Goal: Information Seeking & Learning: Compare options

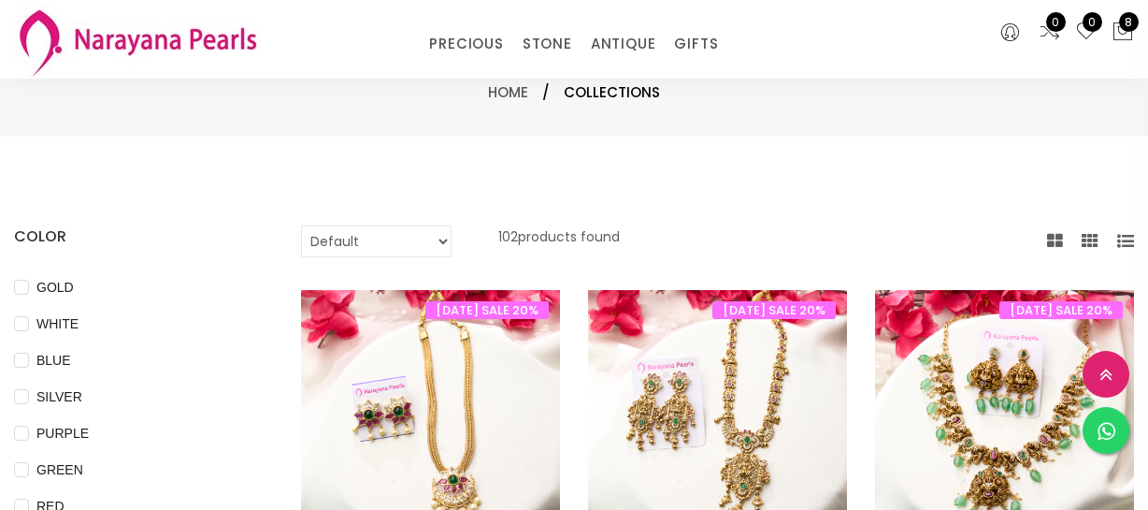
select select "INR"
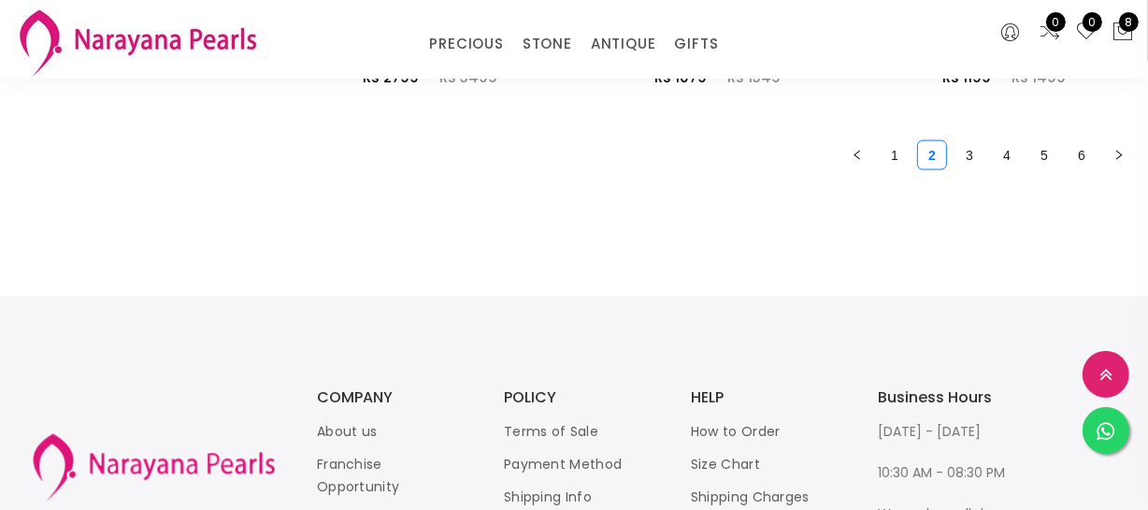
scroll to position [2635, 0]
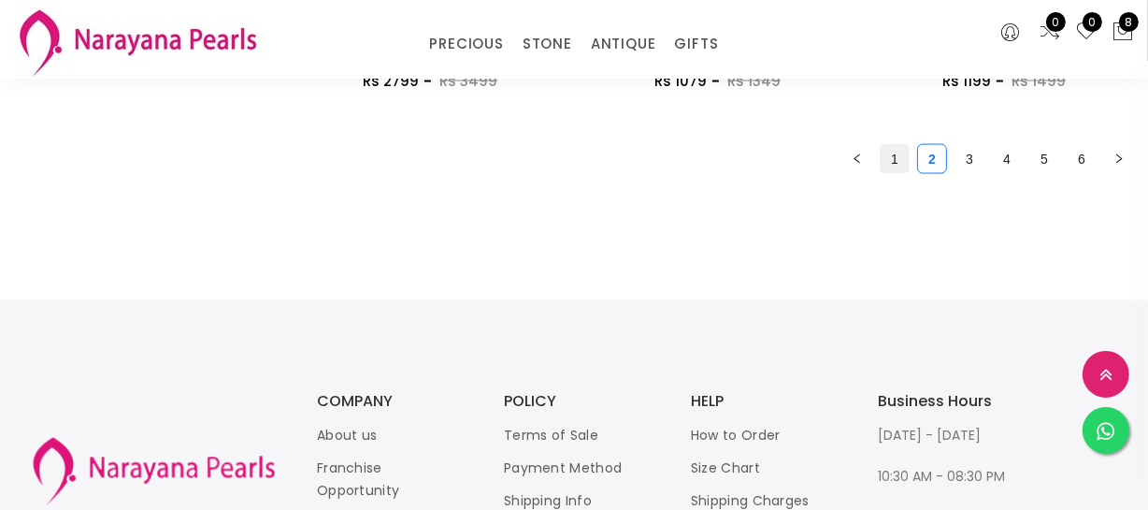
click at [896, 154] on link "1" at bounding box center [895, 159] width 28 height 28
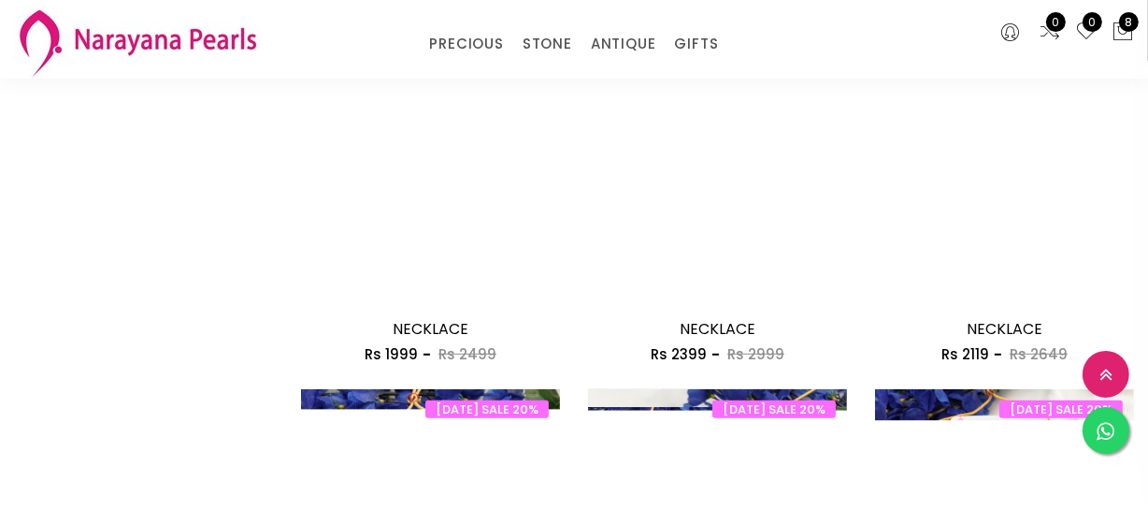
scroll to position [1189, 0]
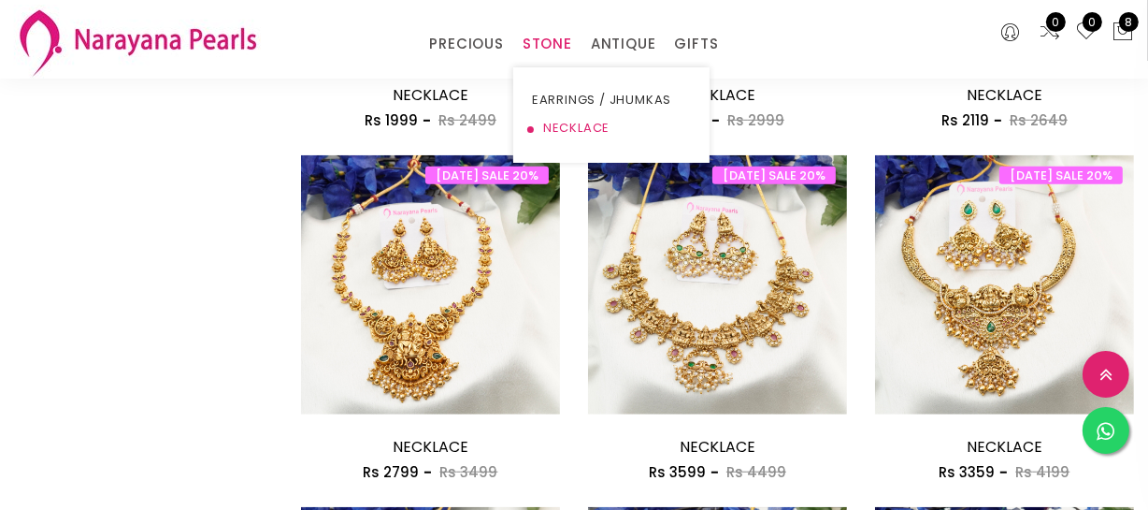
click at [558, 125] on link "NECKLACE" at bounding box center [611, 128] width 159 height 28
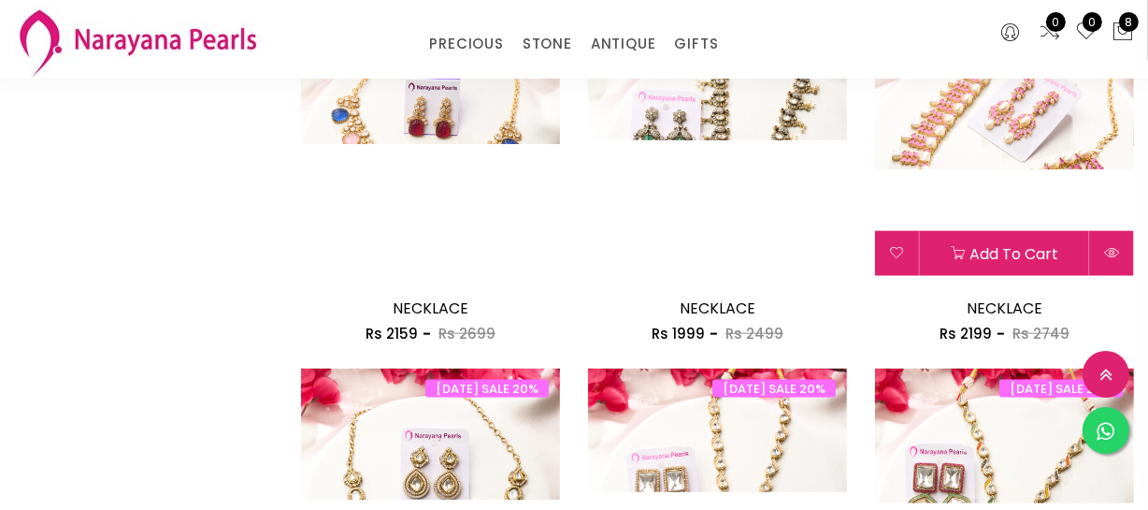
scroll to position [1954, 0]
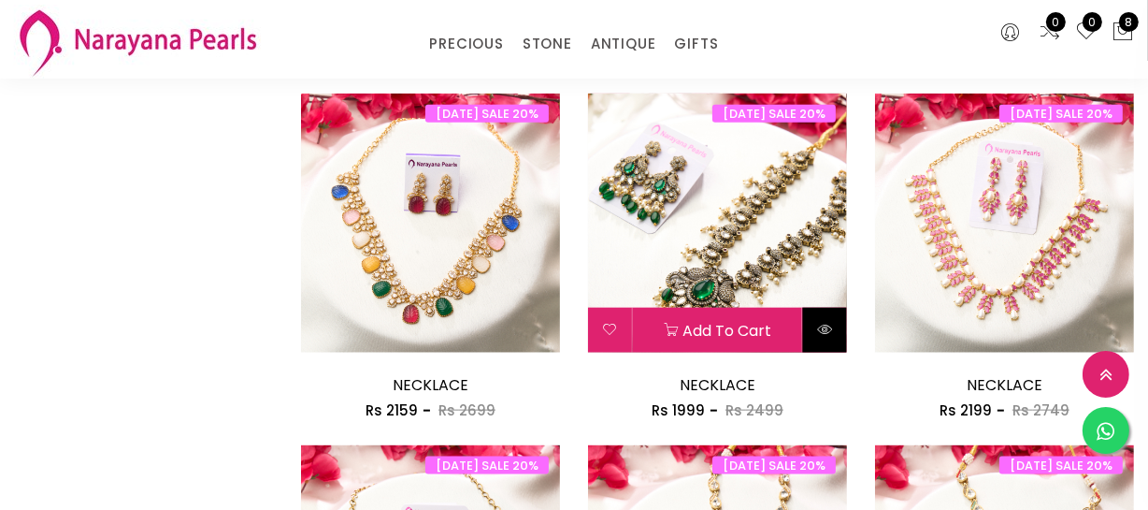
click at [828, 317] on button at bounding box center [825, 330] width 44 height 45
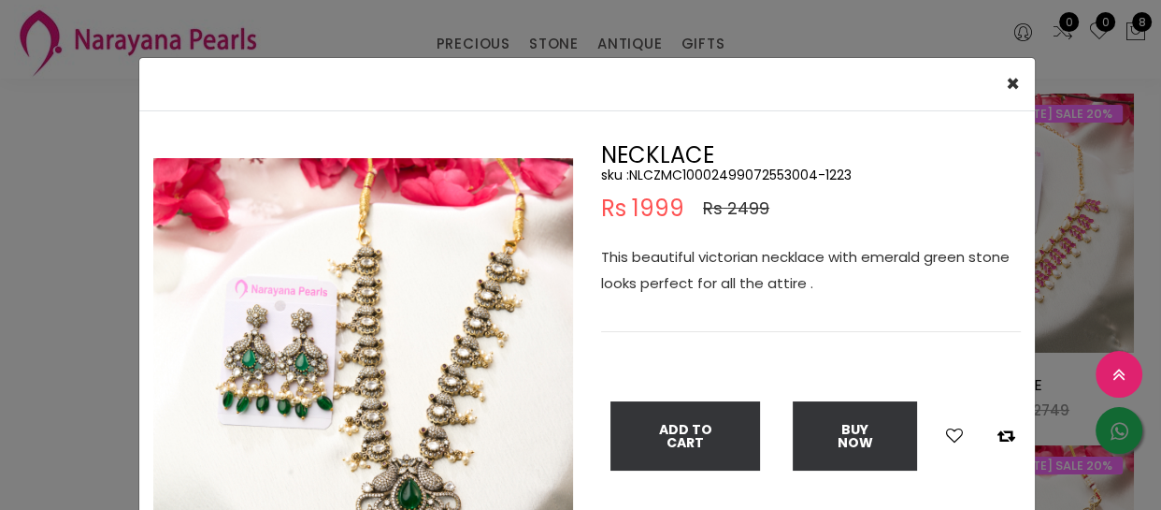
click at [687, 178] on h5 "sku : NLCZMC10002499072553004-1223" at bounding box center [811, 174] width 420 height 17
copy h5 "NLCZMC10002499072553004"
click at [7, 258] on div "× Close Double (click / press) on the image to zoom (in / out). NECKLACE sku : …" at bounding box center [580, 255] width 1161 height 510
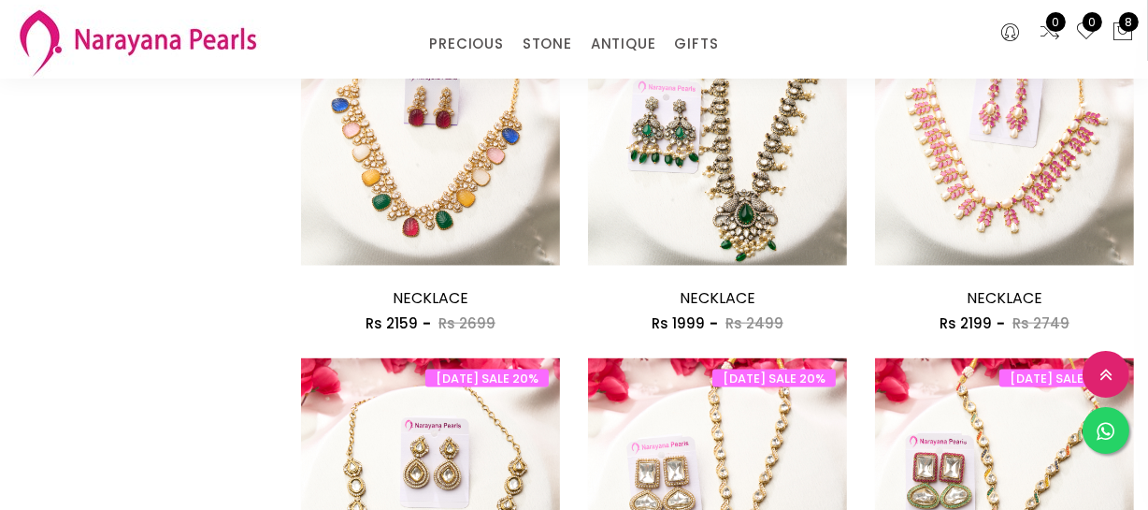
scroll to position [2039, 0]
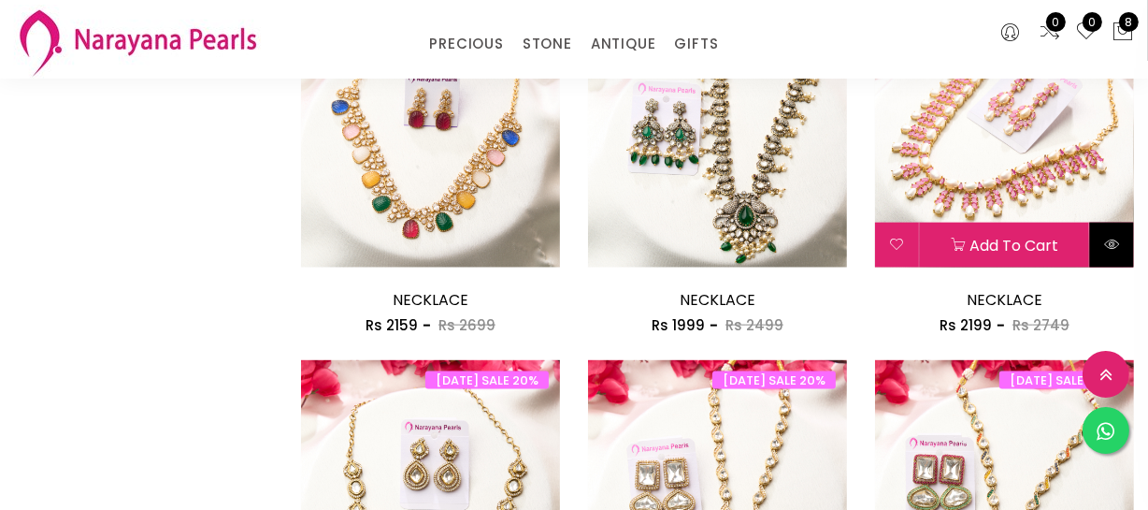
click at [1114, 241] on icon at bounding box center [1111, 244] width 15 height 15
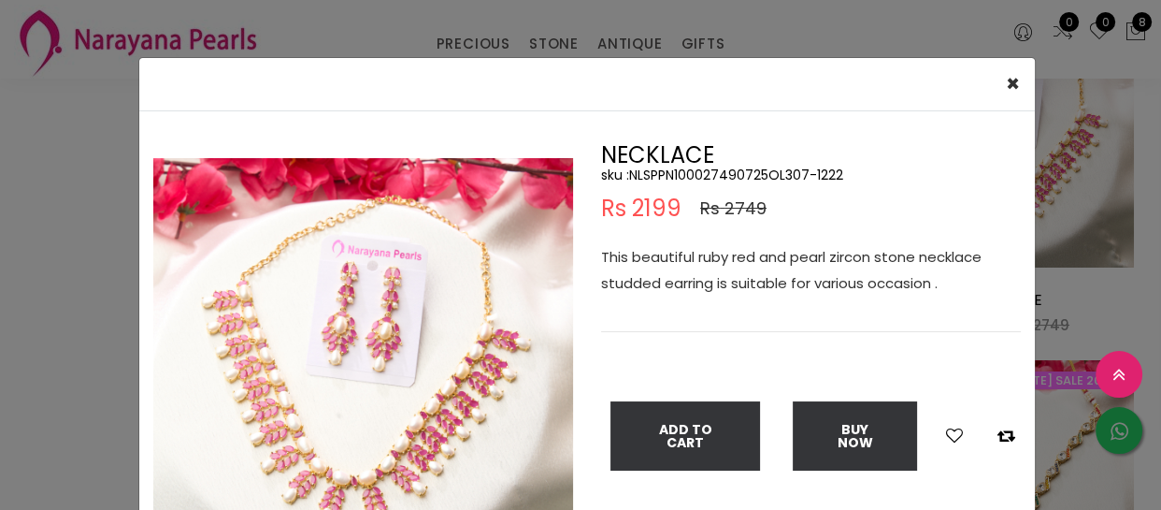
click at [733, 172] on h5 "sku : NLSPPN100027490725OL307-1222" at bounding box center [811, 174] width 420 height 17
copy h5 "NLSPPN100027490725OL307"
click at [5, 249] on div "× Close Double (click / press) on the image to zoom (in / out). NECKLACE sku : …" at bounding box center [580, 255] width 1161 height 510
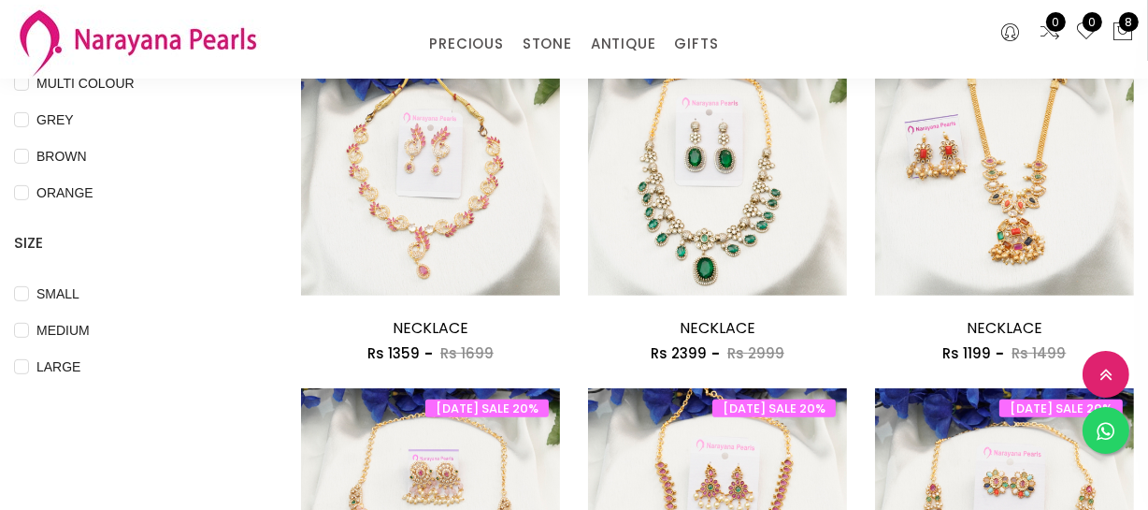
scroll to position [424, 0]
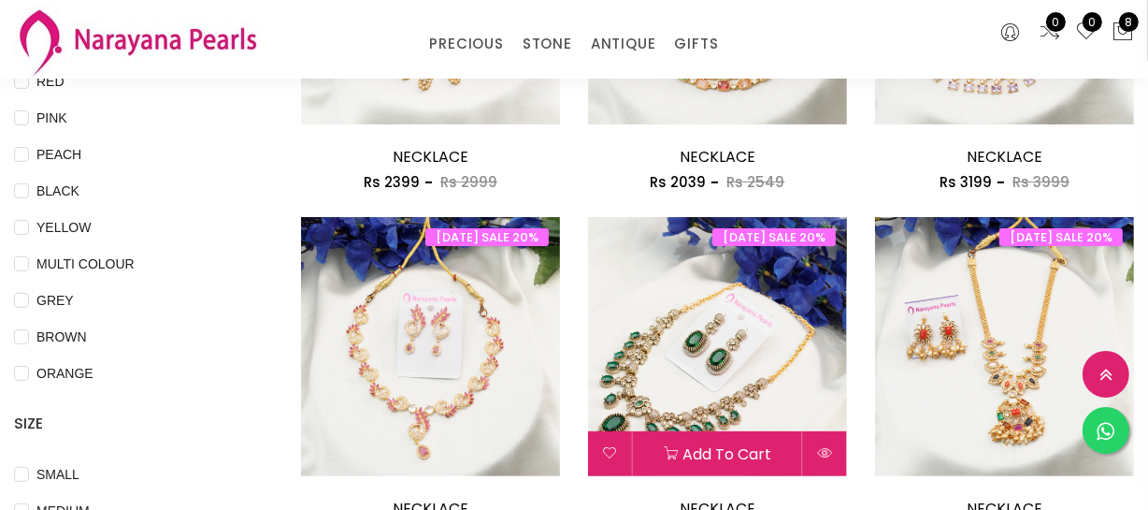
click at [746, 354] on link at bounding box center [717, 345] width 259 height 19
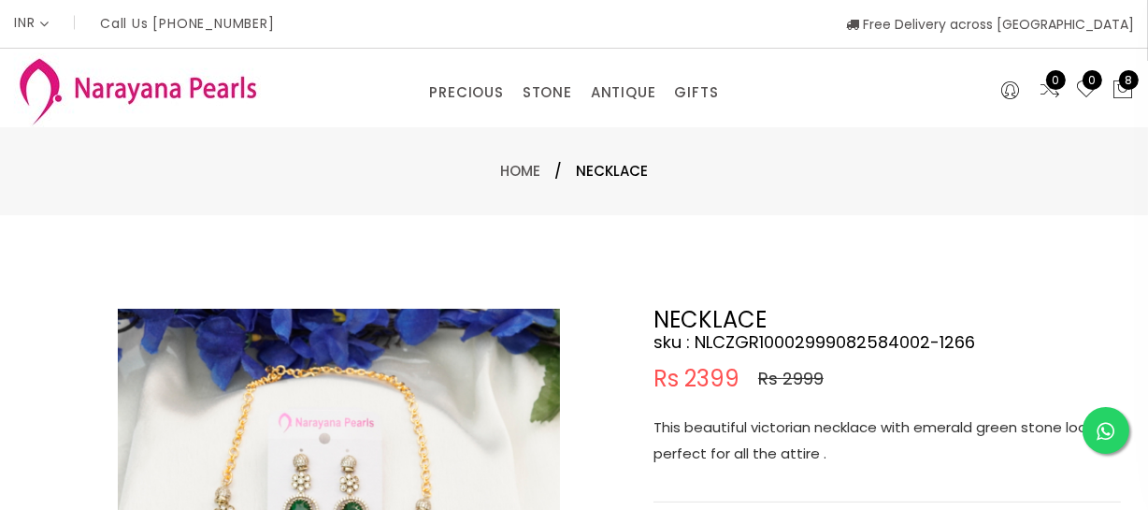
click at [822, 444] on p "This beautiful victorian necklace with emerald green stone looks perfect for al…" at bounding box center [887, 440] width 467 height 52
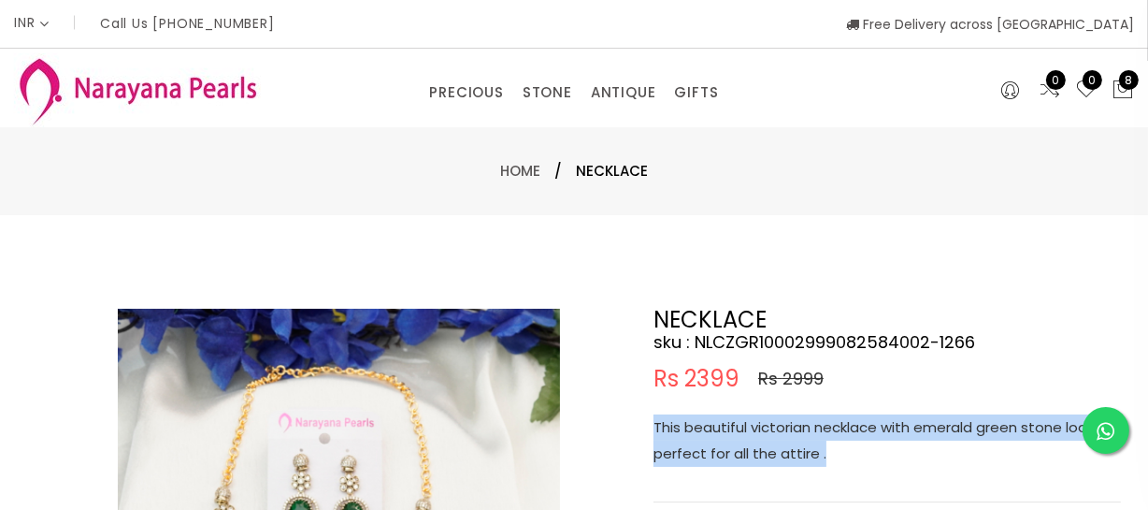
click at [822, 444] on p "This beautiful victorian necklace with emerald green stone looks perfect for al…" at bounding box center [887, 440] width 467 height 52
copy p "This beautiful victorian necklace with emerald green stone looks perfect for al…"
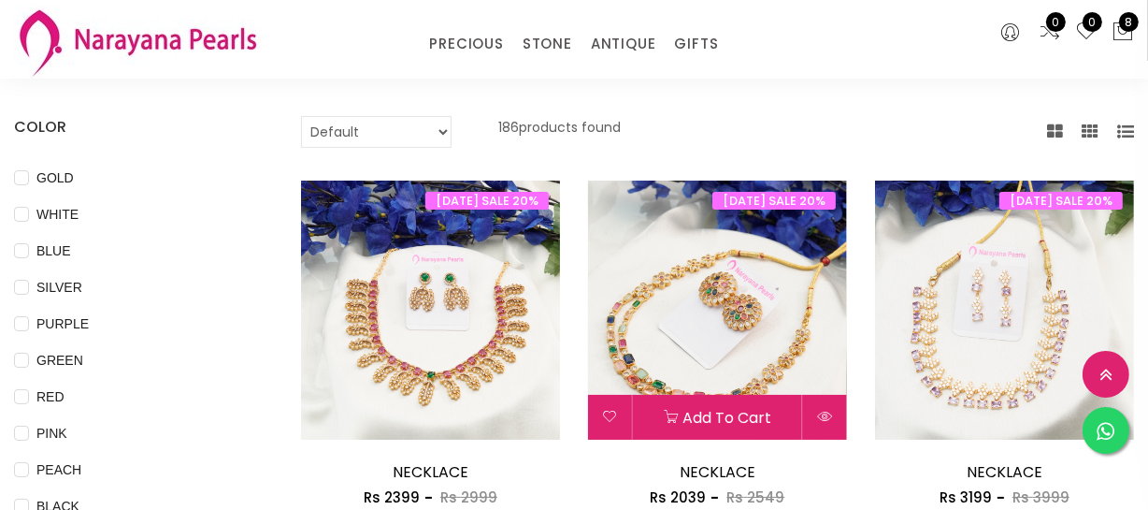
scroll to position [84, 0]
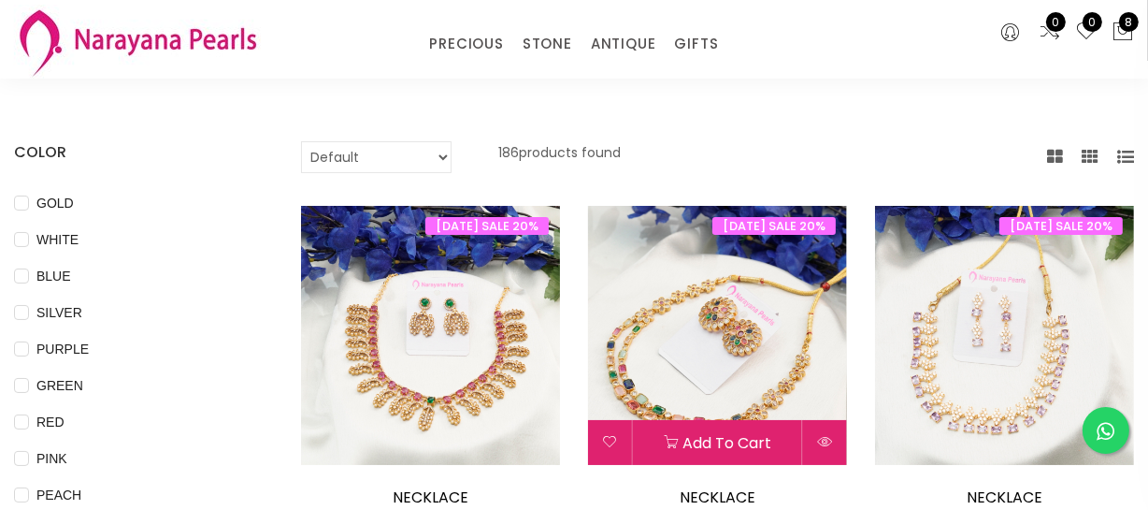
click at [757, 301] on img at bounding box center [717, 335] width 259 height 259
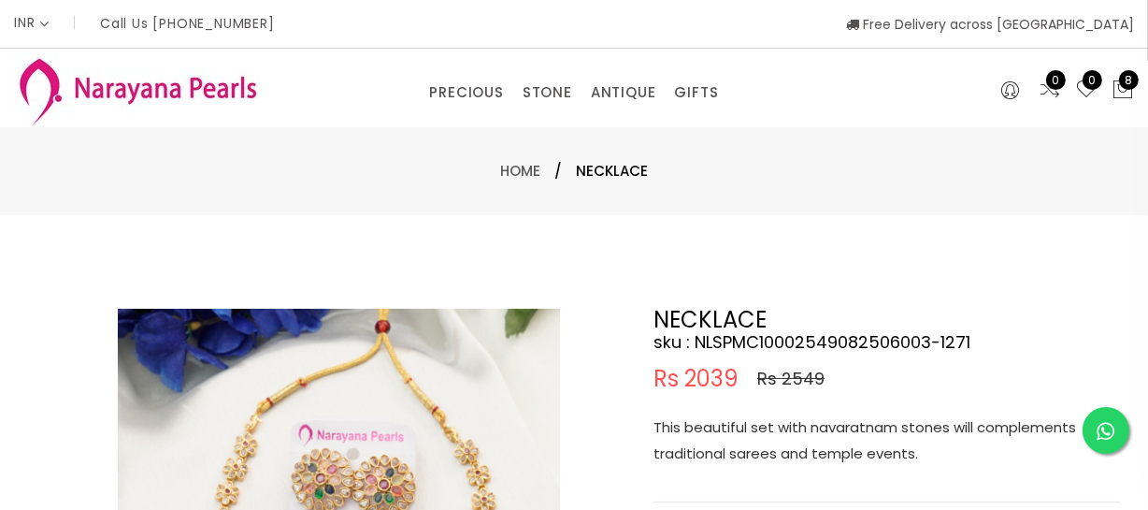
click at [795, 446] on p "This beautiful set with navaratnam stones will complements traditional sarees a…" at bounding box center [887, 440] width 467 height 52
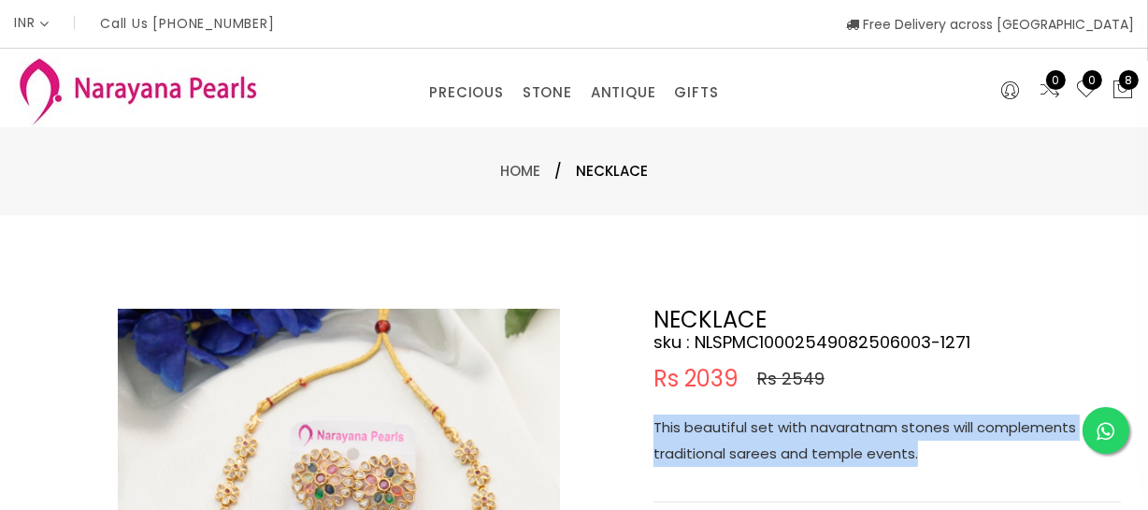
click at [795, 446] on p "This beautiful set with navaratnam stones will complements traditional sarees a…" at bounding box center [887, 440] width 467 height 52
copy p "This beautiful set with navaratnam stones will complements traditional sarees a…"
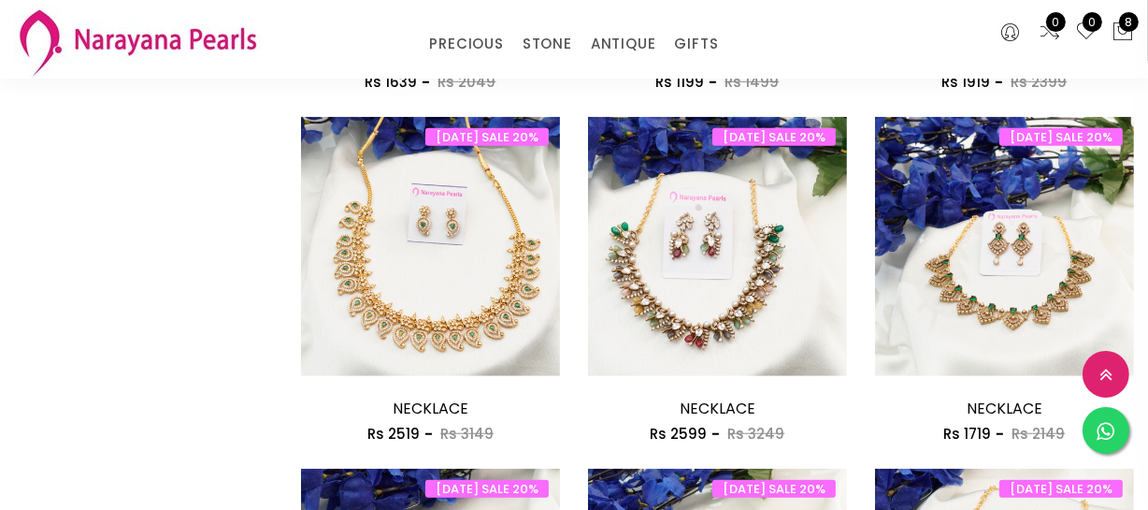
scroll to position [1274, 0]
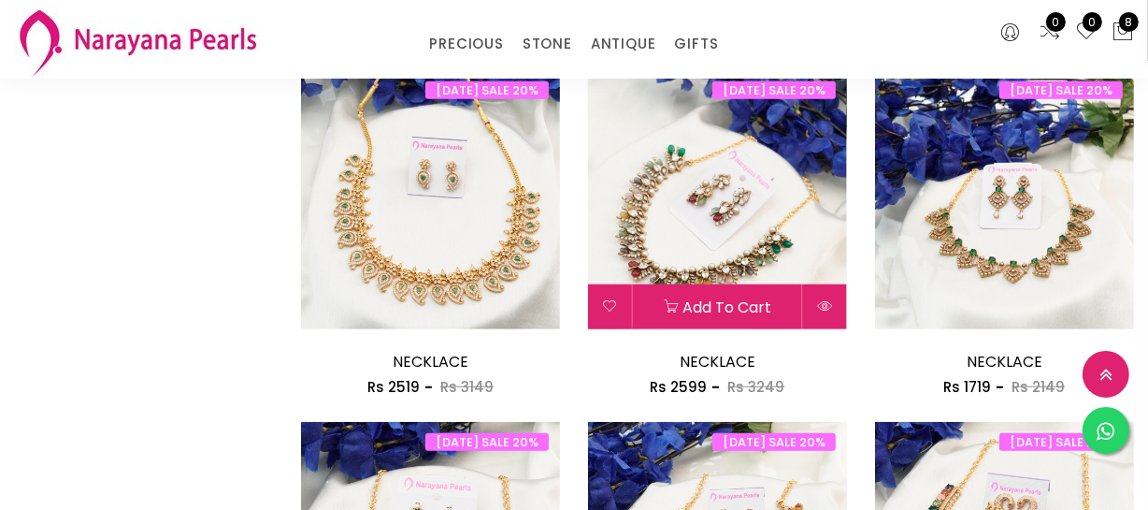
click at [680, 226] on img at bounding box center [717, 199] width 259 height 259
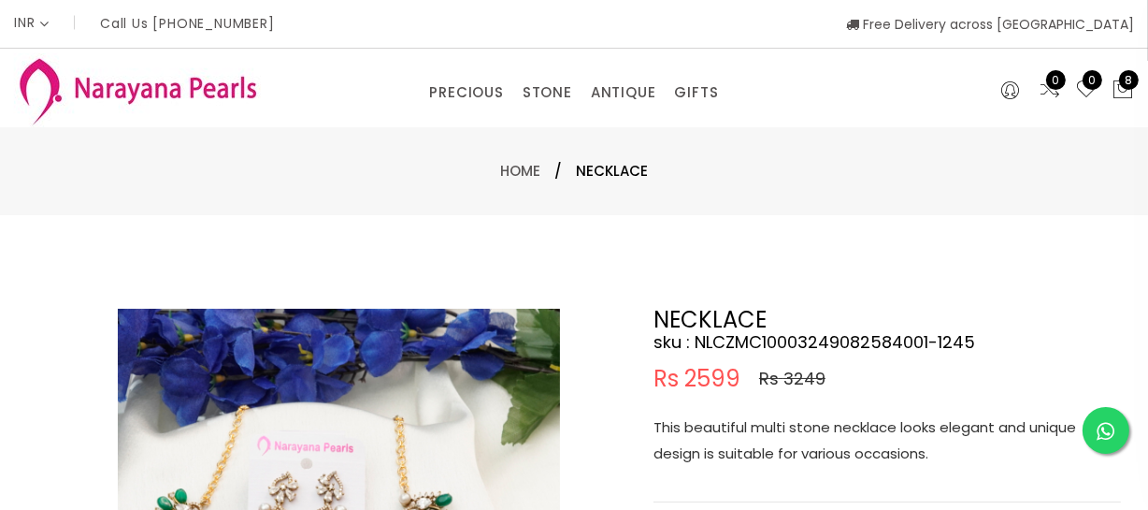
click at [785, 424] on p "This beautiful multi stone necklace looks elegant and unique design is suitable…" at bounding box center [887, 440] width 467 height 52
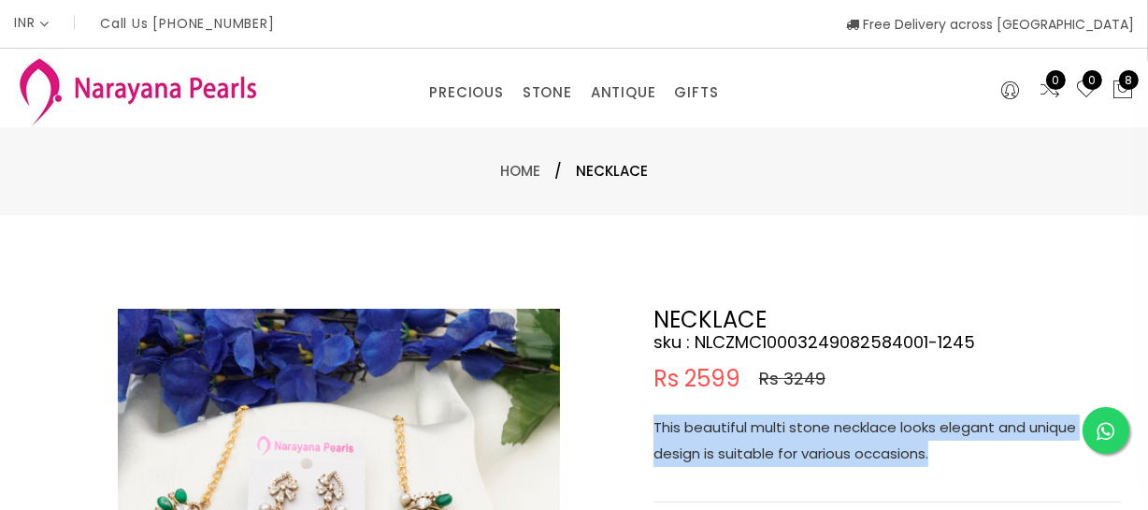
click at [785, 424] on p "This beautiful multi stone necklace looks elegant and unique design is suitable…" at bounding box center [887, 440] width 467 height 52
copy p "This beautiful multi stone necklace looks elegant and unique design is suitable…"
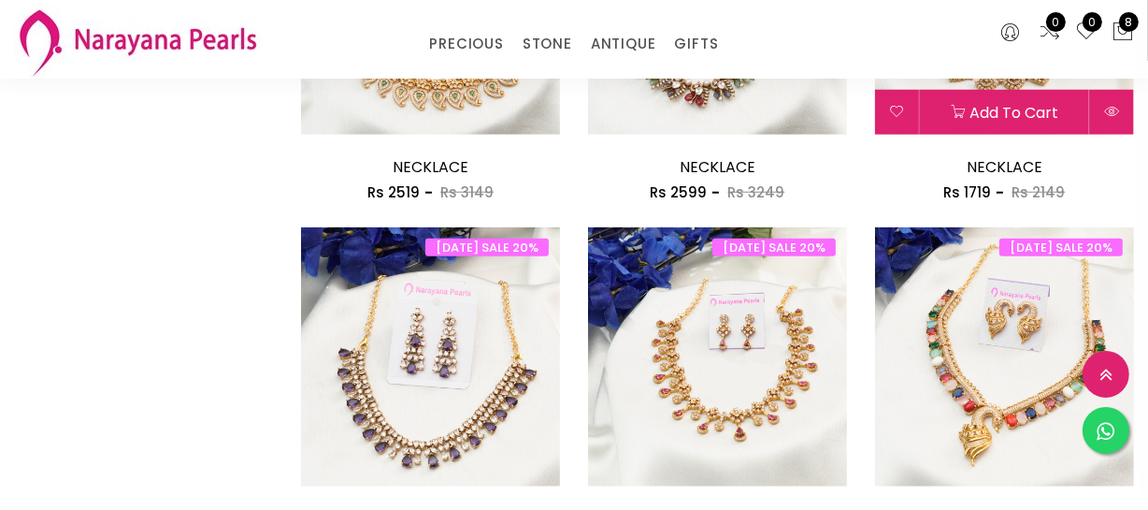
scroll to position [1626, 0]
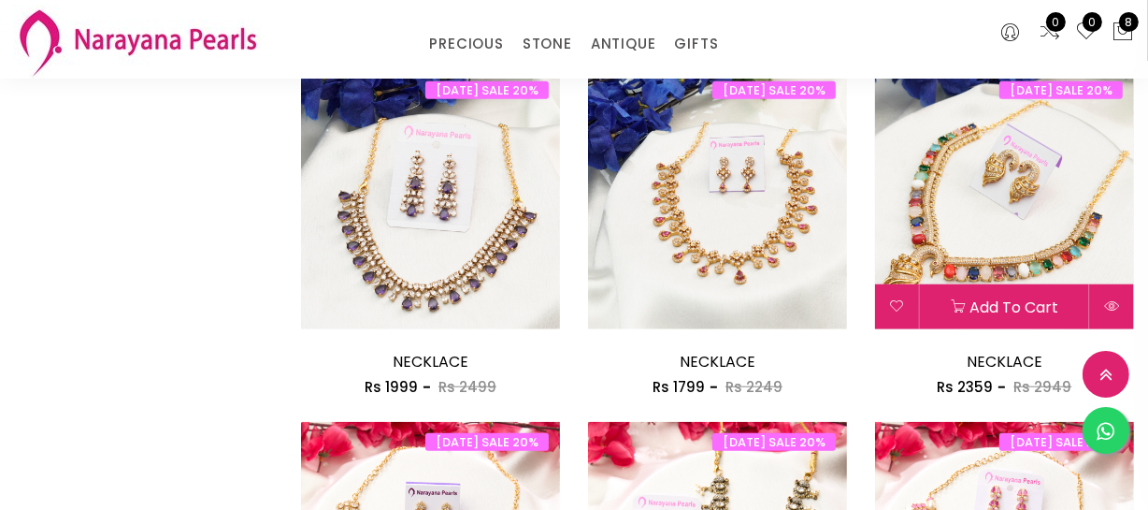
click at [1008, 252] on img at bounding box center [1004, 199] width 259 height 259
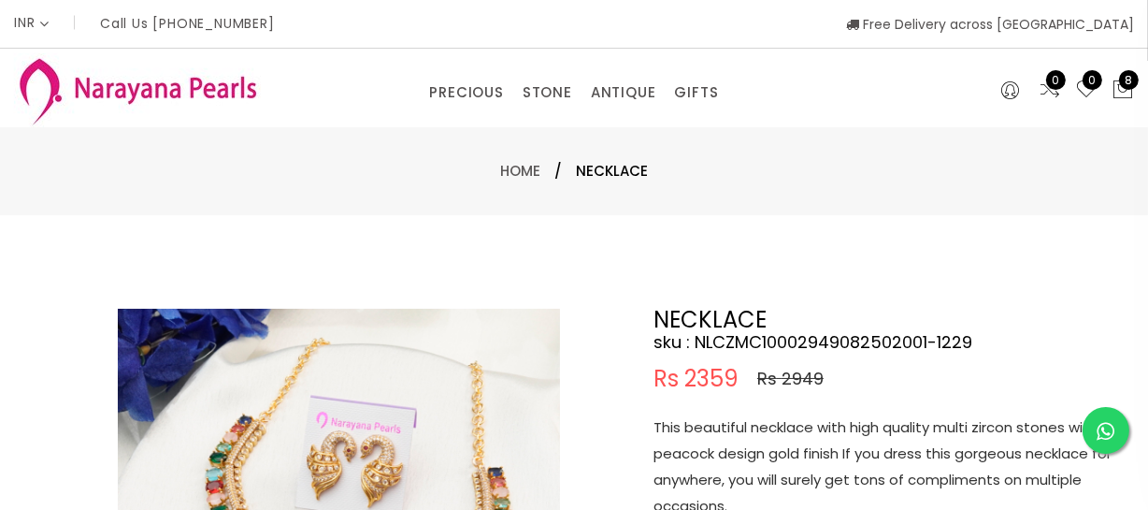
click at [814, 464] on p "This beautiful necklace with high quality multi zircon stones with a peacock de…" at bounding box center [887, 466] width 467 height 105
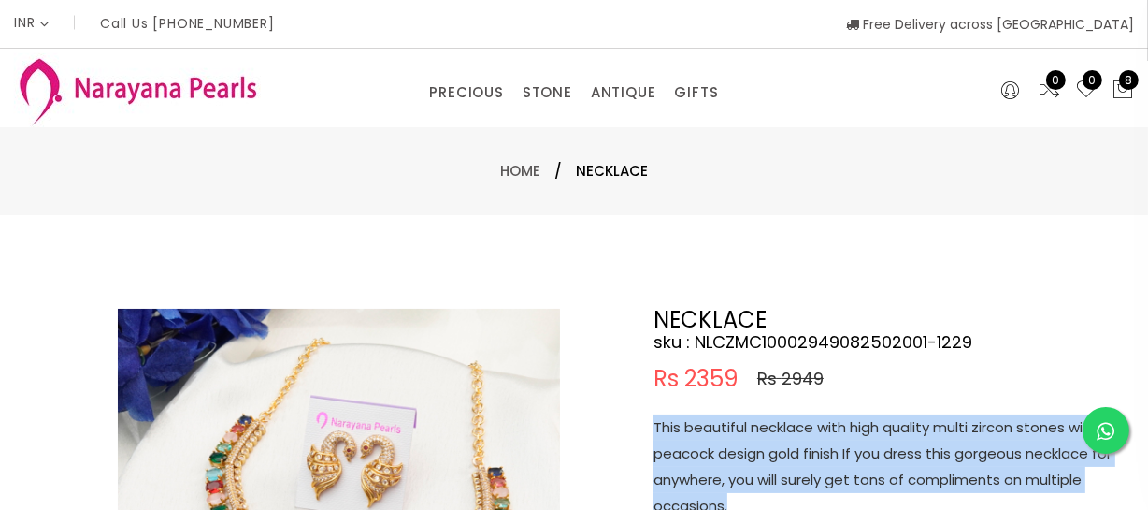
click at [814, 464] on p "This beautiful necklace with high quality multi zircon stones with a peacock de…" at bounding box center [887, 466] width 467 height 105
copy p "This beautiful necklace with high quality multi zircon stones with a peacock de…"
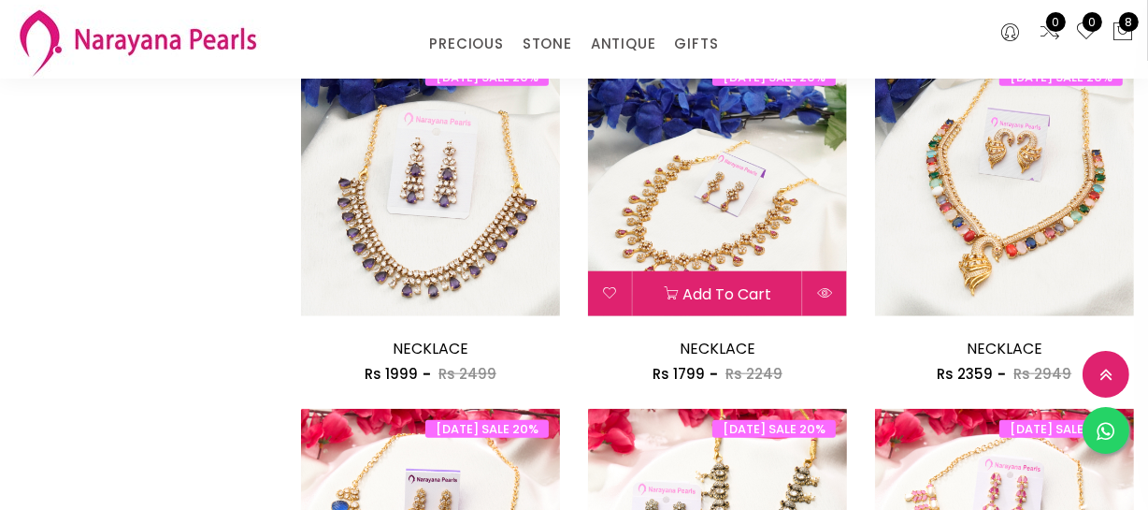
scroll to position [2050, 0]
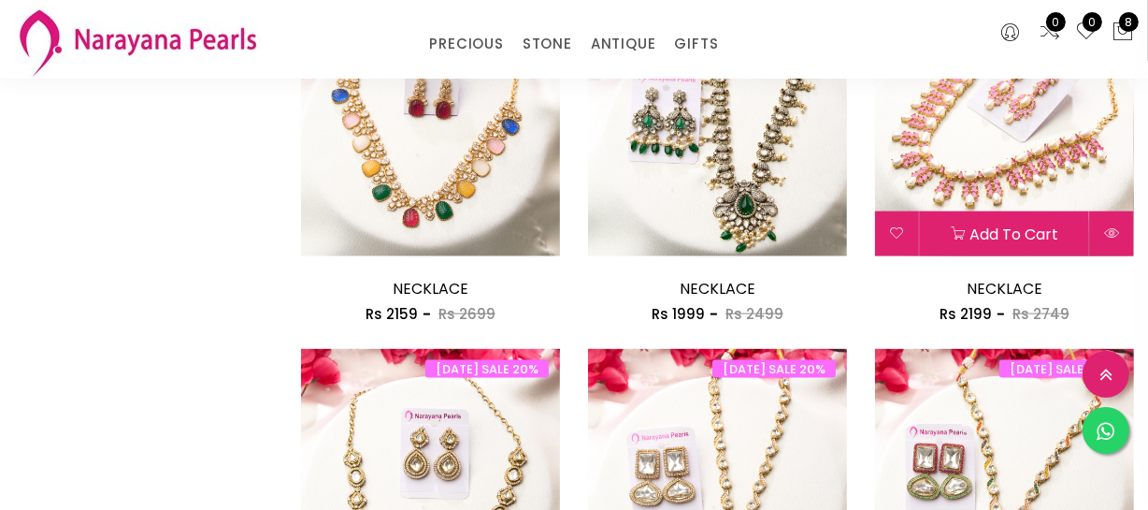
click at [1027, 143] on img at bounding box center [1004, 126] width 259 height 259
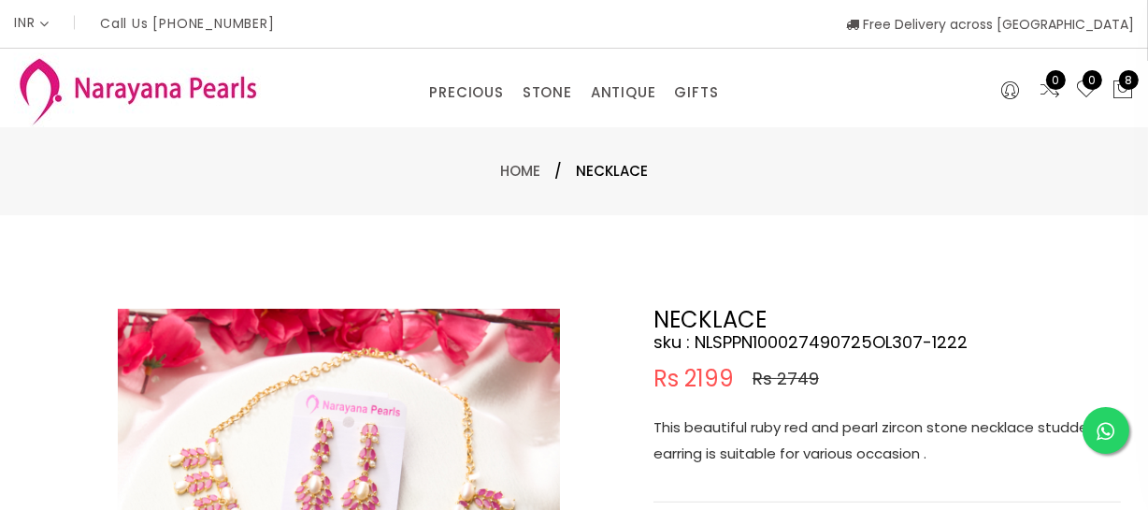
click at [816, 444] on p "This beautiful ruby red and pearl zircon stone necklace studded earring is suit…" at bounding box center [887, 440] width 467 height 52
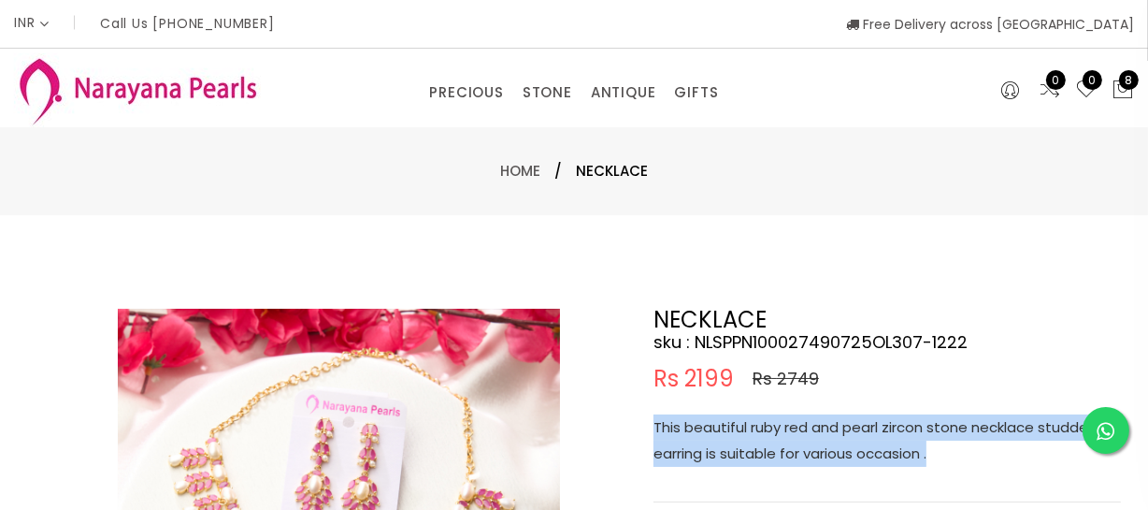
click at [817, 443] on p "This beautiful ruby red and pearl zircon stone necklace studded earring is suit…" at bounding box center [887, 440] width 467 height 52
copy p "This beautiful ruby red and pearl zircon stone necklace studded earring is suit…"
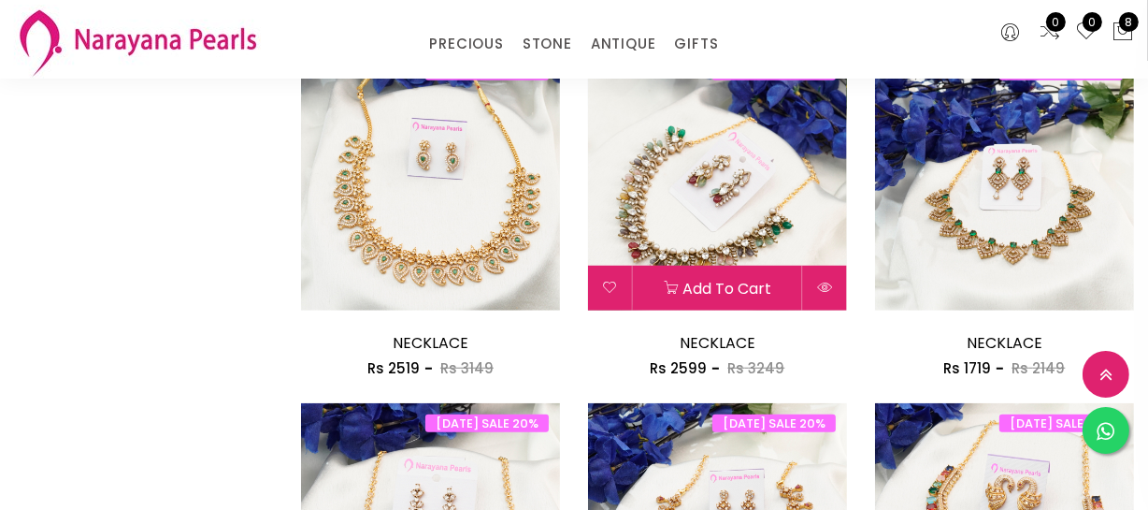
scroll to position [1456, 0]
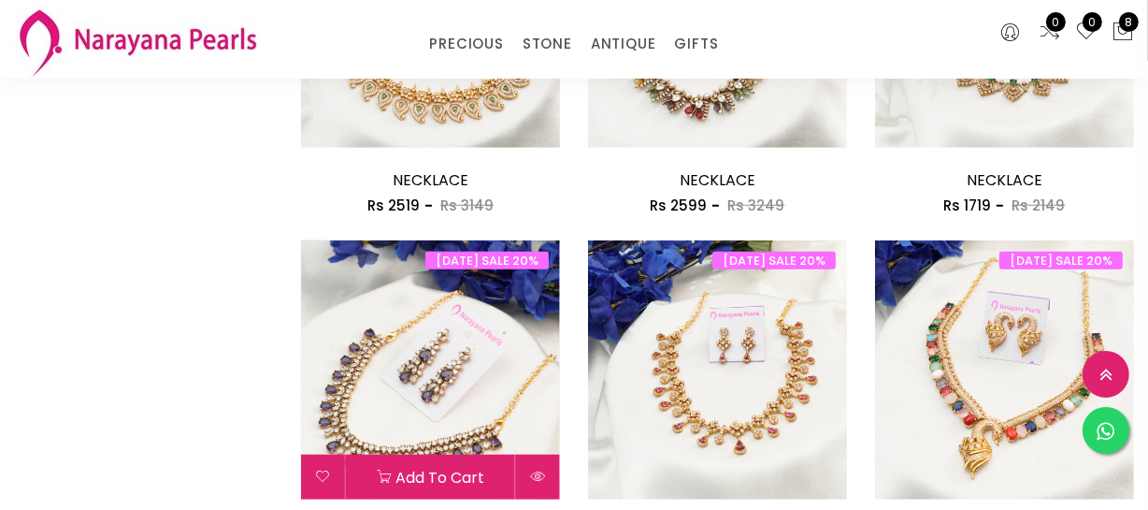
click at [499, 346] on img at bounding box center [430, 369] width 259 height 259
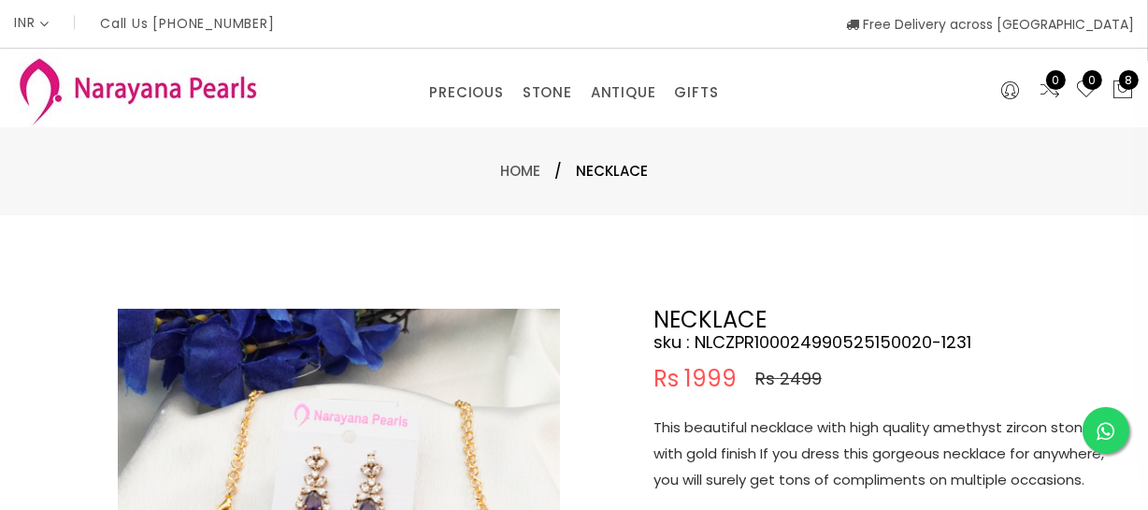
click at [789, 414] on p "This beautiful necklace with high quality amethyst zircon stones with gold fini…" at bounding box center [887, 453] width 467 height 79
click at [786, 455] on p "This beautiful necklace with high quality amethyst zircon stones with gold fini…" at bounding box center [887, 453] width 467 height 79
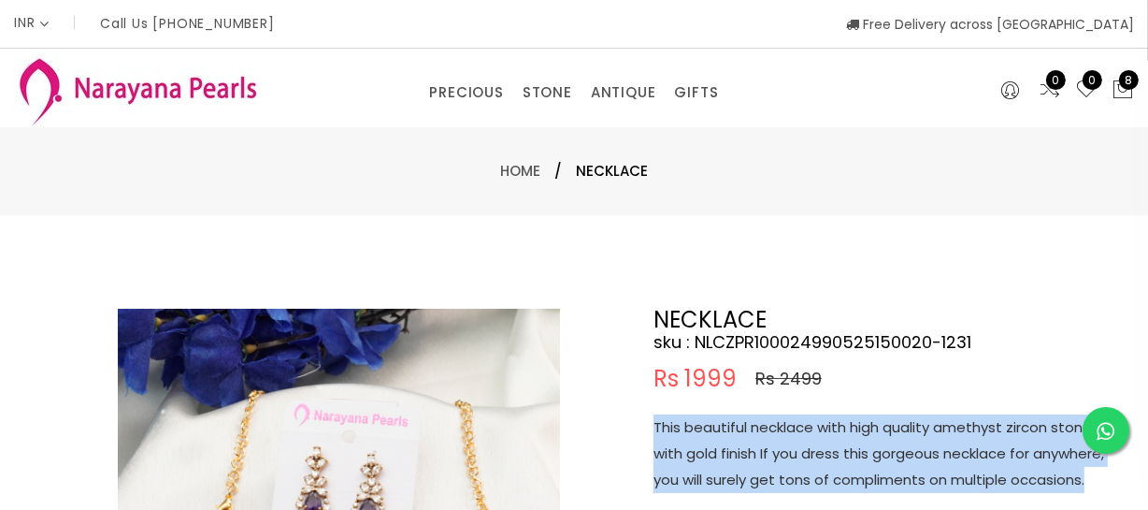
click at [786, 455] on p "This beautiful necklace with high quality amethyst zircon stones with gold fini…" at bounding box center [887, 453] width 467 height 79
copy p "This beautiful necklace with high quality amethyst zircon stones with gold fini…"
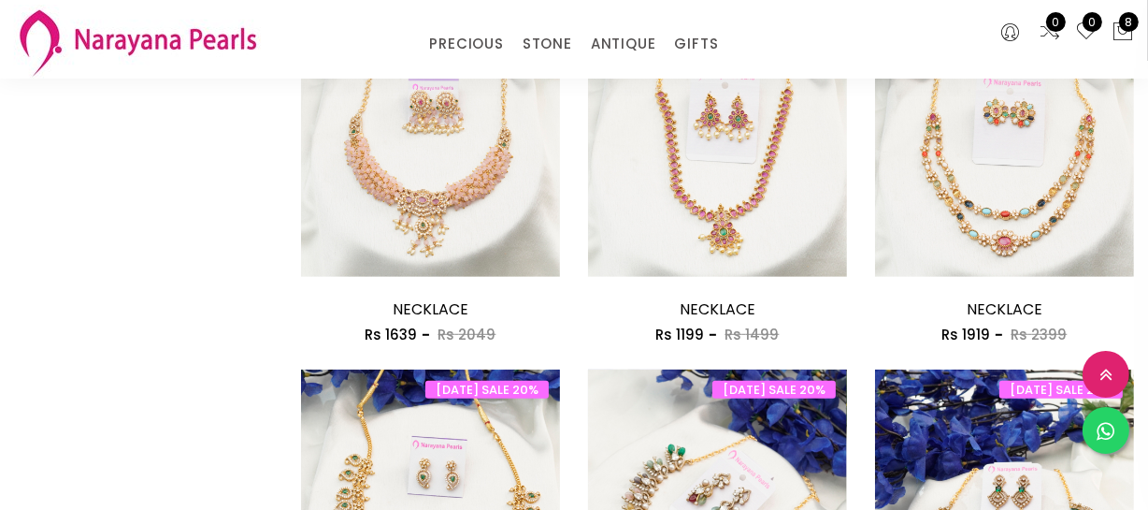
scroll to position [945, 0]
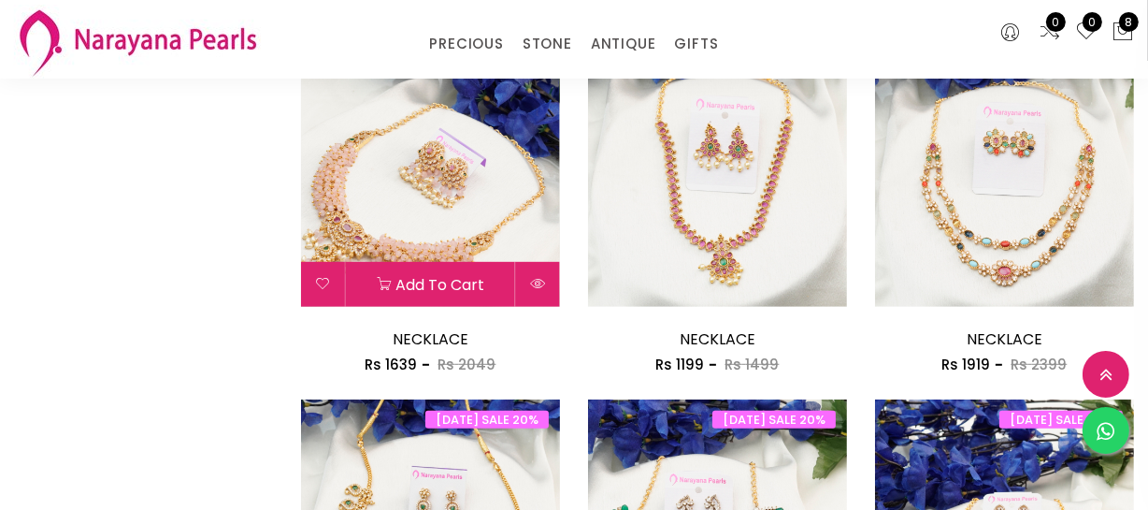
click at [485, 194] on img at bounding box center [430, 177] width 259 height 259
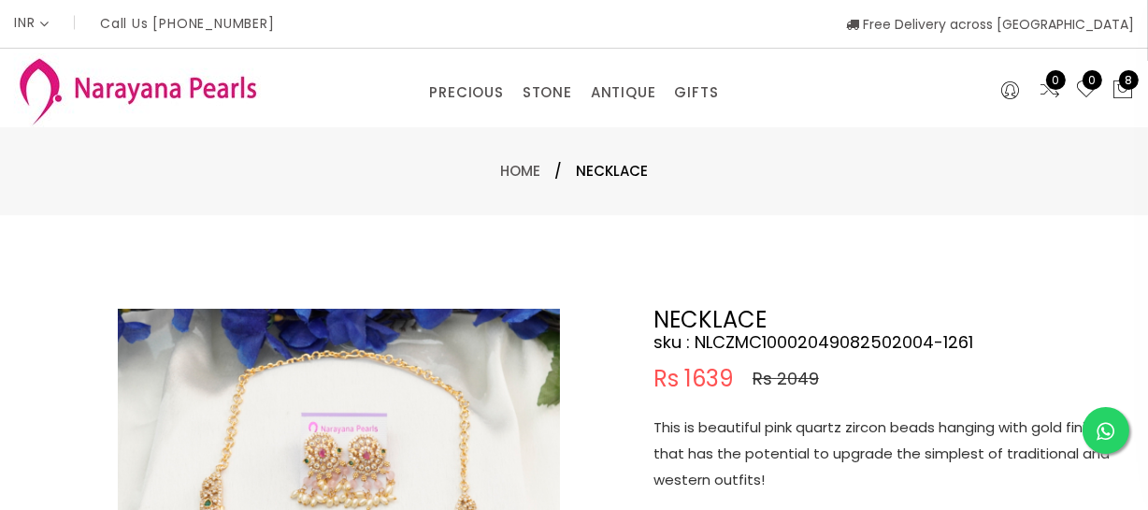
click at [828, 454] on p "This is beautiful pink quartz zircon beads hanging with gold finish that has th…" at bounding box center [887, 453] width 467 height 79
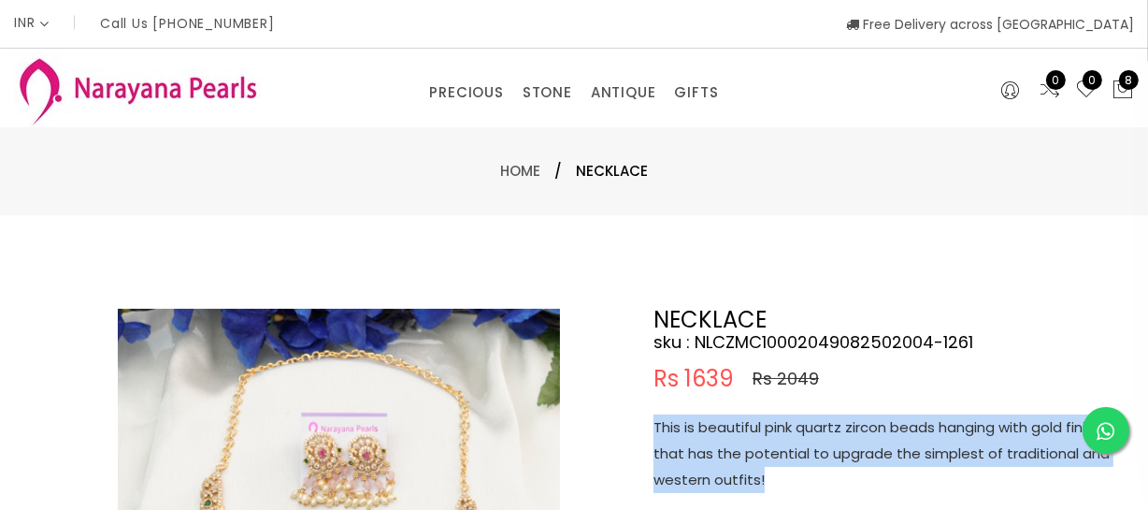
click at [828, 454] on p "This is beautiful pink quartz zircon beads hanging with gold finish that has th…" at bounding box center [887, 453] width 467 height 79
copy p "This is beautiful pink quartz zircon beads hanging with gold finish that has th…"
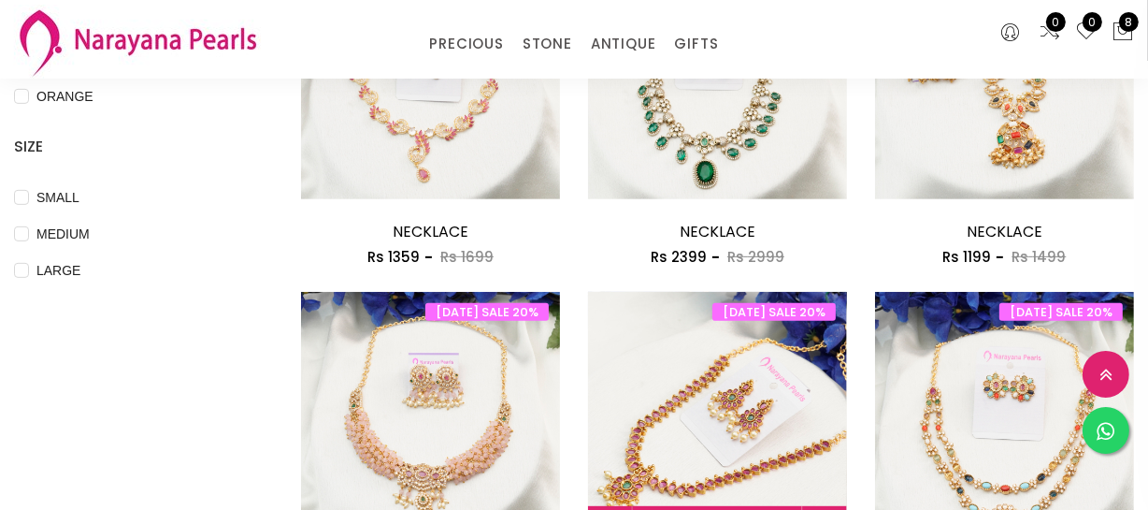
scroll to position [436, 0]
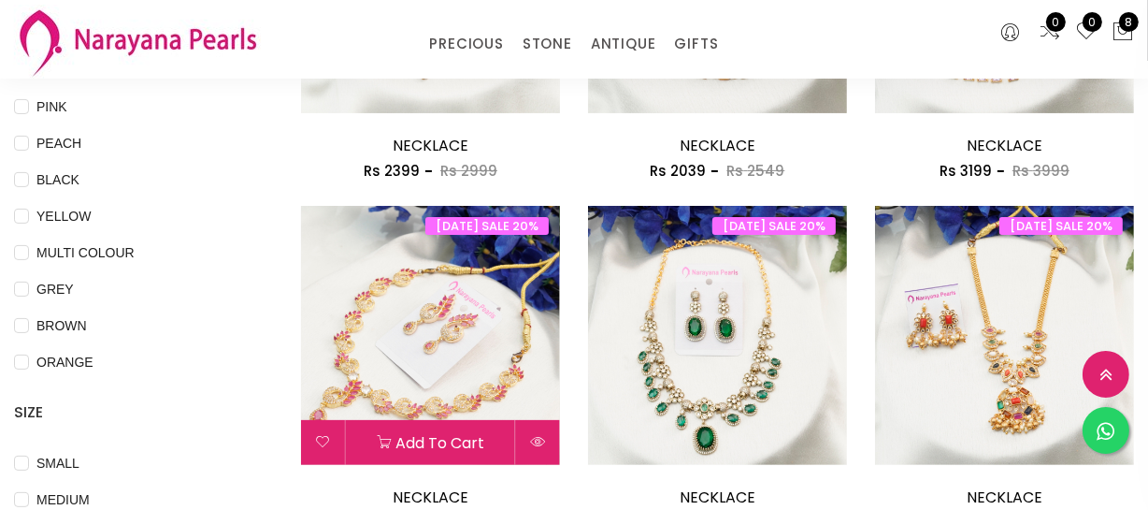
click at [431, 313] on img at bounding box center [430, 335] width 259 height 259
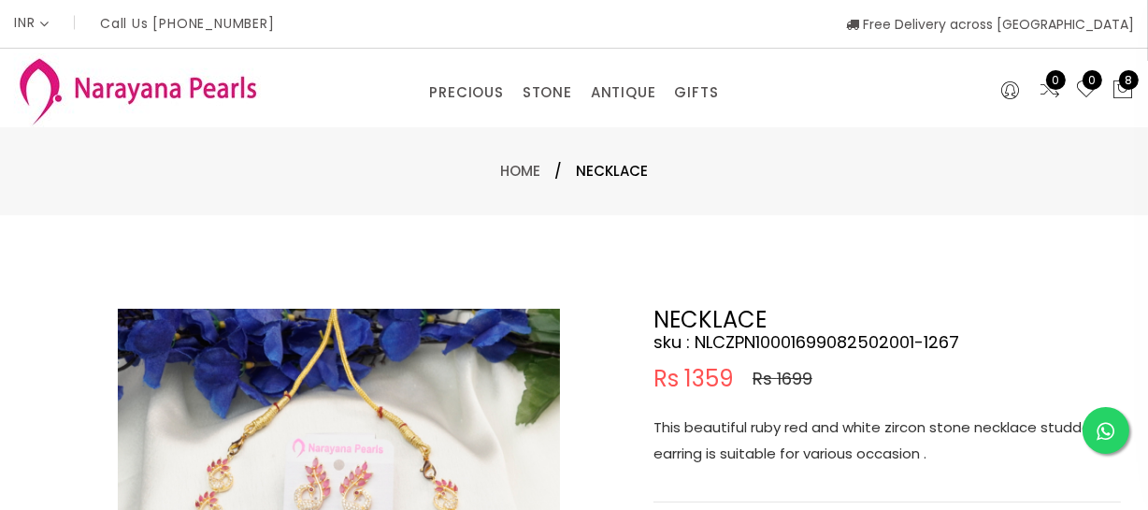
click at [773, 454] on p "This beautiful ruby red and white zircon stone necklace studded earring is suit…" at bounding box center [887, 440] width 467 height 52
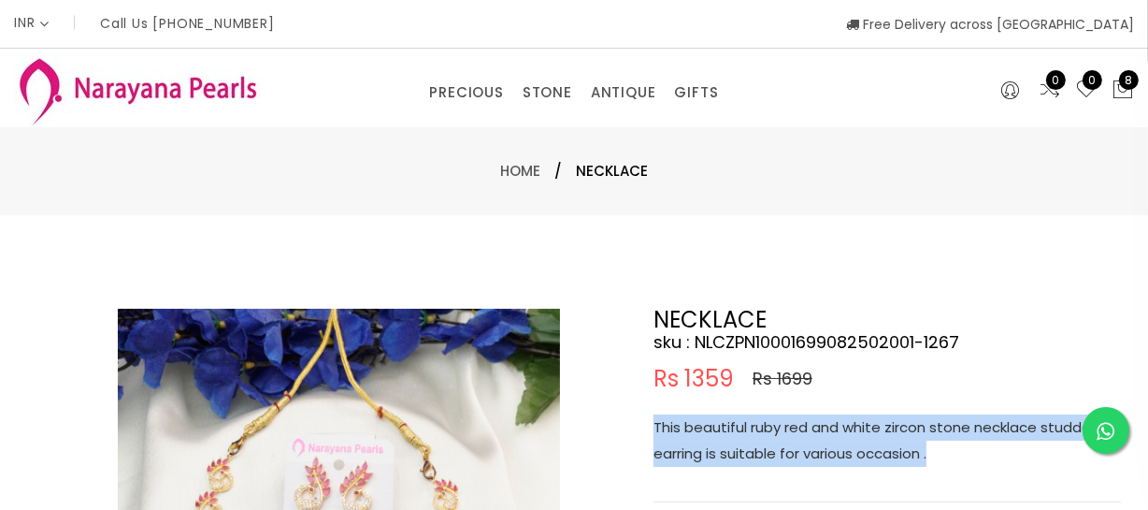
click at [773, 454] on p "This beautiful ruby red and white zircon stone necklace studded earring is suit…" at bounding box center [887, 440] width 467 height 52
copy p "This beautiful ruby red and white zircon stone necklace studded earring is suit…"
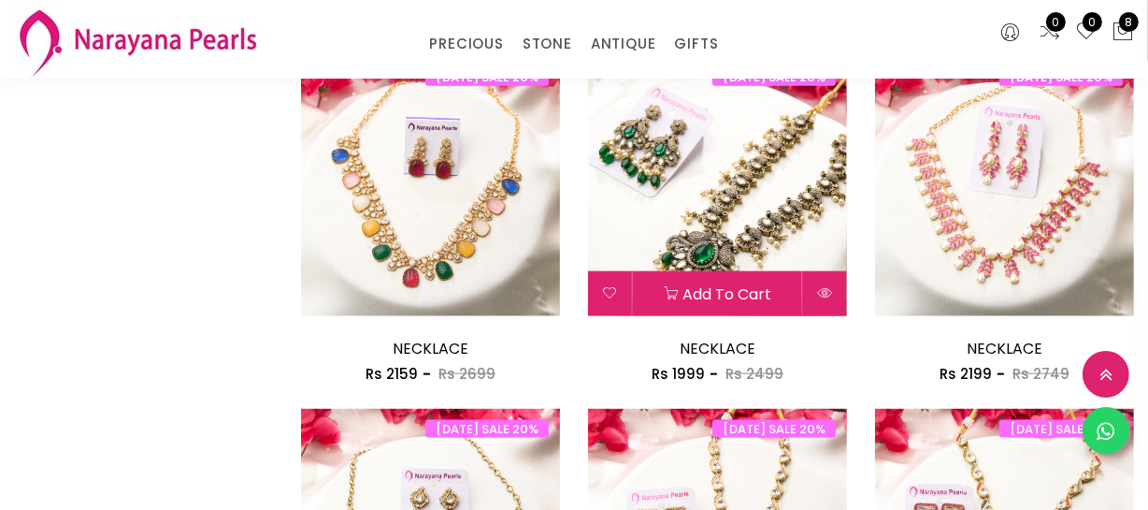
scroll to position [2124, 0]
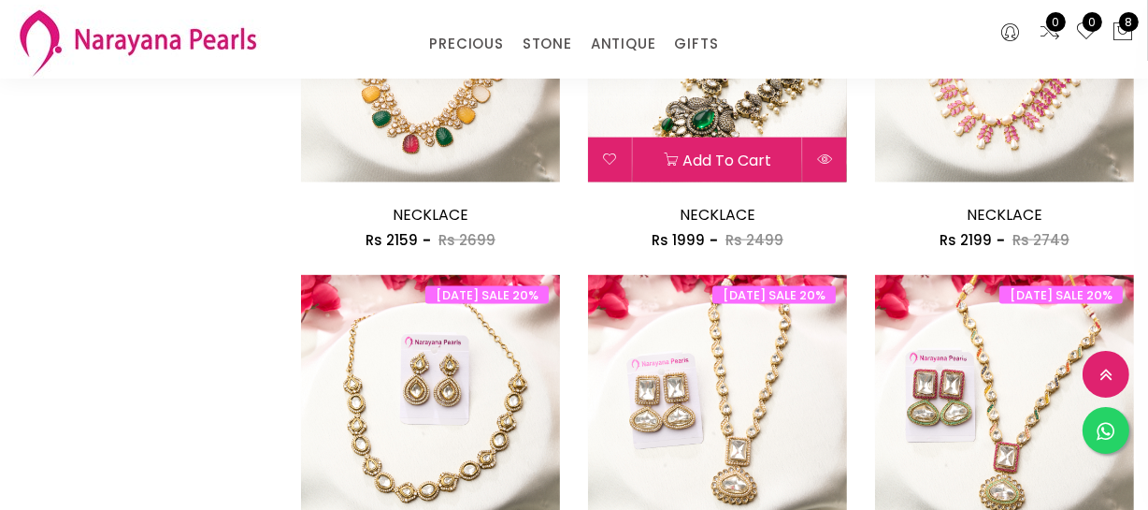
click at [717, 111] on img at bounding box center [717, 52] width 259 height 259
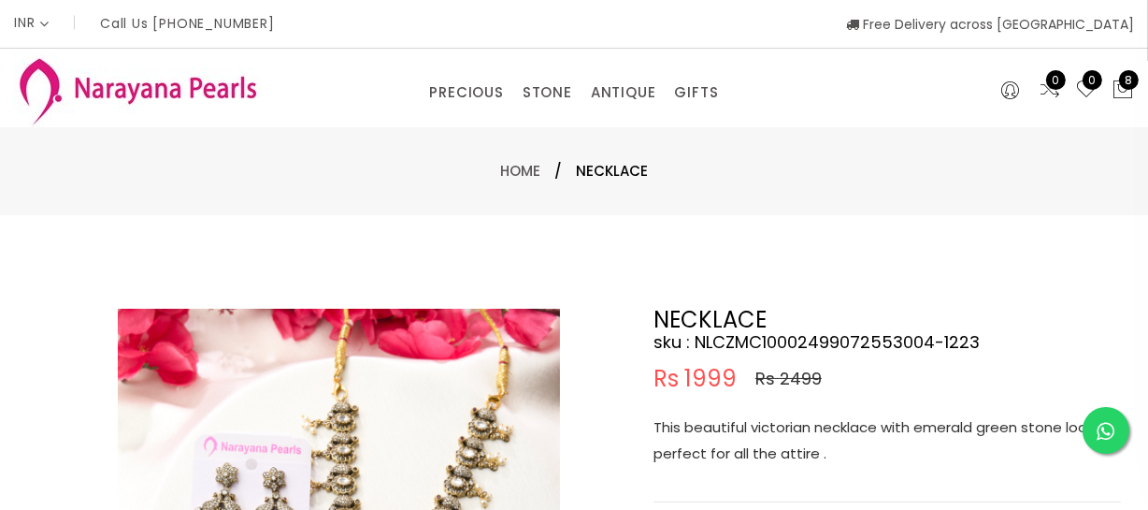
click at [816, 429] on p "This beautiful victorian necklace with emerald green stone looks perfect for al…" at bounding box center [887, 440] width 467 height 52
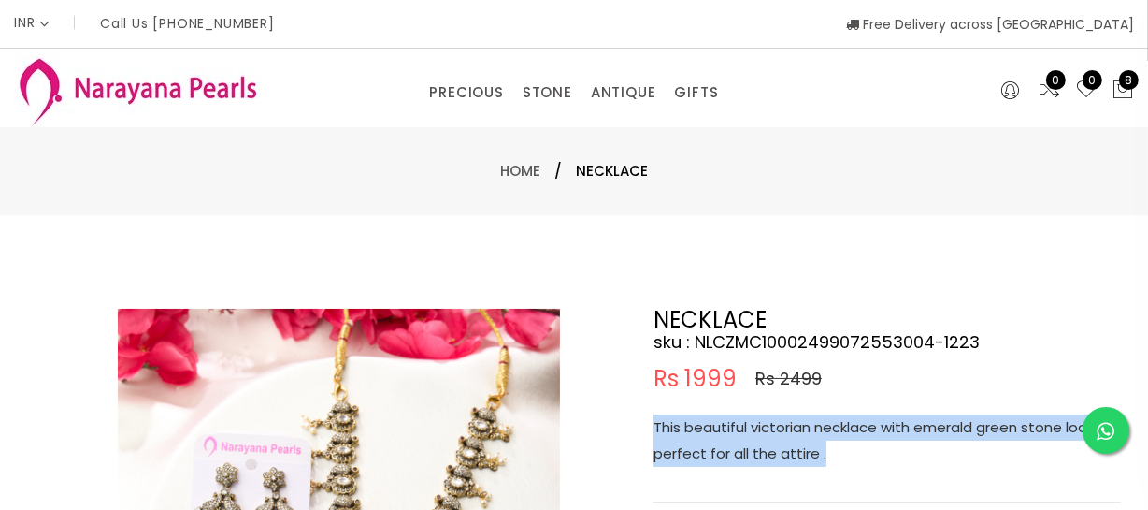
click at [816, 429] on p "This beautiful victorian necklace with emerald green stone looks perfect for al…" at bounding box center [887, 440] width 467 height 52
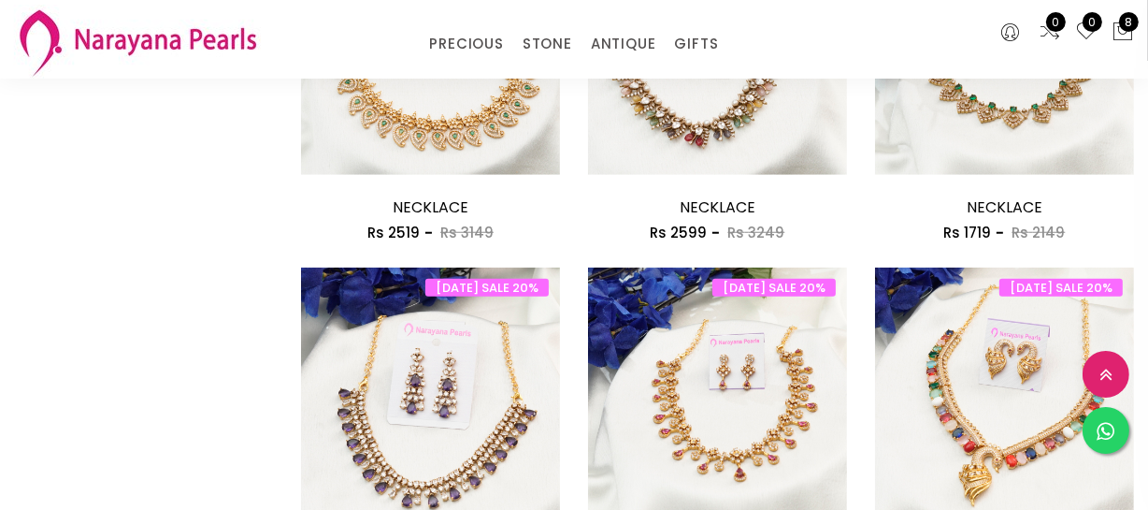
scroll to position [1530, 0]
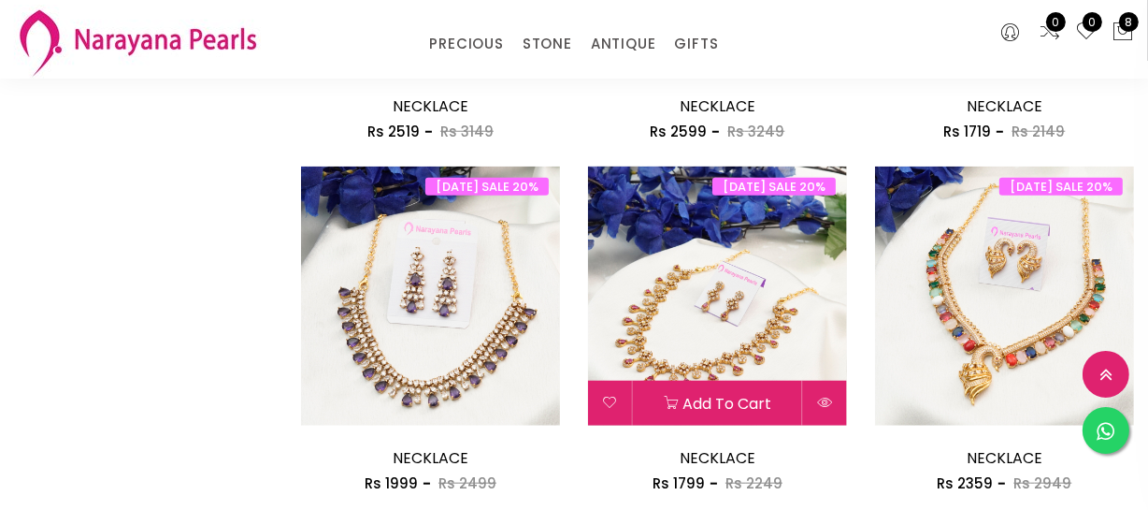
click at [752, 324] on img at bounding box center [717, 295] width 259 height 259
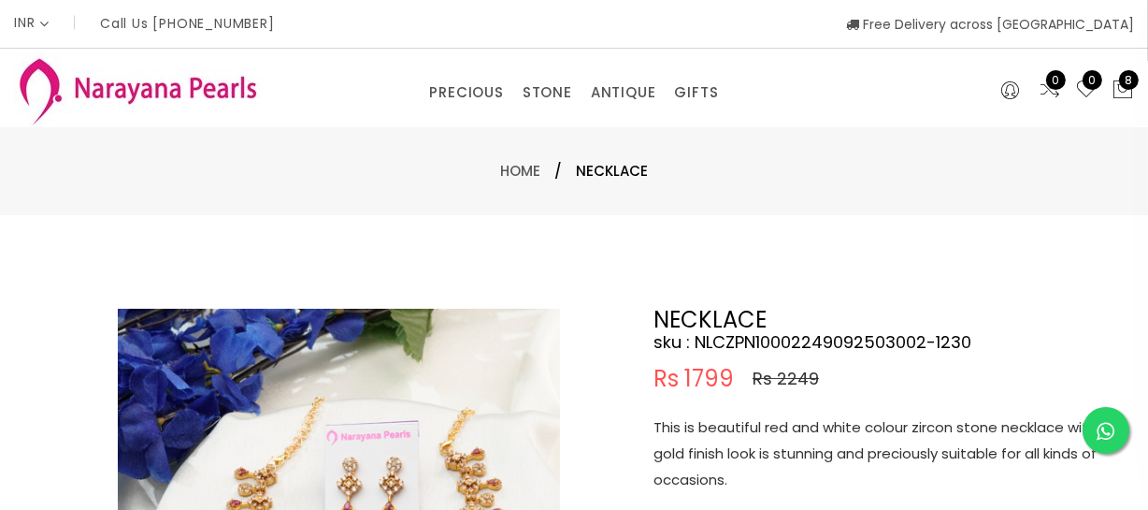
click at [818, 445] on p "This is beautiful red and white colour zircon stone necklace with gold finish l…" at bounding box center [887, 453] width 467 height 79
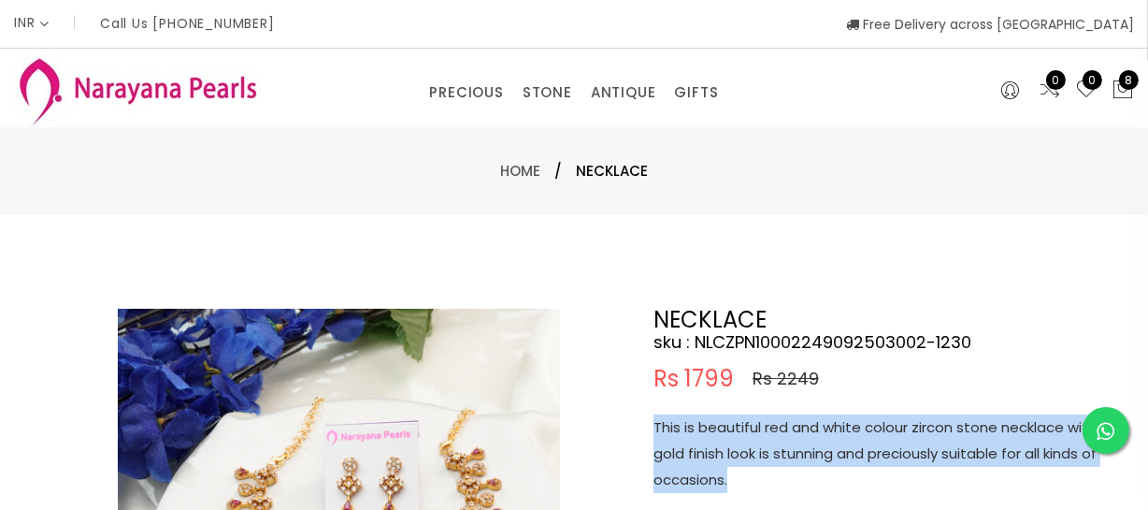
click at [818, 445] on p "This is beautiful red and white colour zircon stone necklace with gold finish l…" at bounding box center [887, 453] width 467 height 79
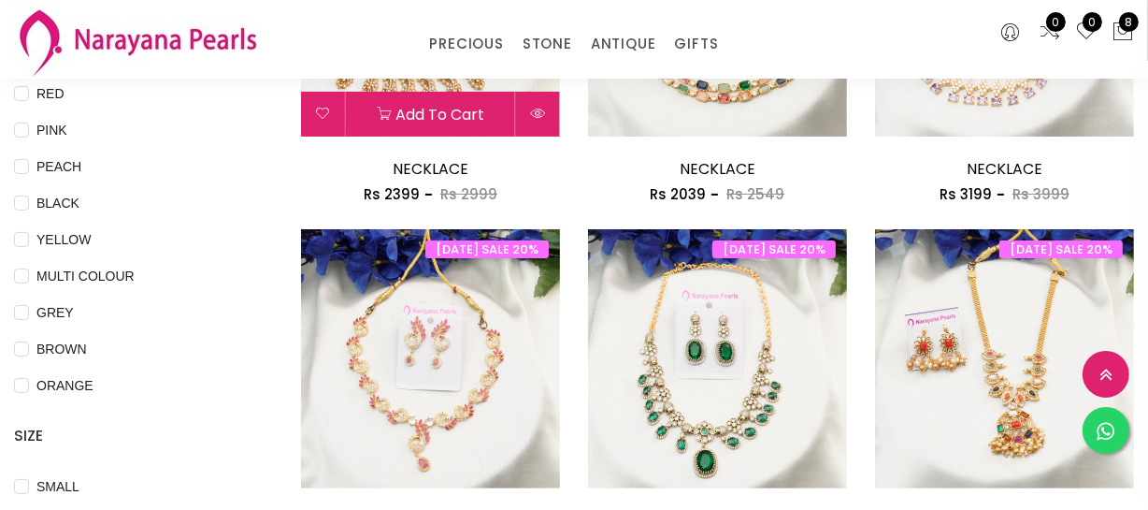
scroll to position [180, 0]
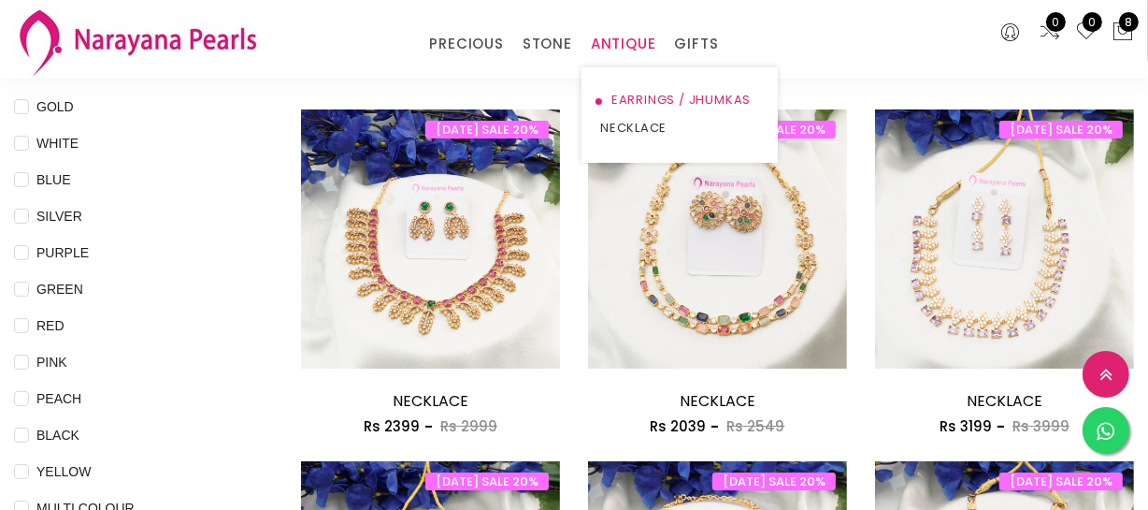
click at [626, 111] on link "EARRINGS / JHUMKAS" at bounding box center [679, 100] width 159 height 28
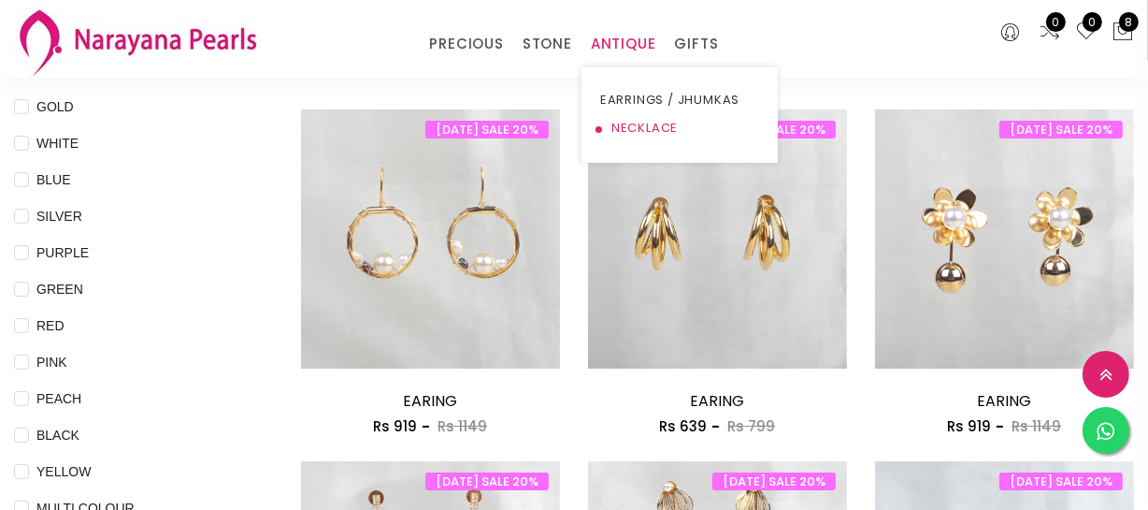
click at [621, 123] on link "NECKLACE" at bounding box center [679, 128] width 159 height 28
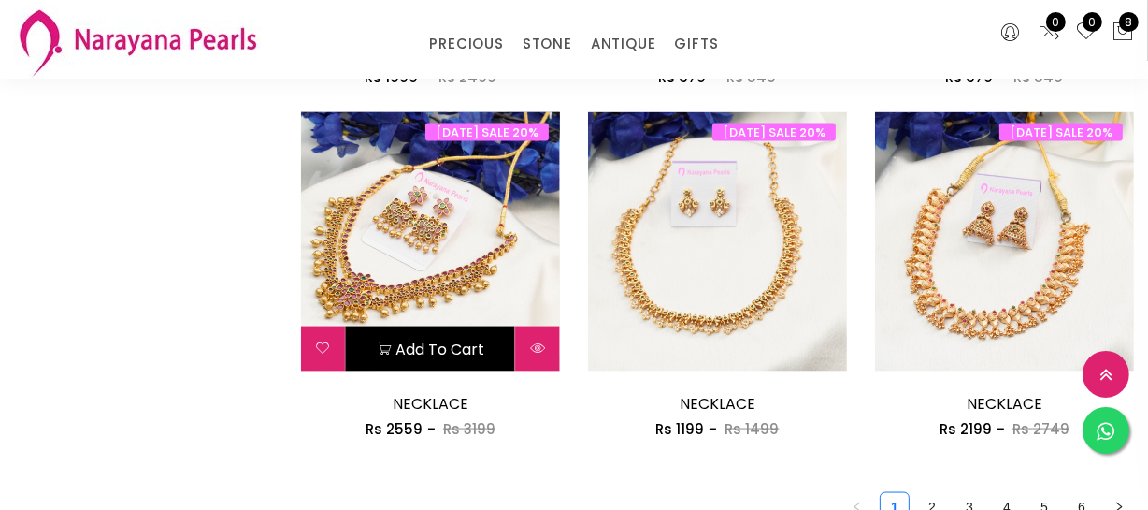
scroll to position [2306, 0]
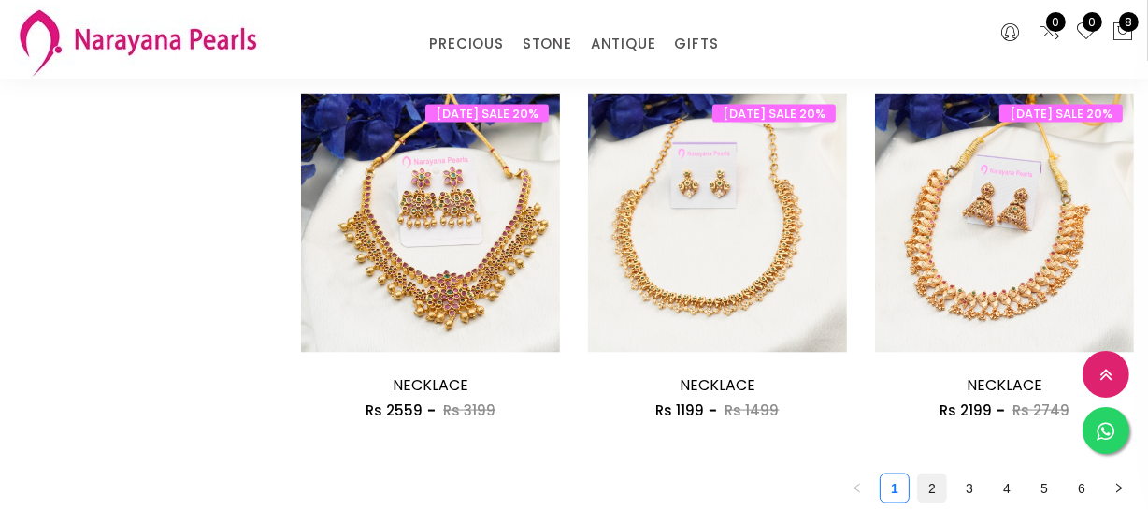
click at [919, 484] on link "2" at bounding box center [932, 488] width 28 height 28
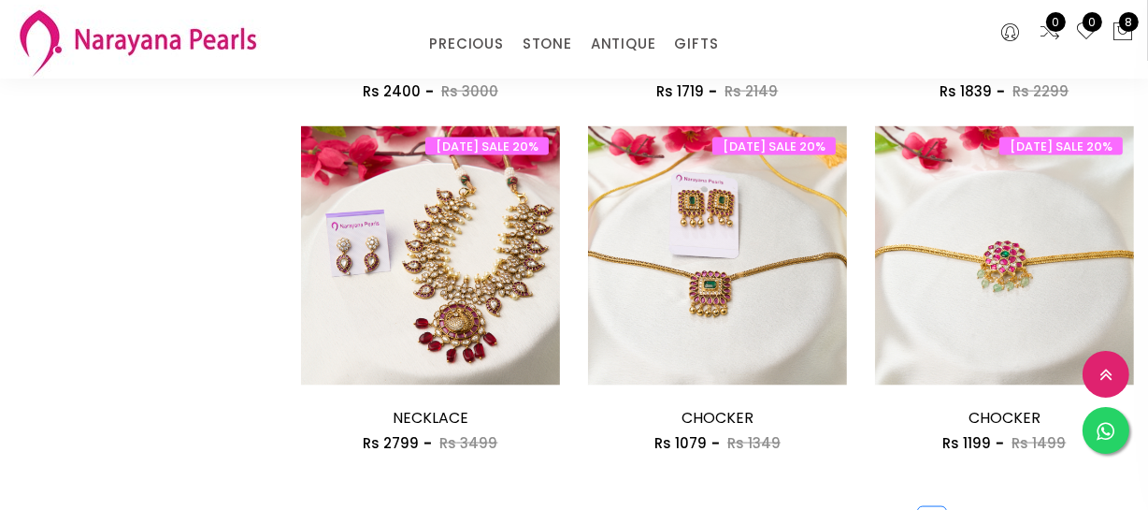
scroll to position [2465, 0]
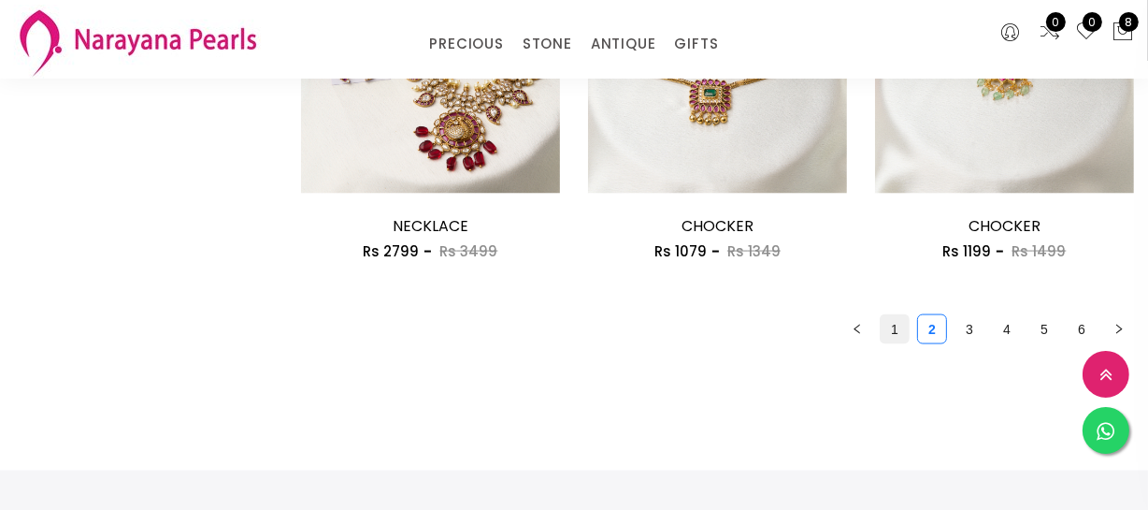
click at [895, 340] on link "1" at bounding box center [895, 329] width 28 height 28
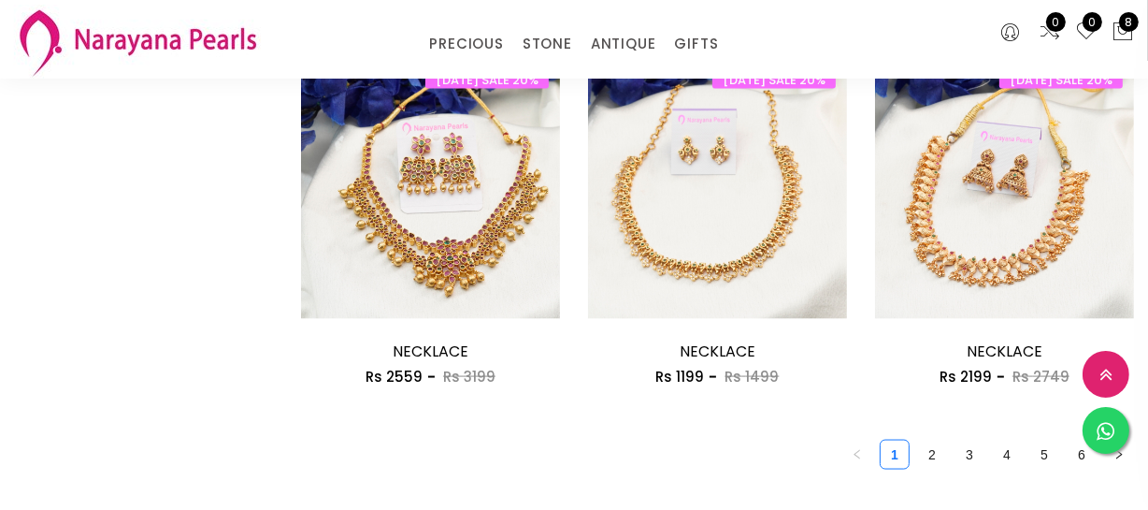
scroll to position [2380, 0]
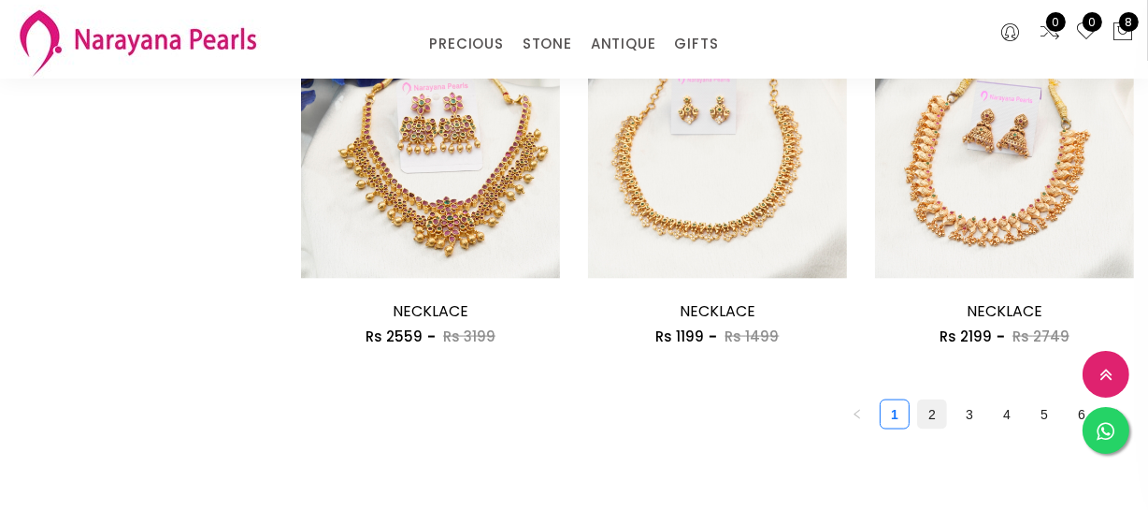
click at [933, 421] on link "2" at bounding box center [932, 414] width 28 height 28
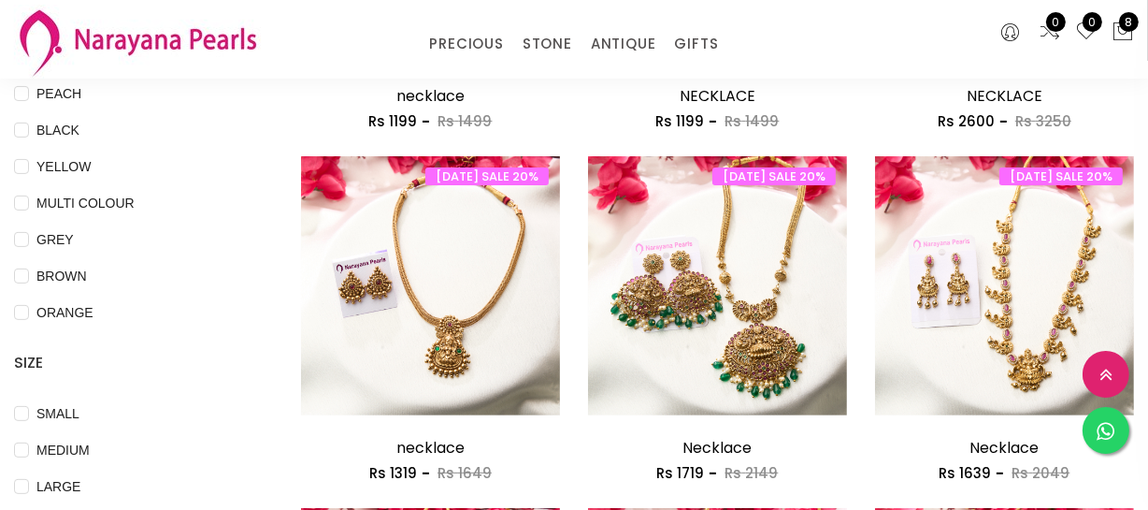
scroll to position [510, 0]
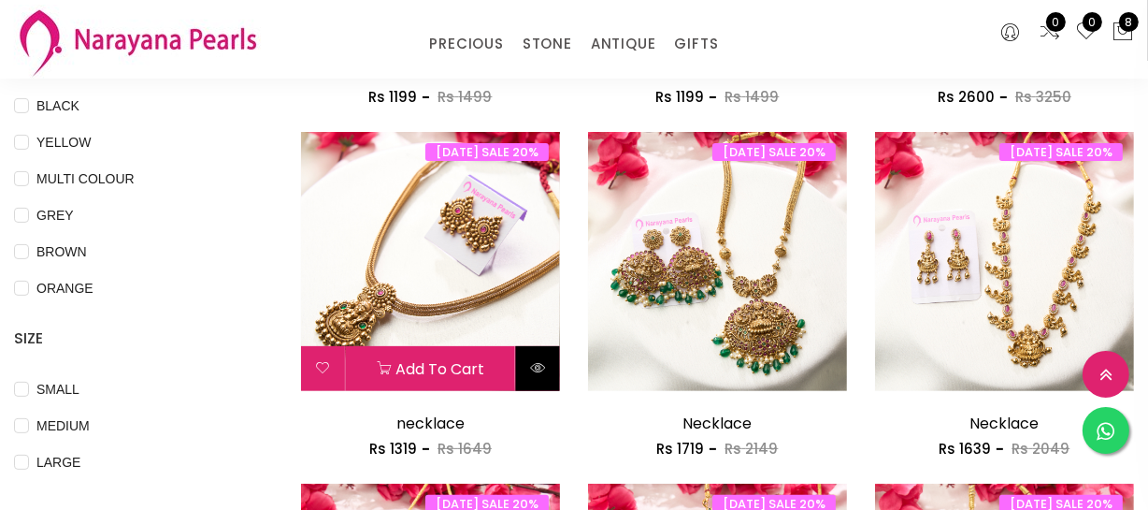
click at [528, 364] on button at bounding box center [538, 368] width 44 height 45
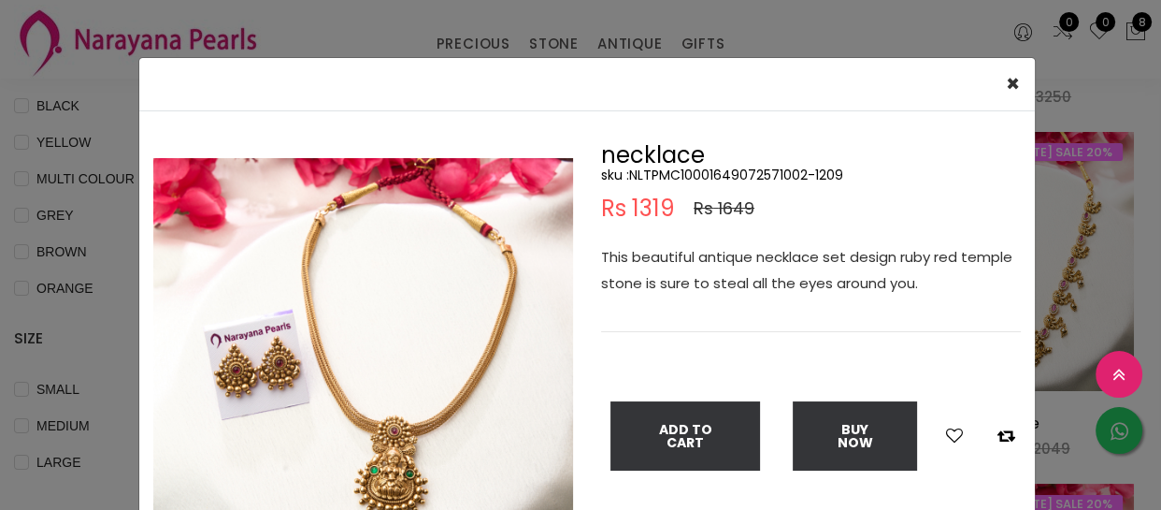
click at [691, 174] on h5 "sku : NLTPMC10001649072571002-1209" at bounding box center [811, 174] width 420 height 17
click at [597, 65] on div "× Close" at bounding box center [587, 84] width 896 height 53
click at [844, 151] on h2 "necklace" at bounding box center [811, 155] width 420 height 22
click at [0, 165] on div "× Close Double (click / press) on the image to zoom (in / out). necklace sku : …" at bounding box center [580, 255] width 1161 height 510
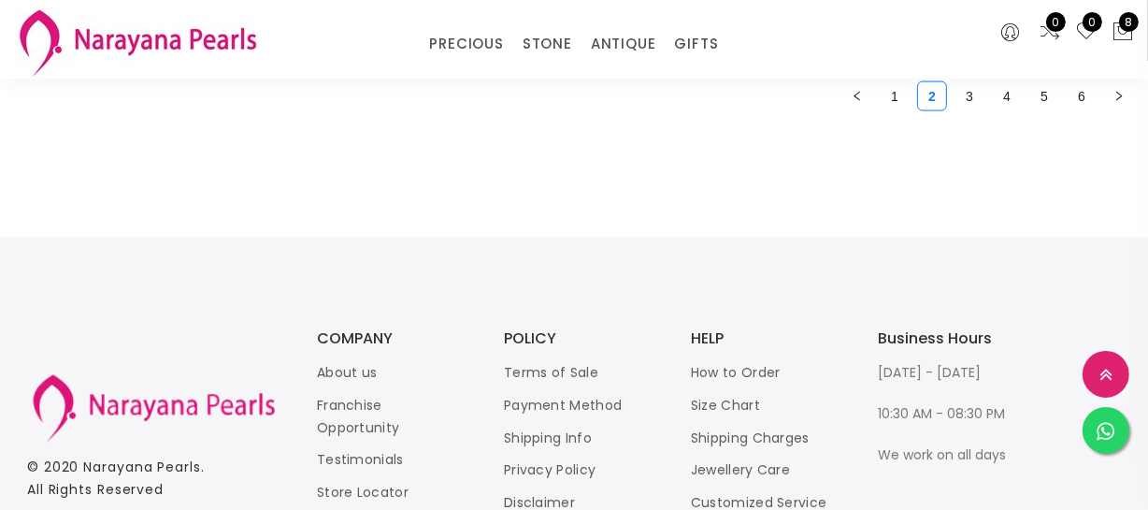
scroll to position [2550, 0]
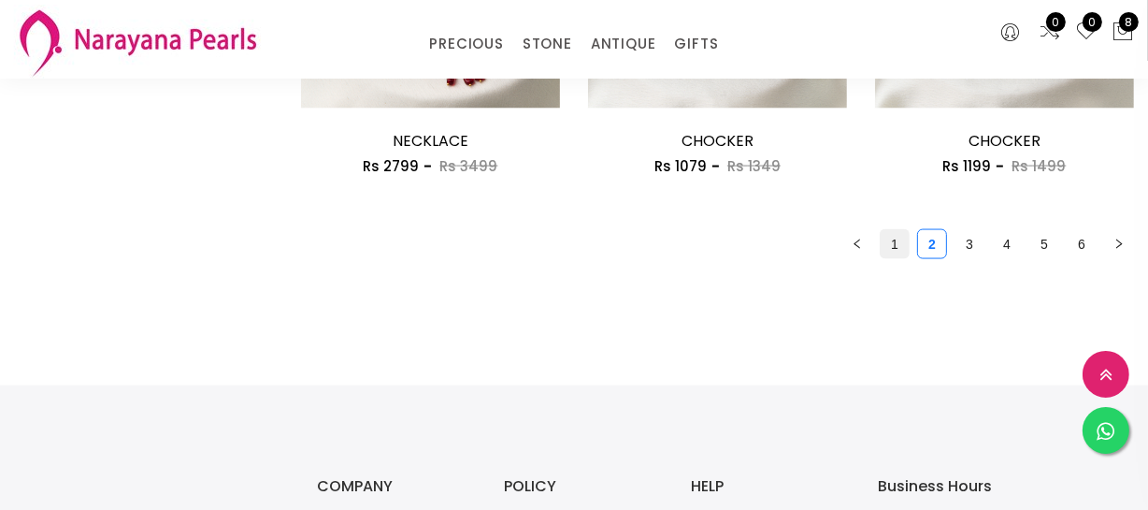
click at [891, 249] on link "1" at bounding box center [895, 244] width 28 height 28
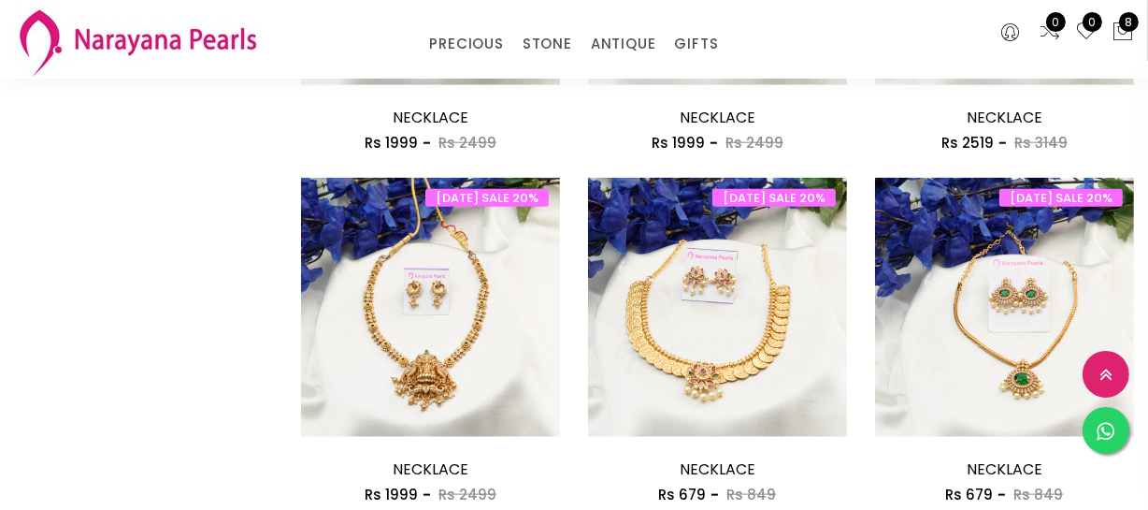
scroll to position [2380, 0]
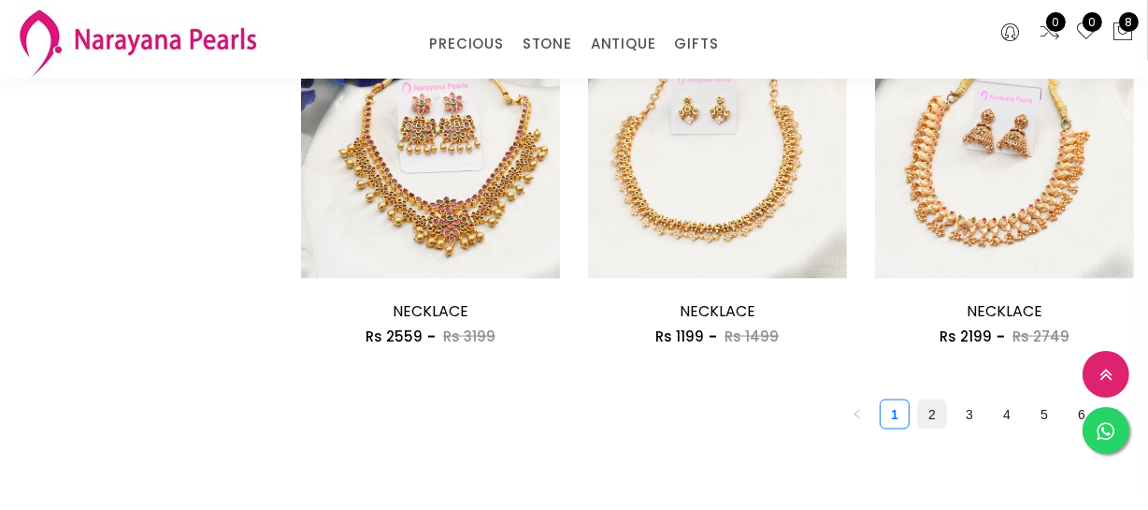
click at [928, 414] on link "2" at bounding box center [932, 414] width 28 height 28
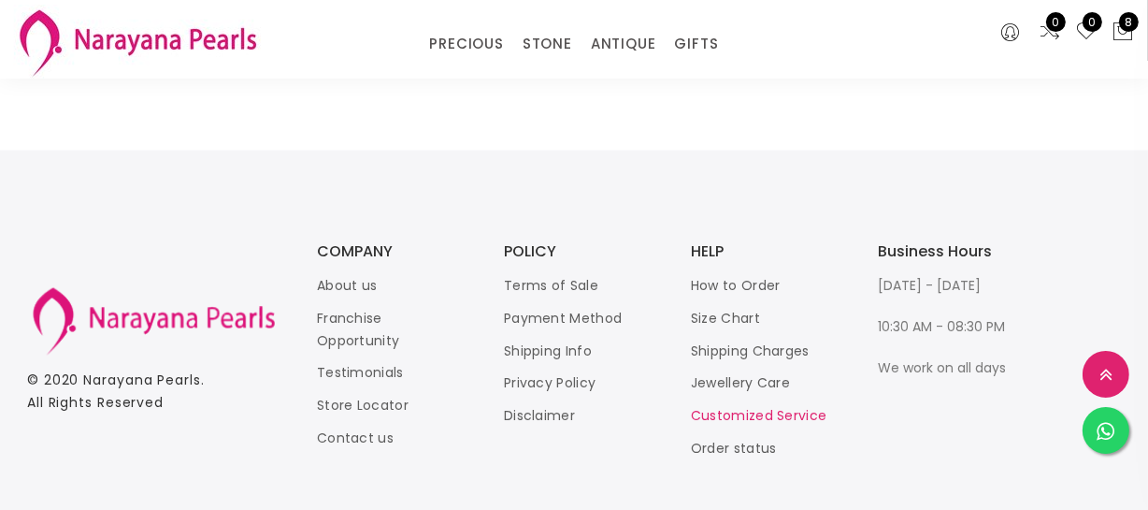
scroll to position [2487, 0]
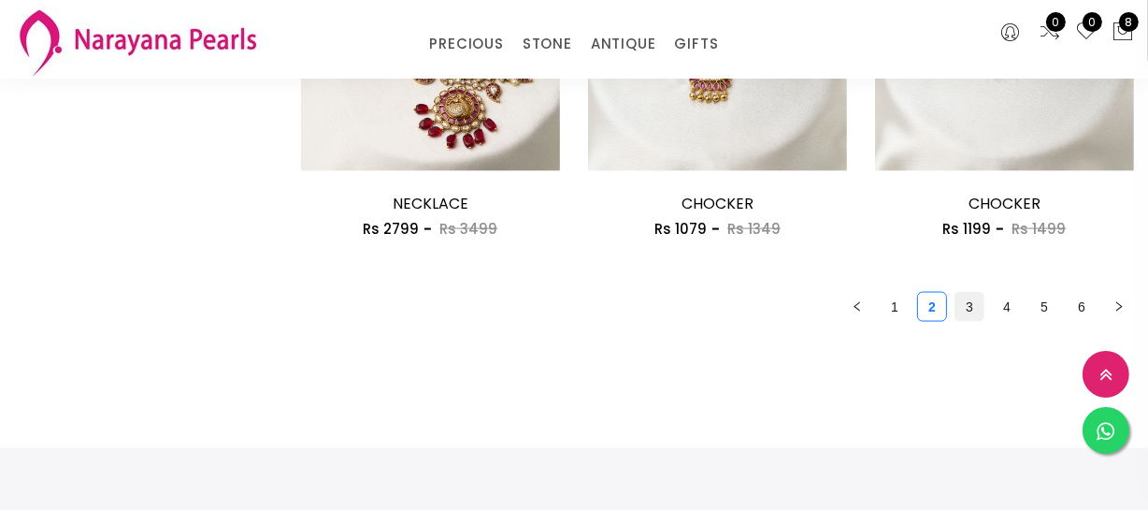
click at [971, 306] on link "3" at bounding box center [970, 307] width 28 height 28
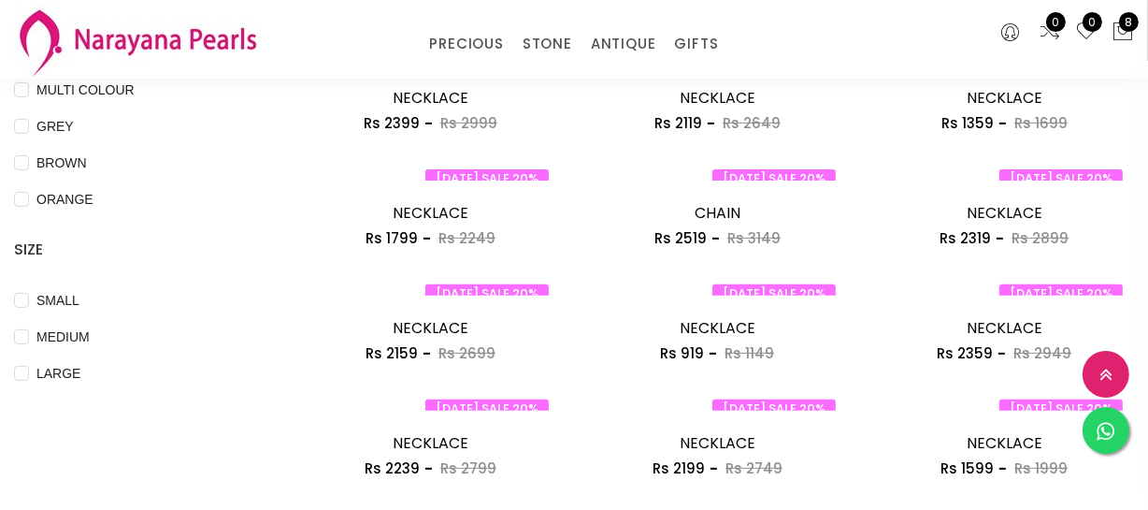
scroll to position [680, 0]
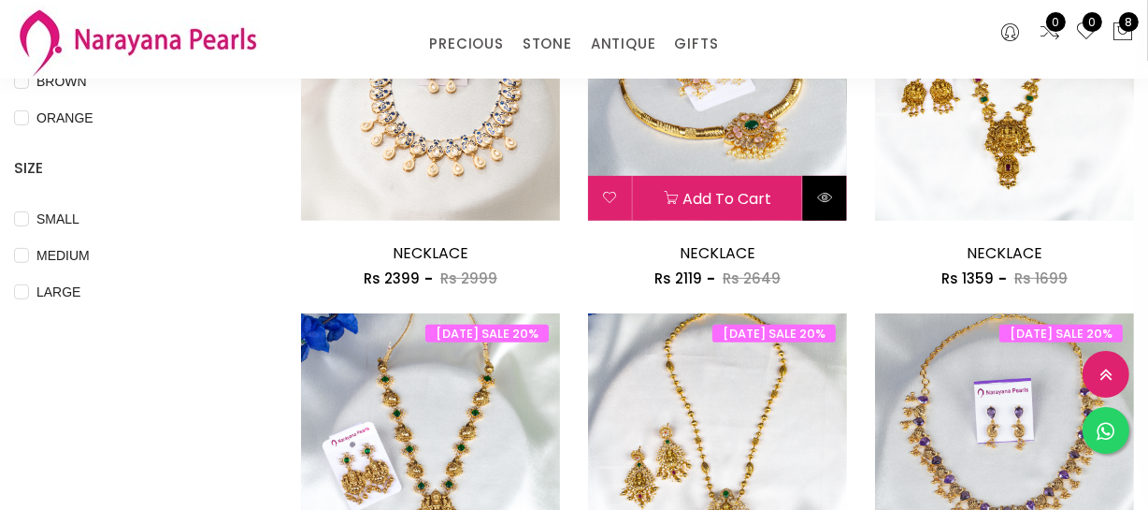
click at [837, 198] on button at bounding box center [825, 198] width 44 height 45
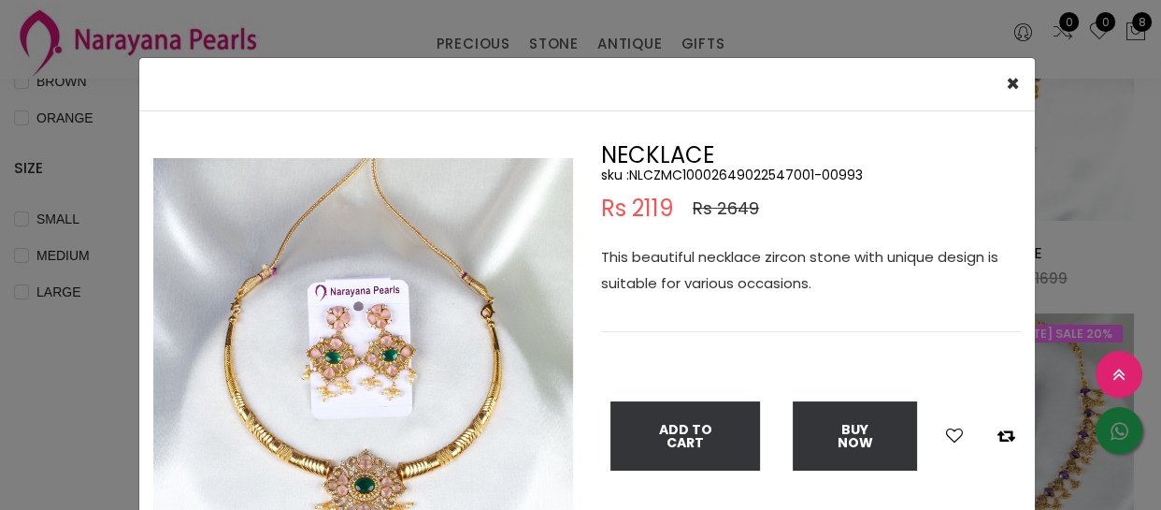
click at [685, 176] on h5 "sku : NLCZMC10002649022547001-00993" at bounding box center [811, 174] width 420 height 17
click at [83, 215] on div "× Close Double (click / press) on the image to zoom (in / out). NECKLACE sku : …" at bounding box center [580, 255] width 1161 height 510
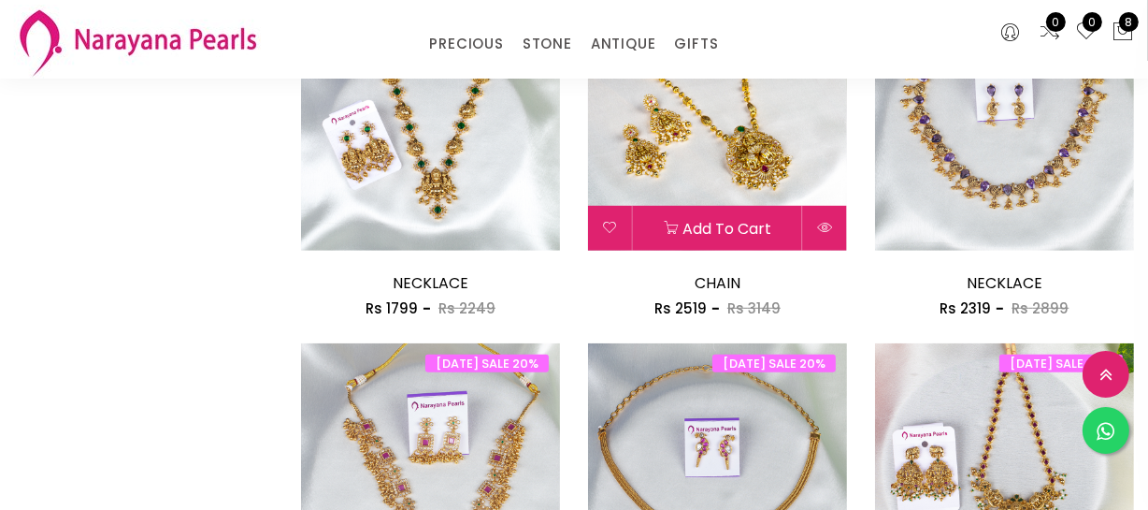
scroll to position [1019, 0]
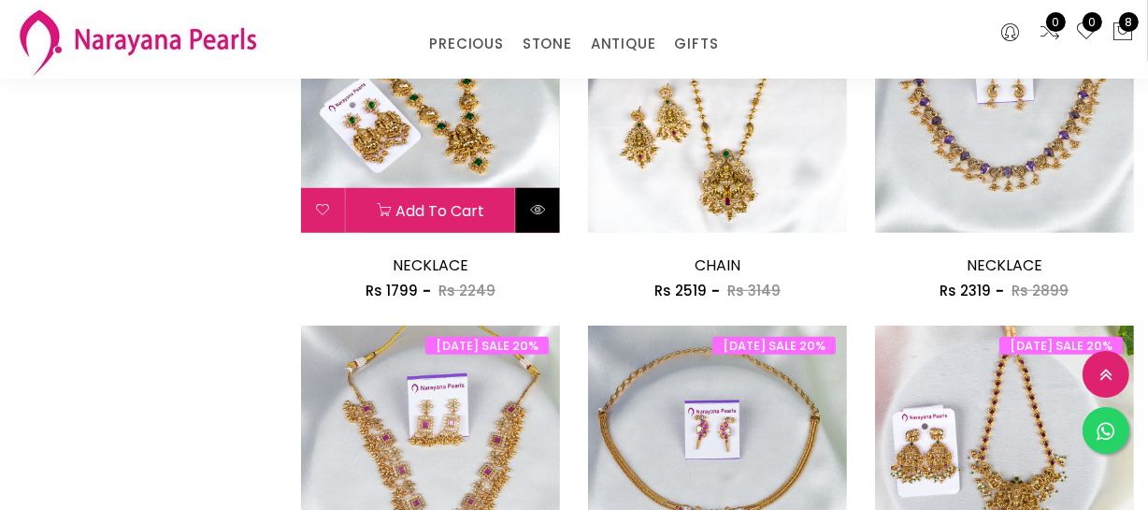
click at [531, 209] on icon at bounding box center [537, 209] width 15 height 15
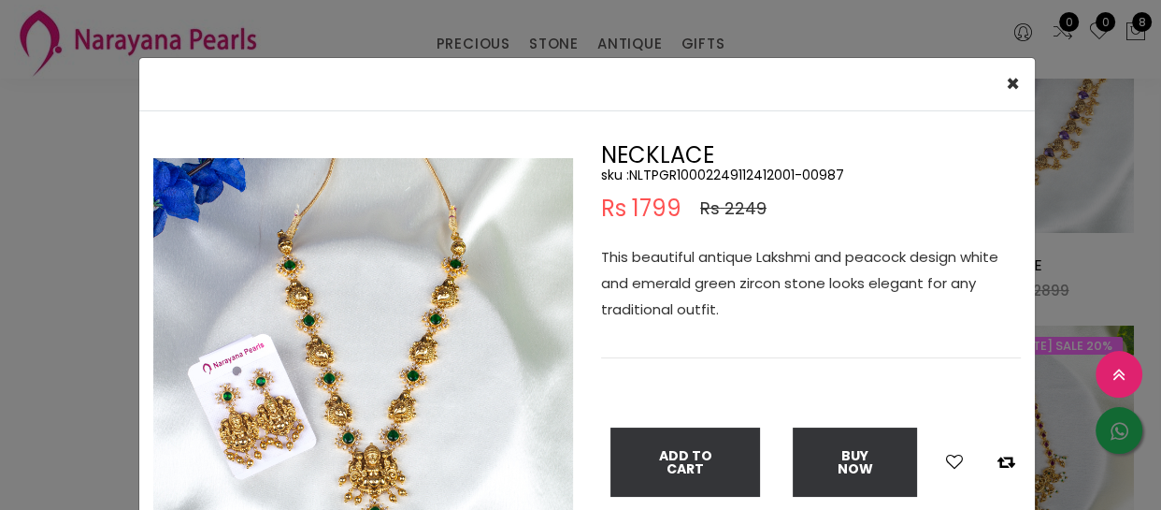
click at [688, 174] on h5 "sku : NLTPGR10002249112412001-00987" at bounding box center [811, 174] width 420 height 17
click at [7, 467] on div "× Close Double (click / press) on the image to zoom (in / out). NECKLACE sku : …" at bounding box center [580, 255] width 1161 height 510
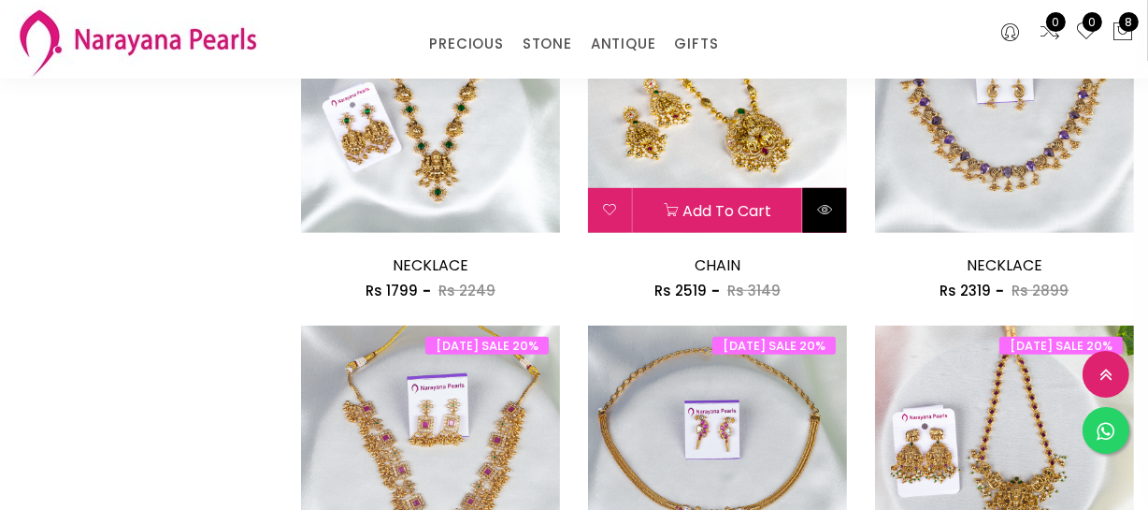
click at [826, 202] on icon at bounding box center [824, 209] width 15 height 15
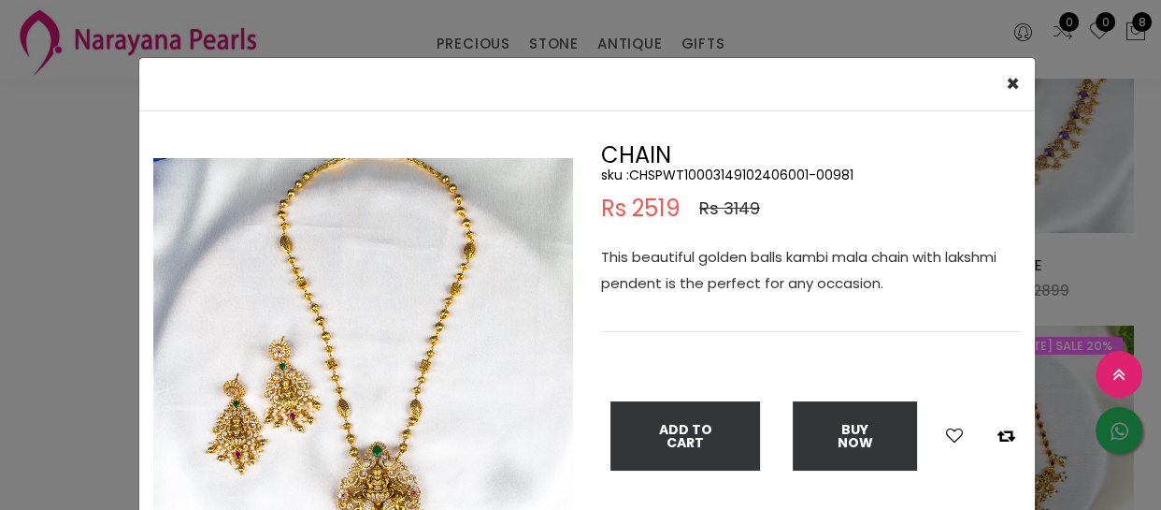
click at [722, 169] on h5 "sku : CHSPWT10003149102406001-00981" at bounding box center [811, 174] width 420 height 17
click at [0, 308] on div "× Close Double (click / press) on the image to zoom (in / out). CHAIN sku : CHS…" at bounding box center [580, 255] width 1161 height 510
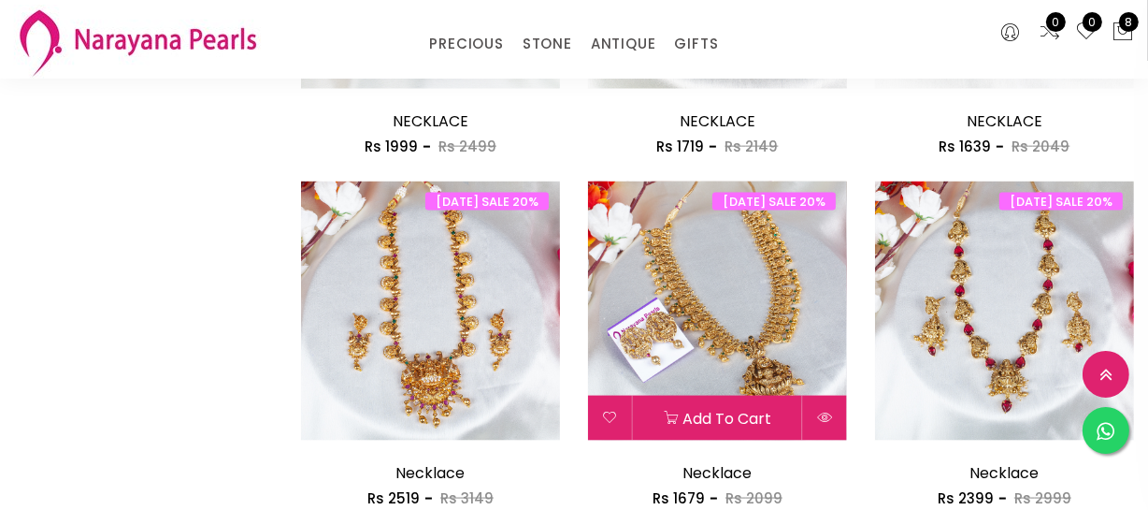
scroll to position [2294, 0]
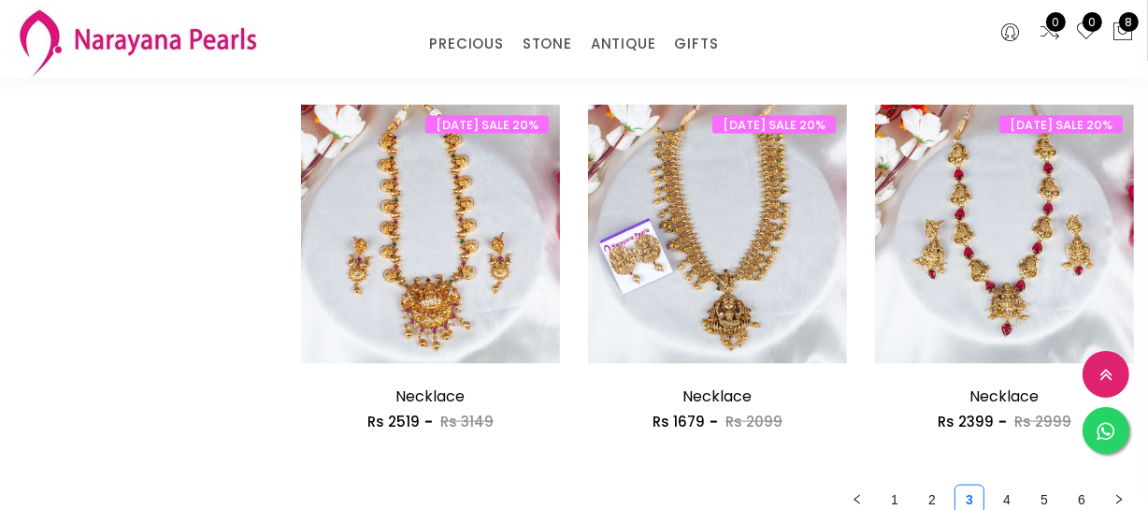
click at [900, 494] on link "1" at bounding box center [895, 499] width 28 height 28
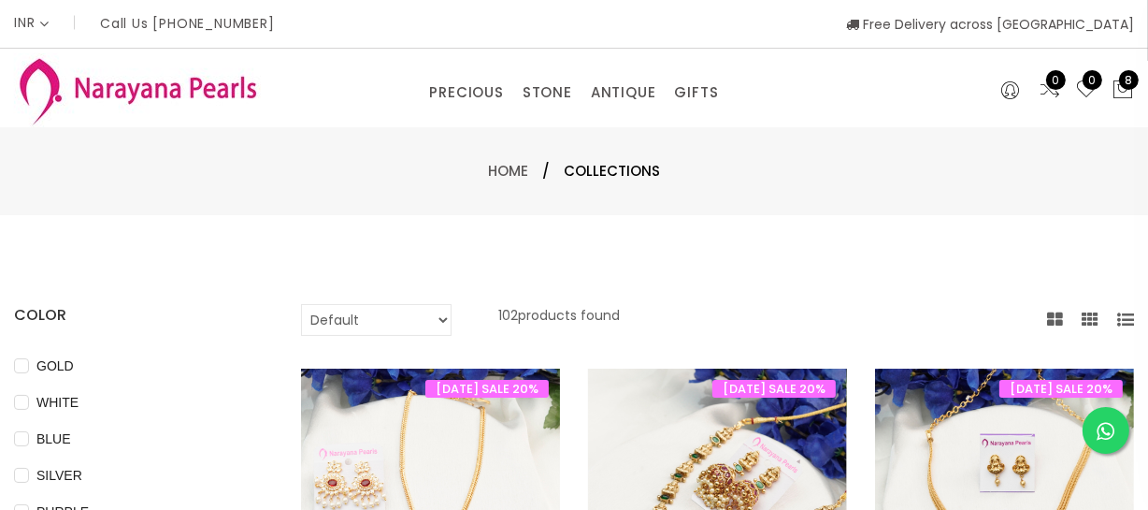
click at [711, 409] on img at bounding box center [717, 497] width 259 height 259
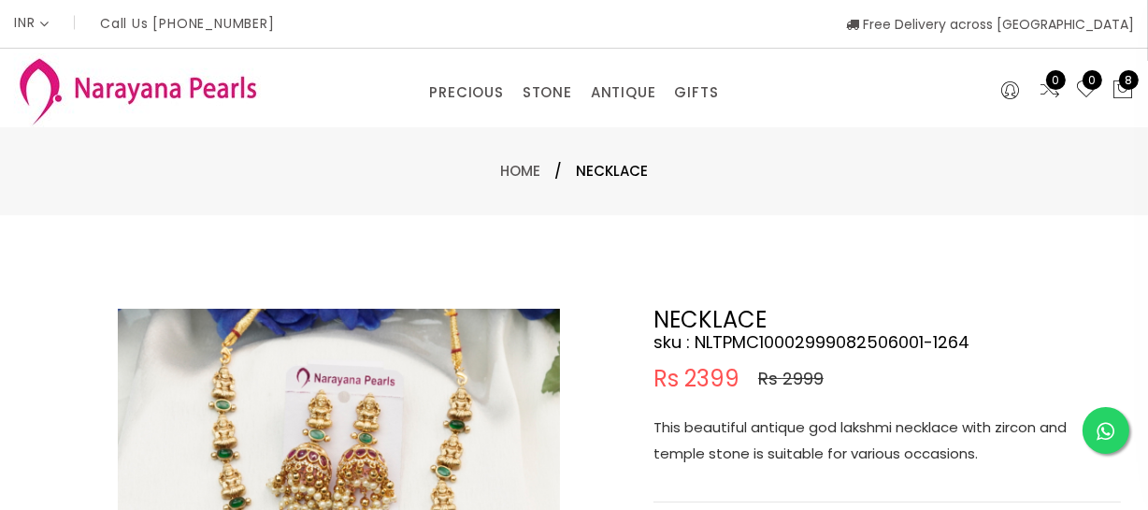
click at [777, 448] on p "This beautiful antique god lakshmi necklace with zircon and temple stone is sui…" at bounding box center [887, 440] width 467 height 52
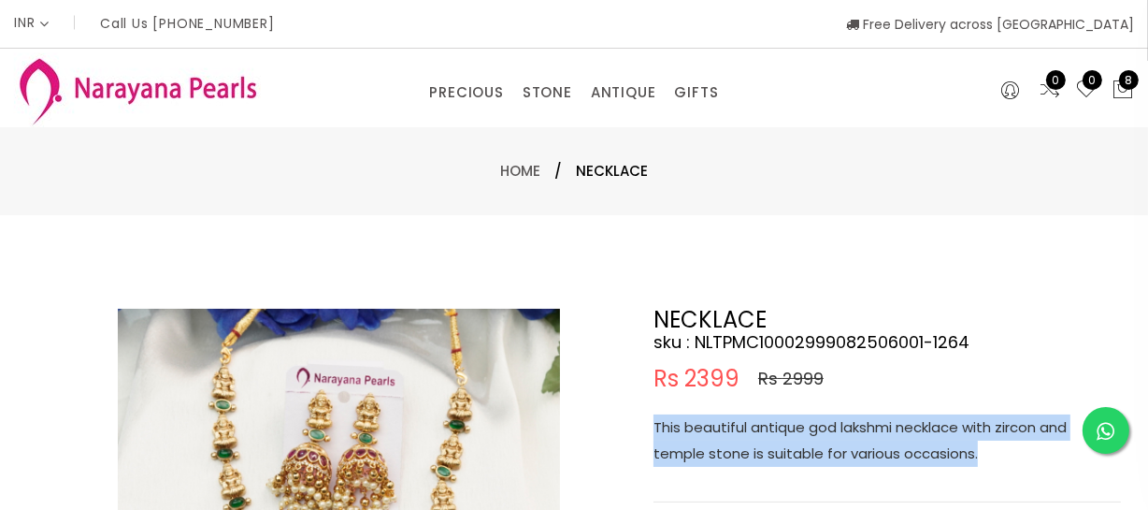
click at [777, 448] on p "This beautiful antique god lakshmi necklace with zircon and temple stone is sui…" at bounding box center [887, 440] width 467 height 52
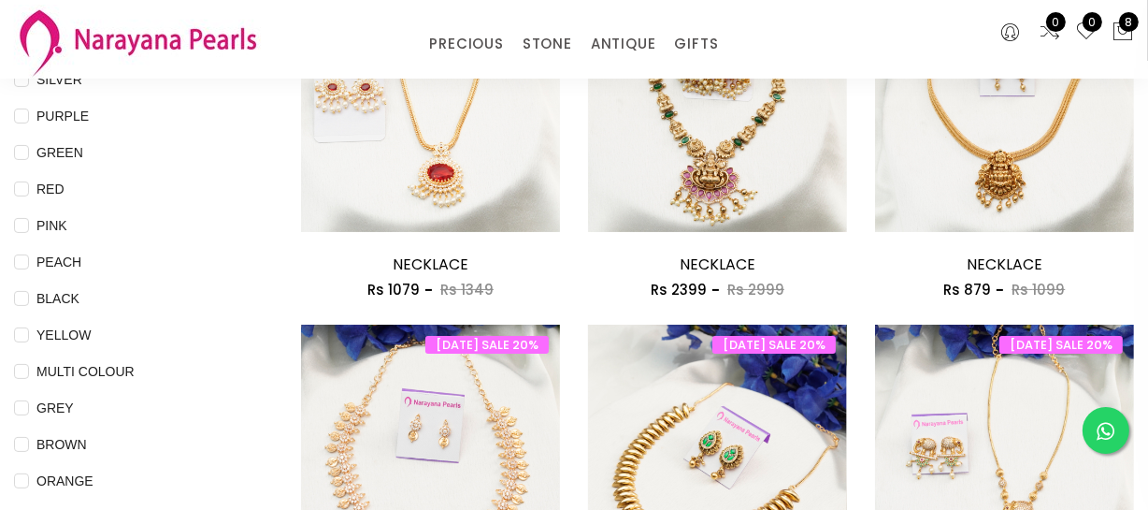
scroll to position [339, 0]
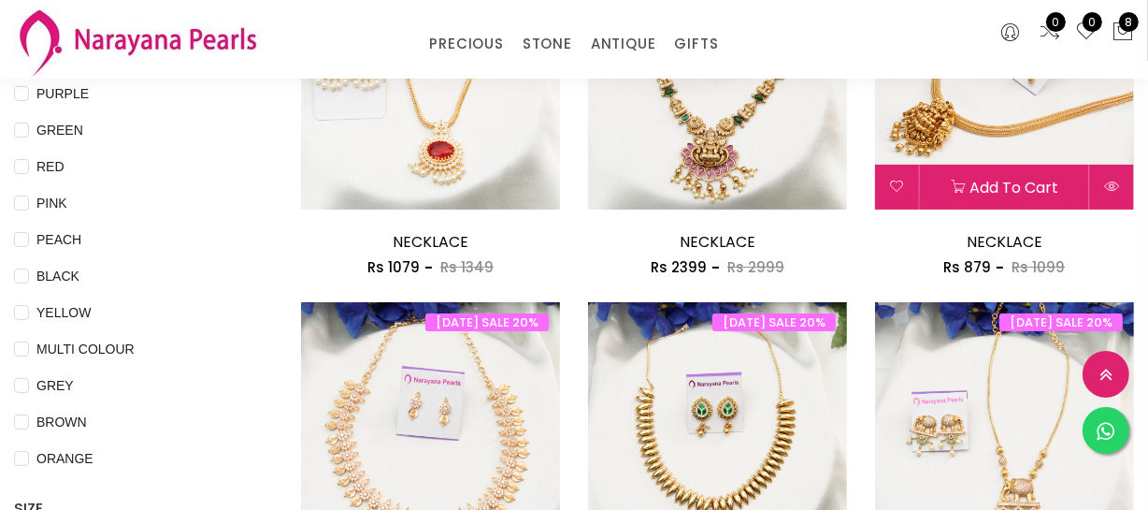
click at [1001, 117] on img at bounding box center [1004, 79] width 259 height 259
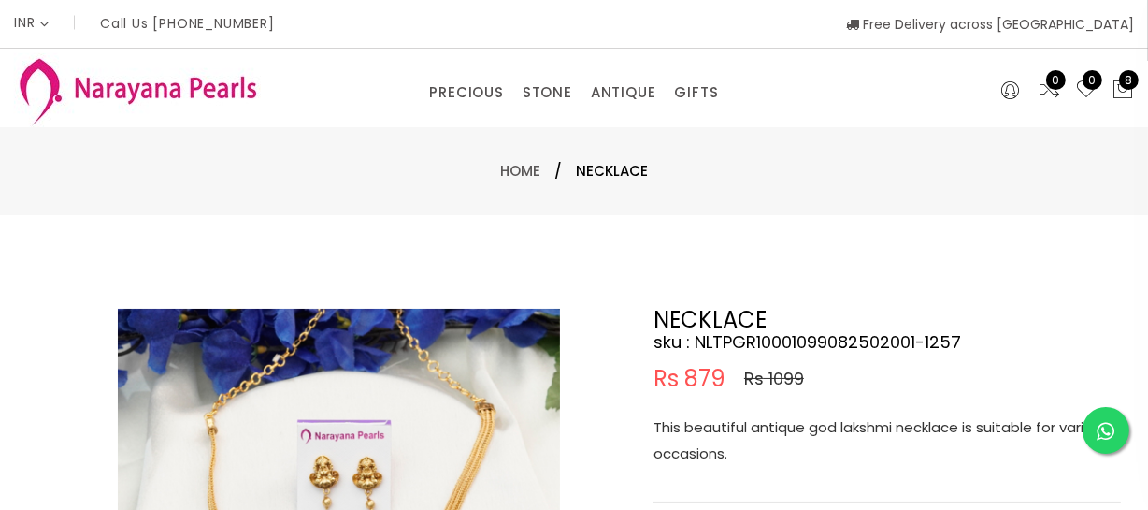
click at [714, 417] on p "This beautiful antique god lakshmi necklace is suitable for various occasions." at bounding box center [887, 440] width 467 height 52
click at [719, 420] on p "This beautiful antique god lakshmi necklace is suitable for various occasions." at bounding box center [887, 440] width 467 height 52
click at [720, 420] on p "This beautiful antique god lakshmi necklace is suitable for various occasions." at bounding box center [887, 440] width 467 height 52
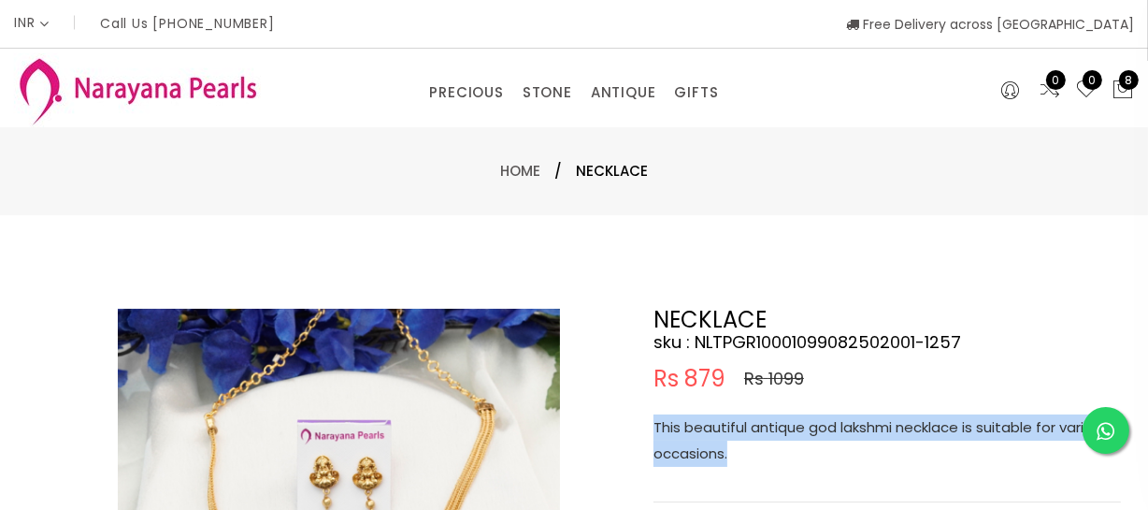
click at [720, 420] on p "This beautiful antique god lakshmi necklace is suitable for various occasions." at bounding box center [887, 440] width 467 height 52
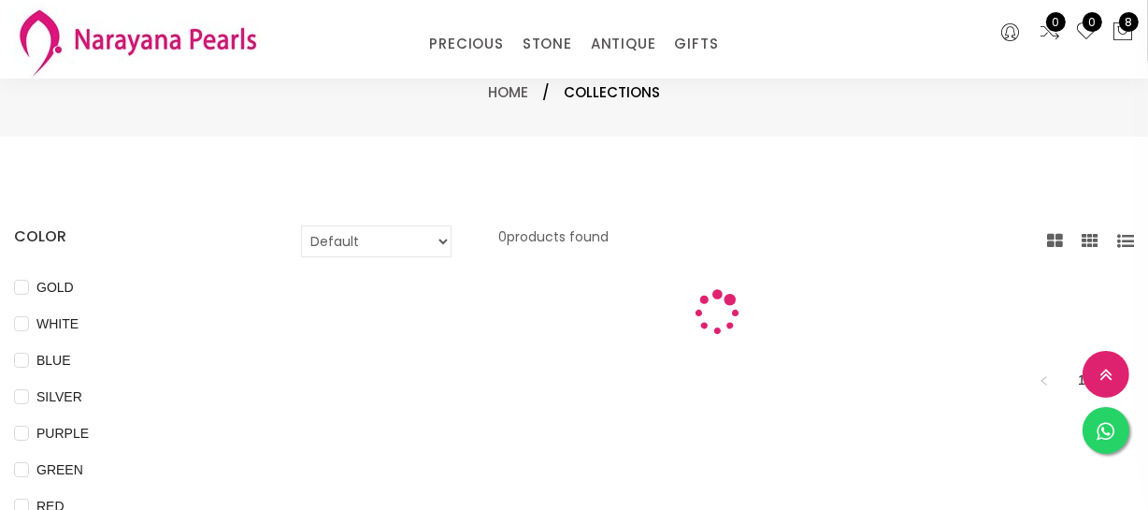
scroll to position [339, 0]
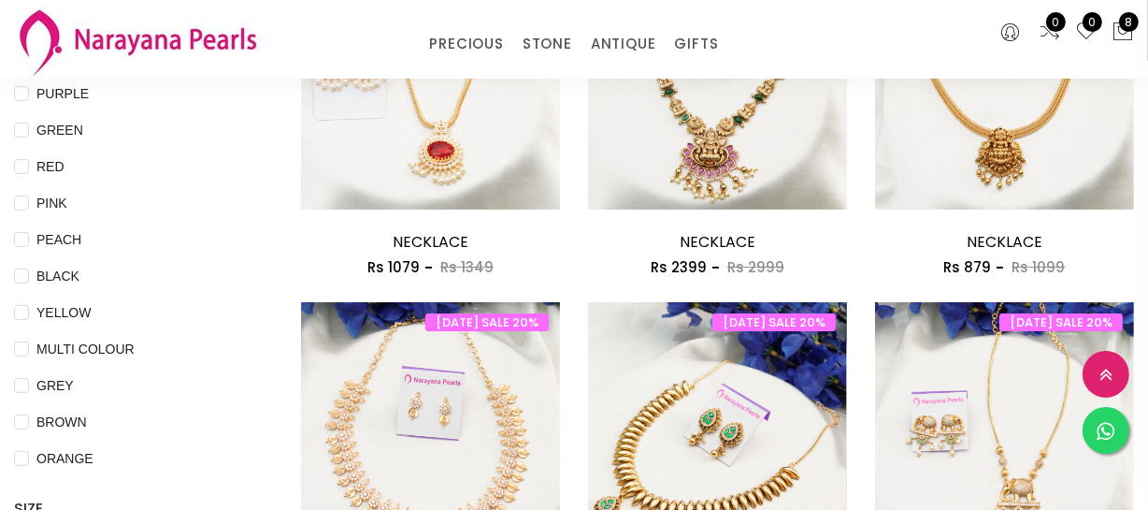
click at [687, 387] on img at bounding box center [717, 431] width 259 height 259
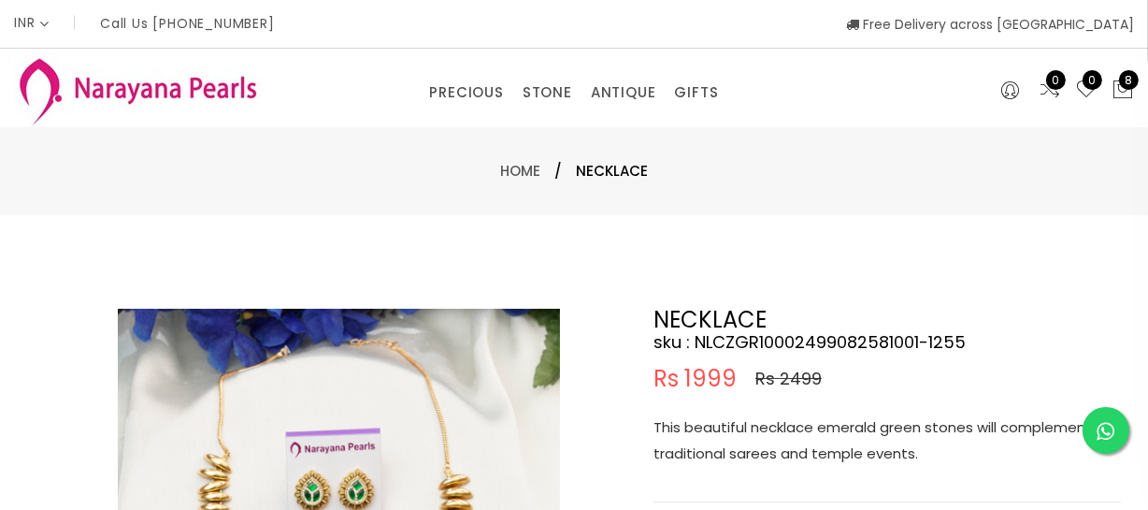
click at [814, 453] on p "This beautiful necklace emerald green stones will complements traditional saree…" at bounding box center [887, 440] width 467 height 52
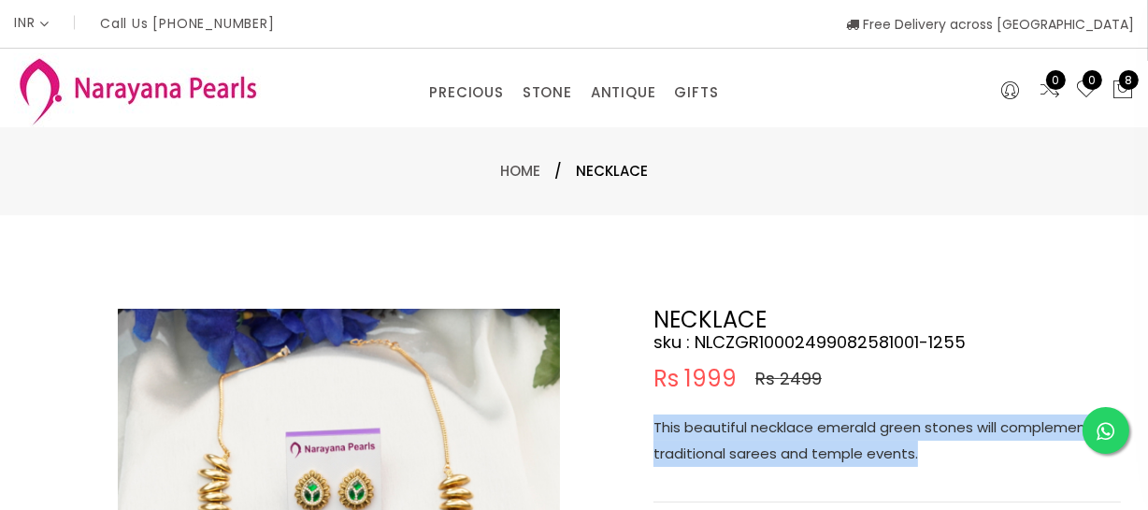
click at [814, 453] on p "This beautiful necklace emerald green stones will complements traditional saree…" at bounding box center [887, 440] width 467 height 52
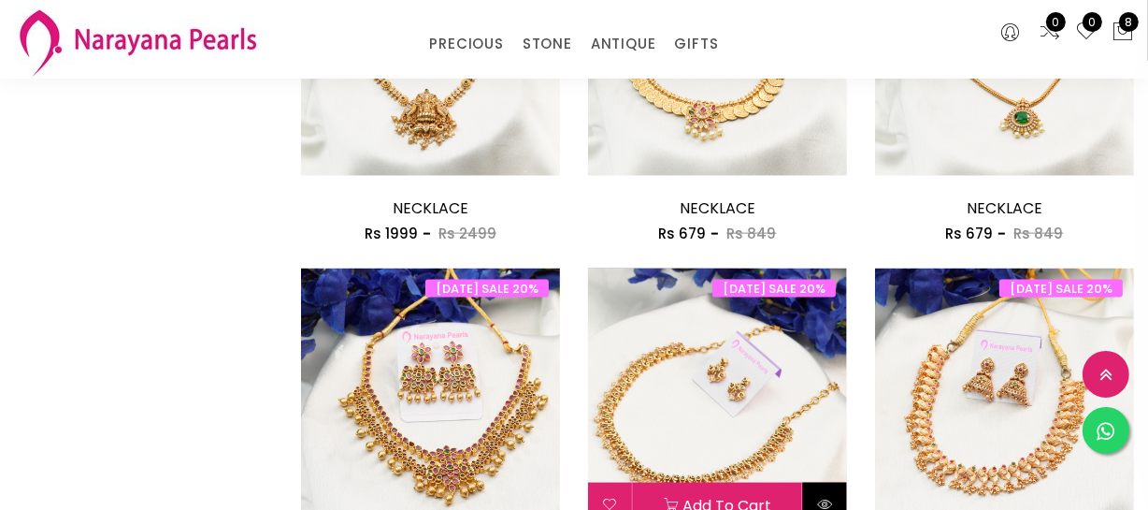
scroll to position [2380, 0]
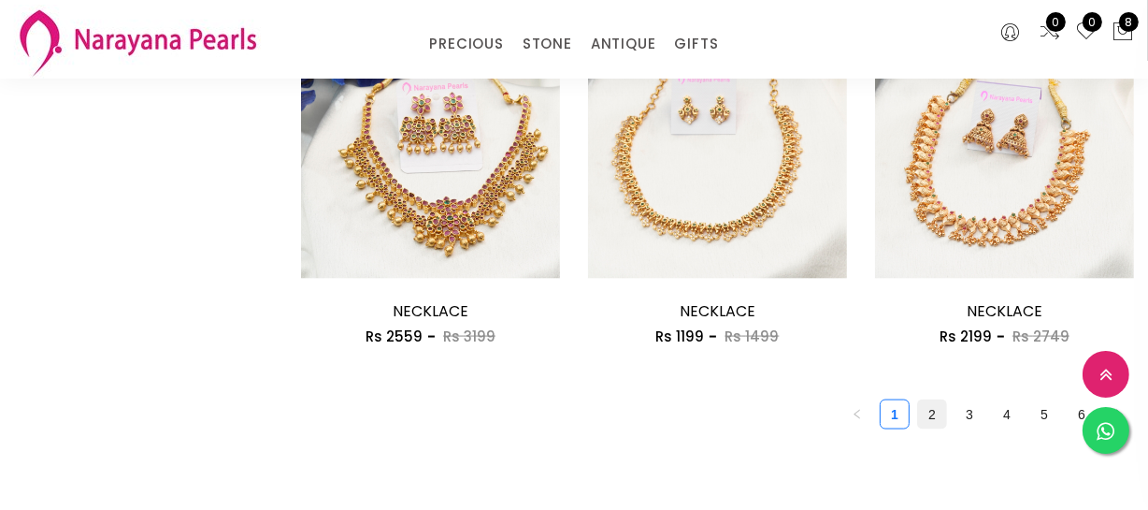
click at [930, 407] on link "2" at bounding box center [932, 414] width 28 height 28
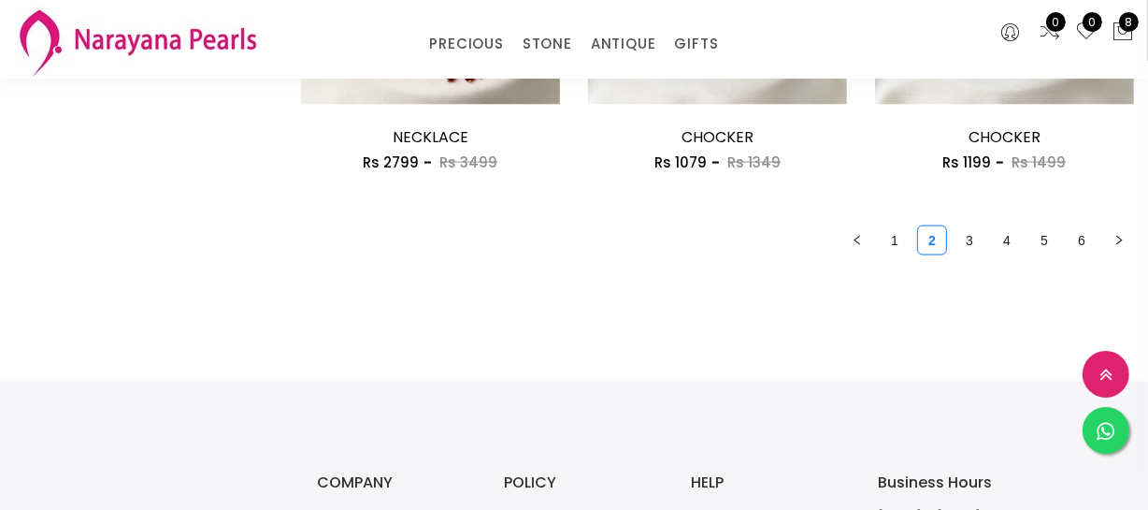
scroll to position [2465, 0]
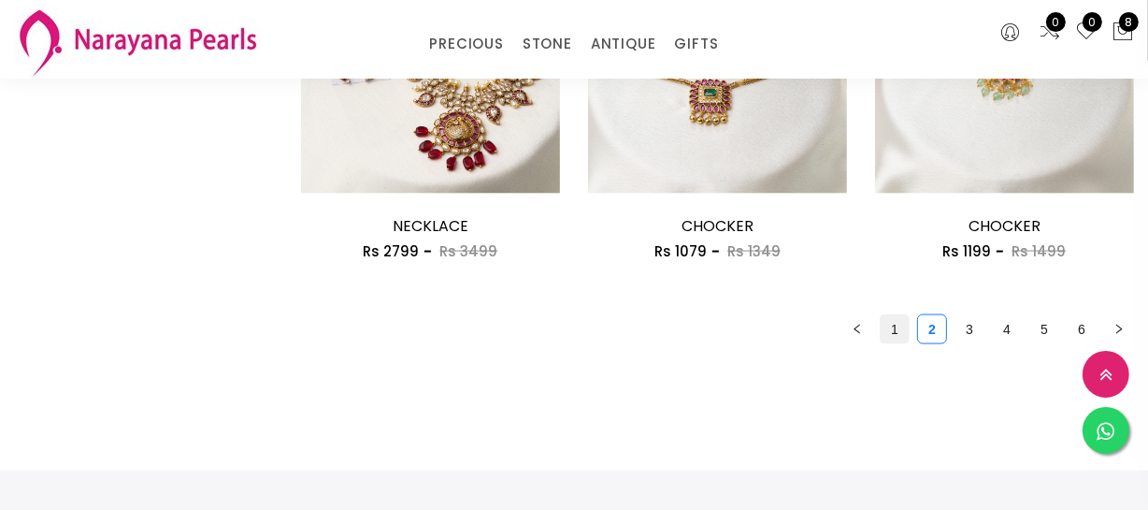
click at [893, 334] on link "1" at bounding box center [895, 329] width 28 height 28
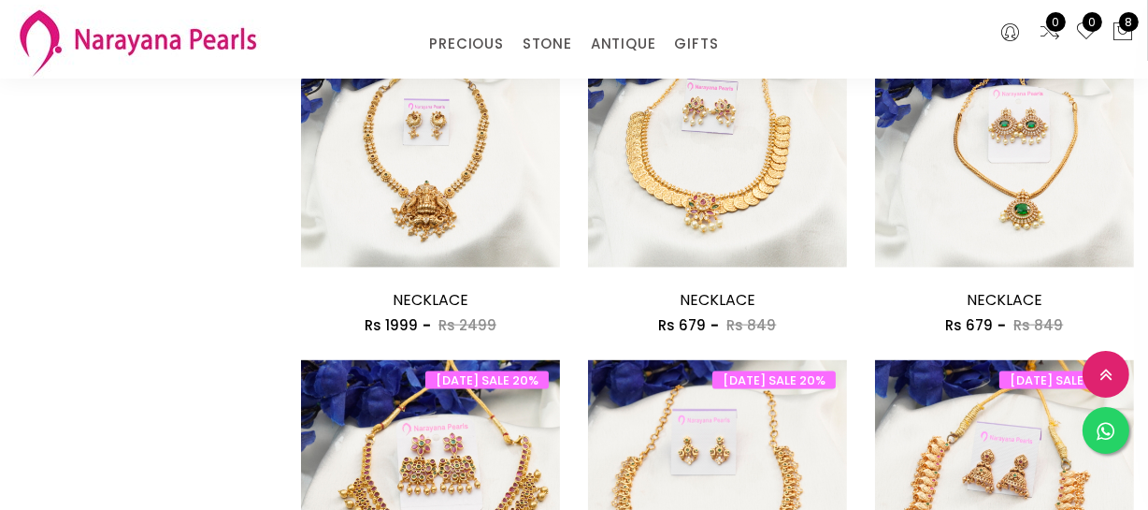
scroll to position [2465, 0]
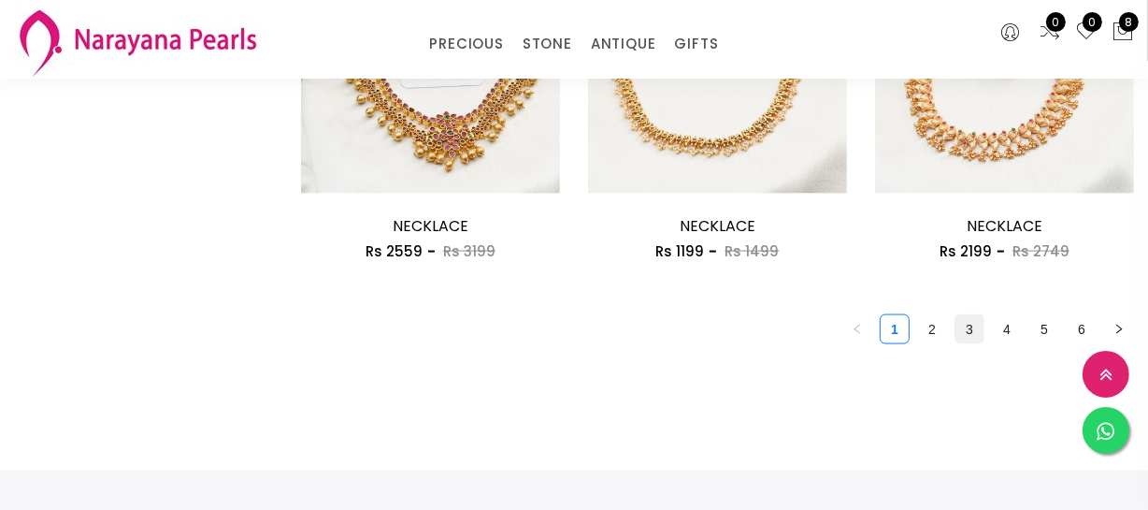
click at [958, 325] on link "3" at bounding box center [970, 329] width 28 height 28
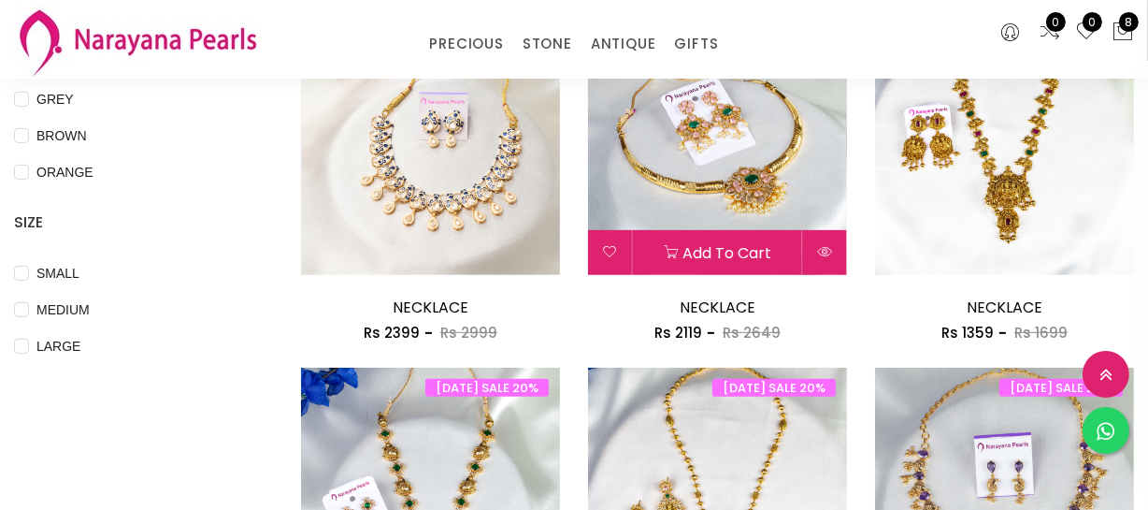
scroll to position [850, 0]
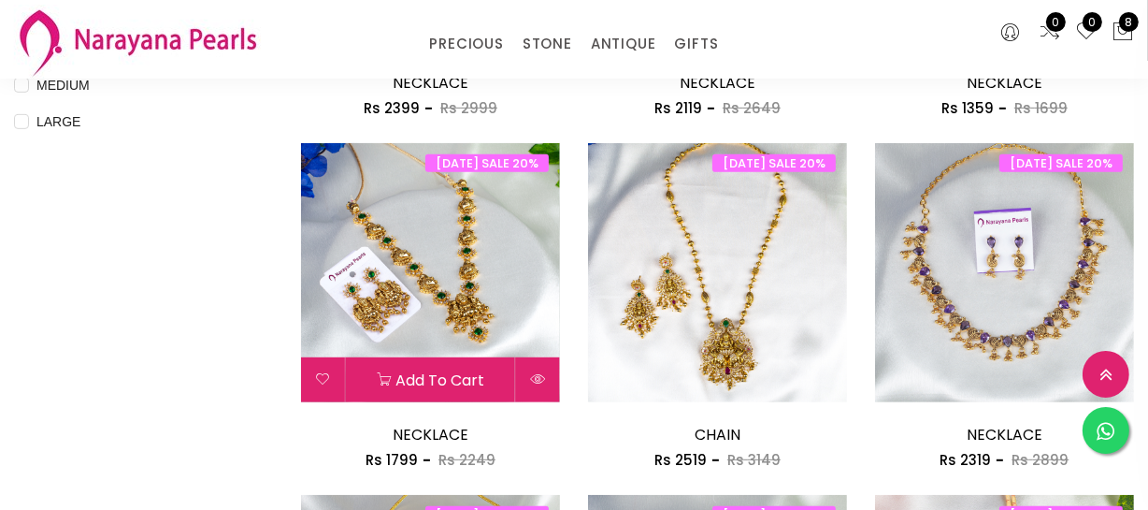
click at [465, 297] on img at bounding box center [430, 272] width 259 height 259
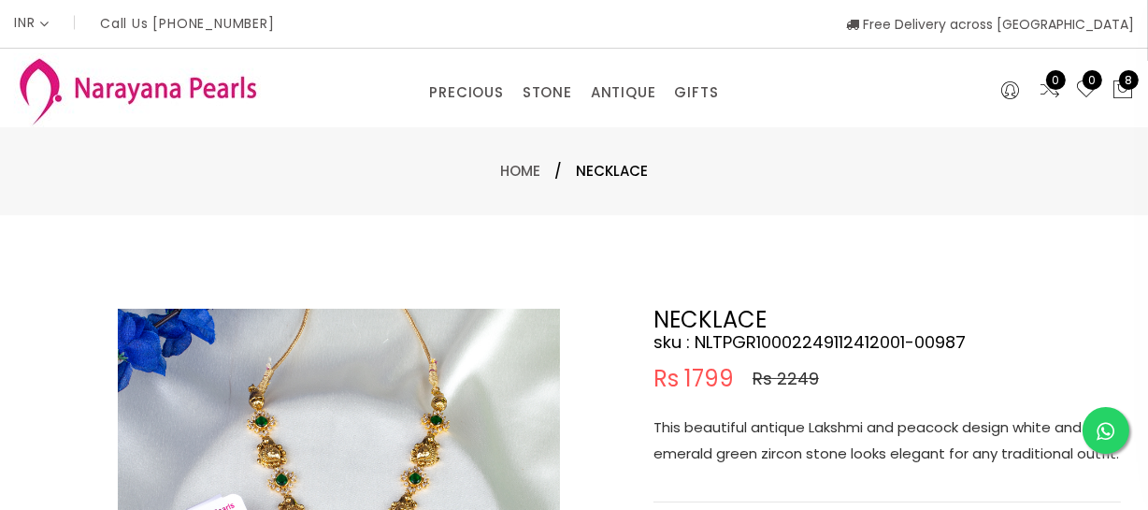
click at [797, 454] on p "This beautiful antique Lakshmi and peacock design white and emerald green zirco…" at bounding box center [887, 440] width 467 height 52
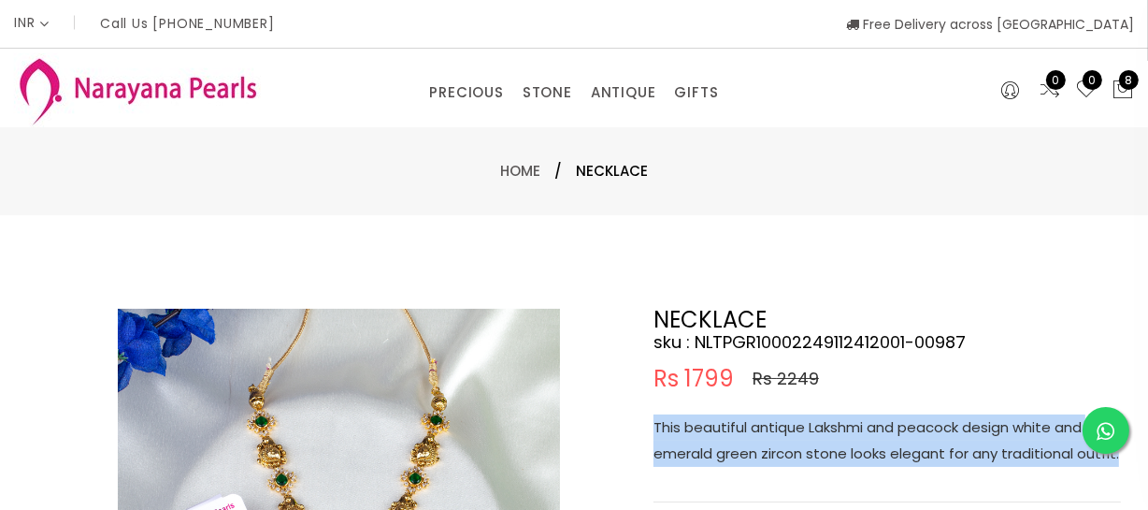
click at [797, 454] on p "This beautiful antique Lakshmi and peacock design white and emerald green zirco…" at bounding box center [887, 440] width 467 height 52
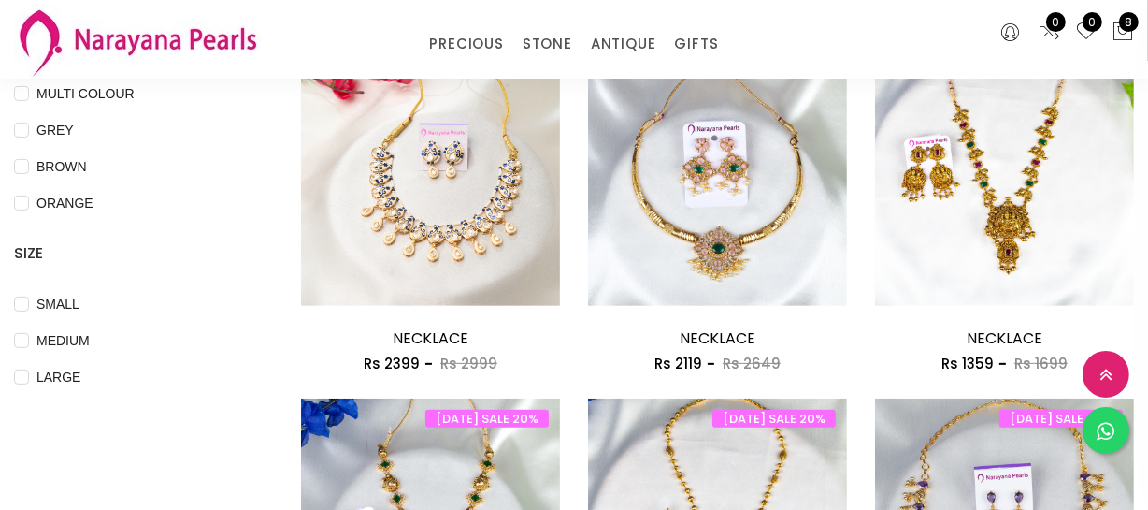
scroll to position [510, 0]
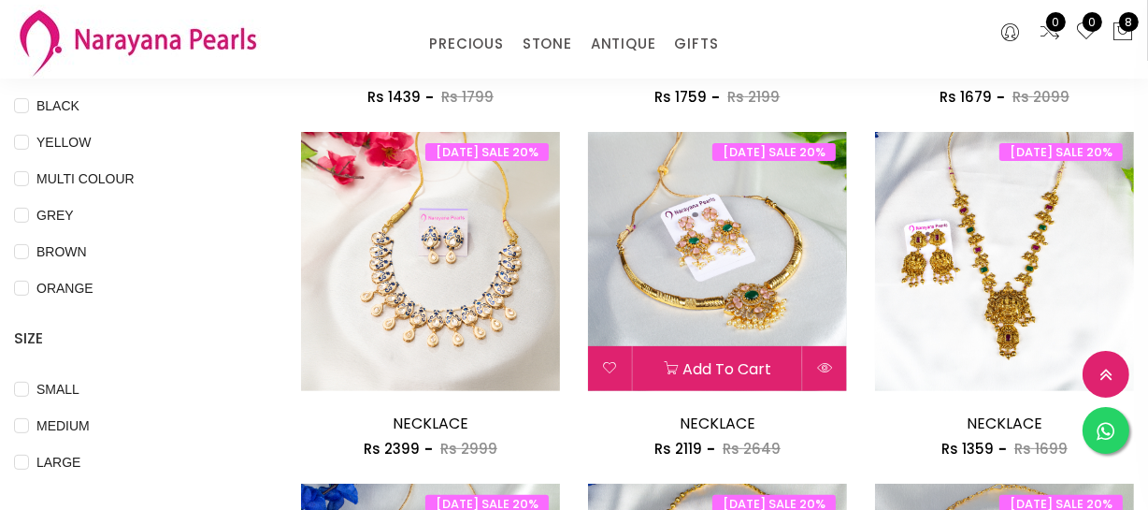
click at [697, 278] on img at bounding box center [717, 261] width 259 height 259
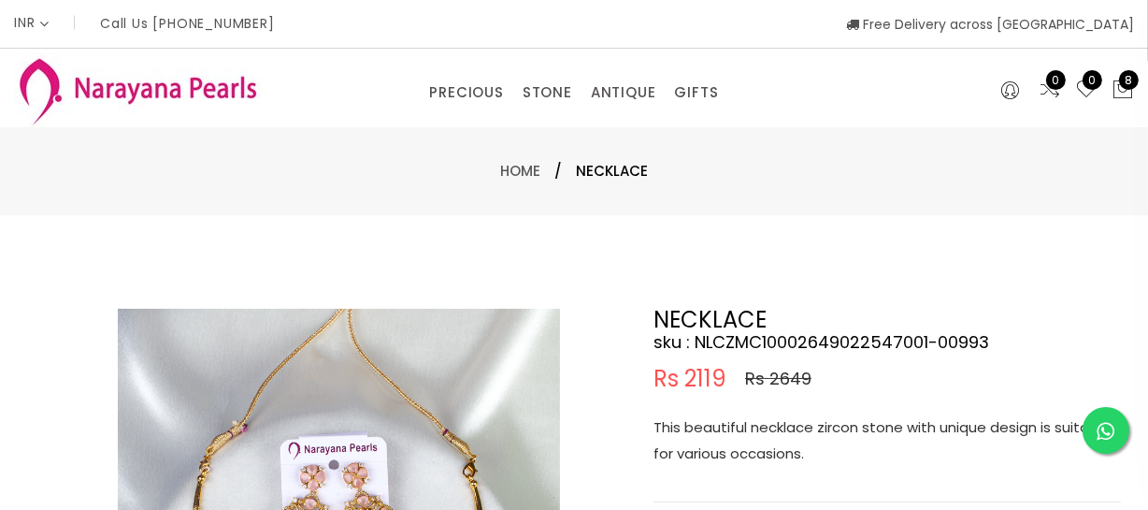
click at [802, 449] on p "This beautiful necklace zircon stone with unique design is suitable for various…" at bounding box center [887, 440] width 467 height 52
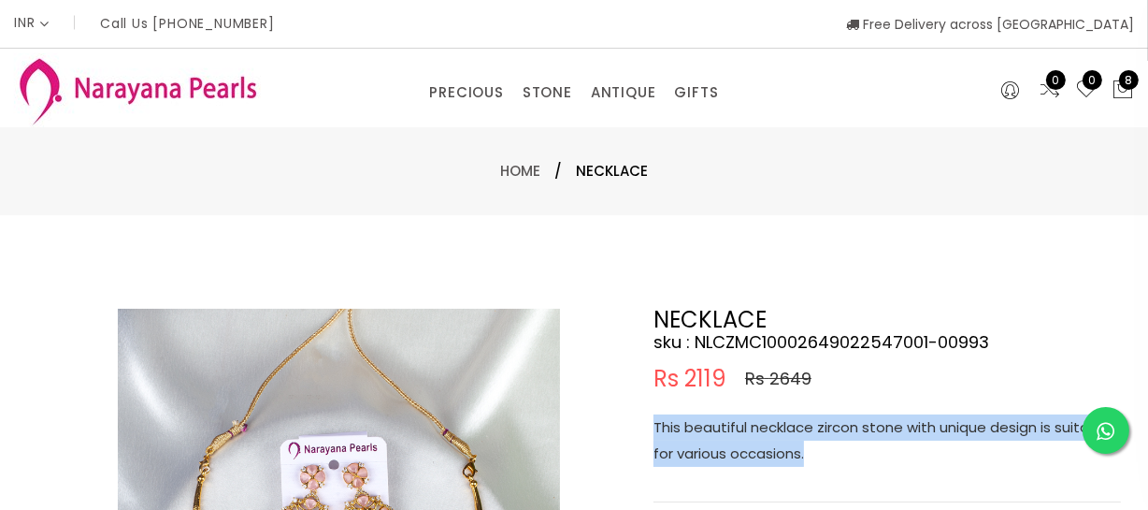
click at [802, 449] on p "This beautiful necklace zircon stone with unique design is suitable for various…" at bounding box center [887, 440] width 467 height 52
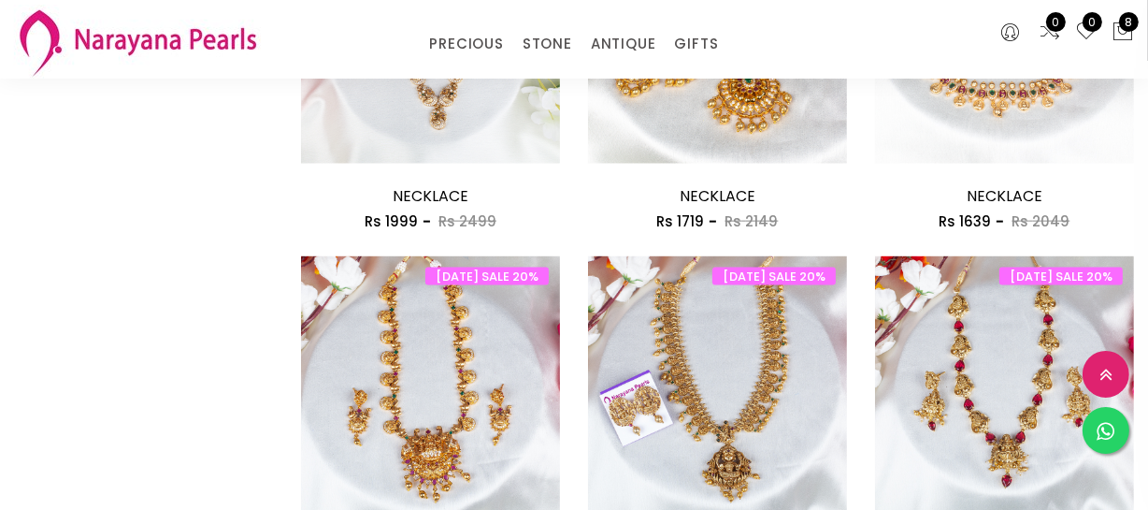
scroll to position [2635, 0]
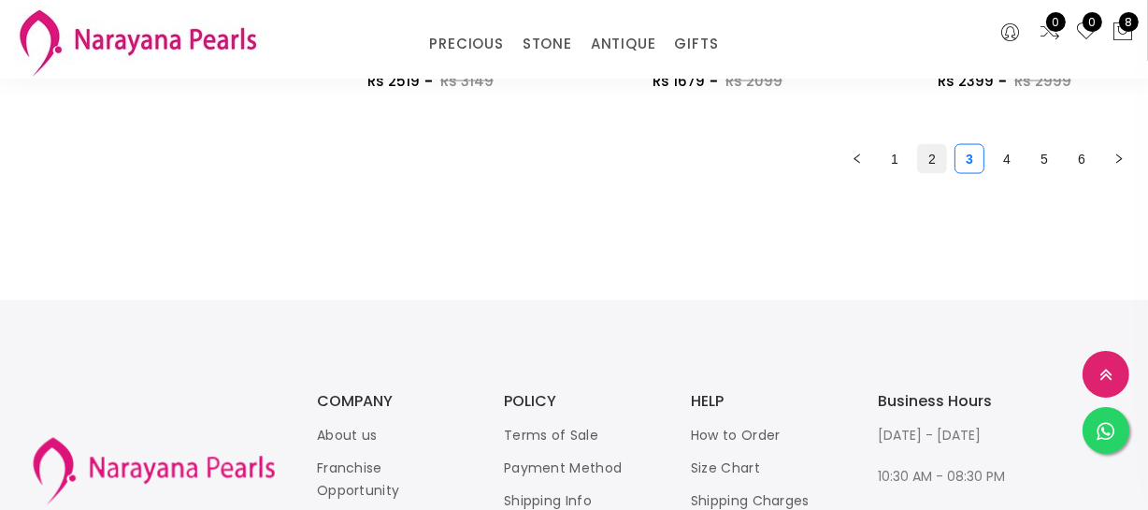
click at [923, 163] on link "2" at bounding box center [932, 159] width 28 height 28
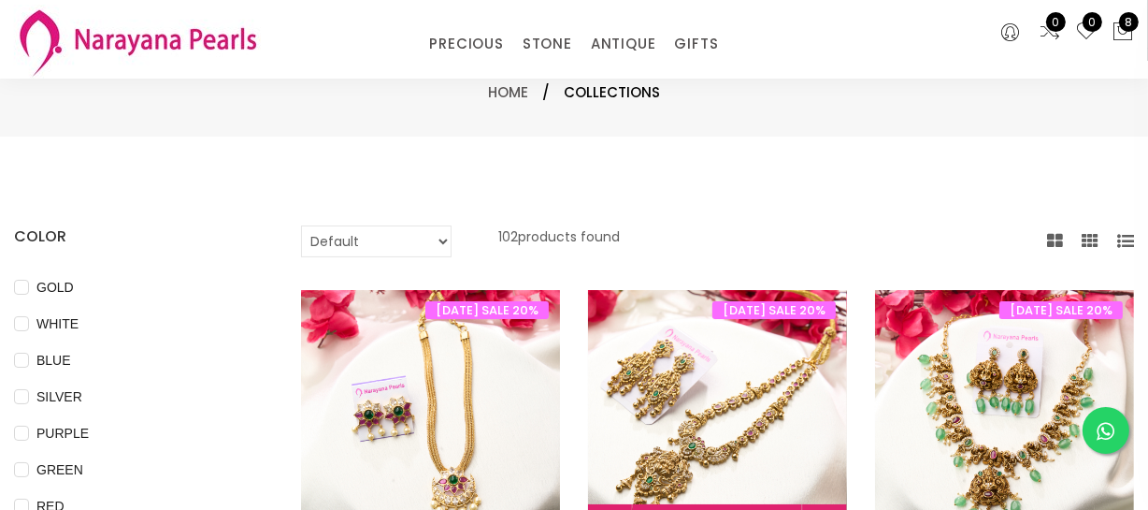
scroll to position [510, 0]
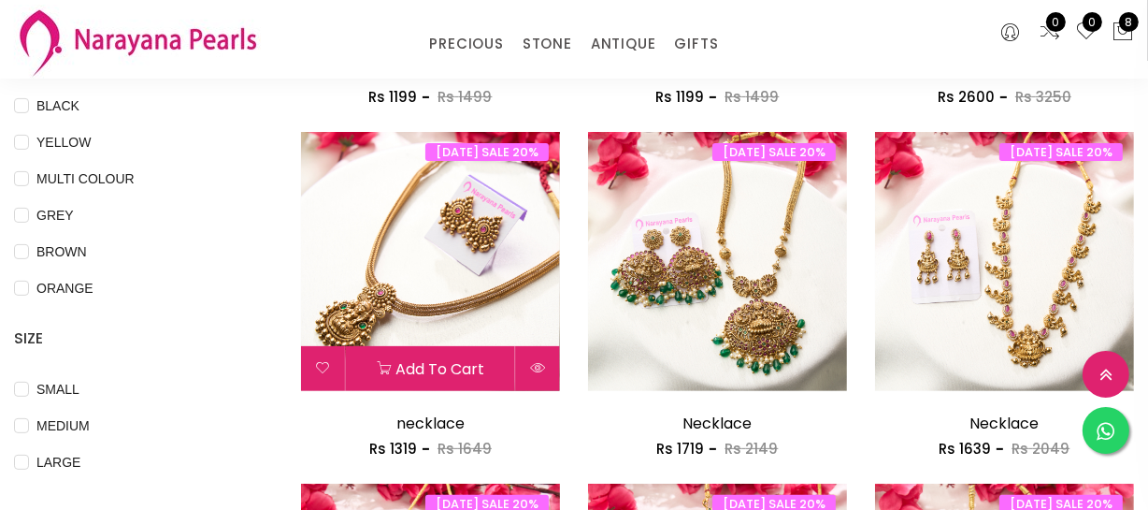
click at [439, 280] on img at bounding box center [430, 261] width 259 height 259
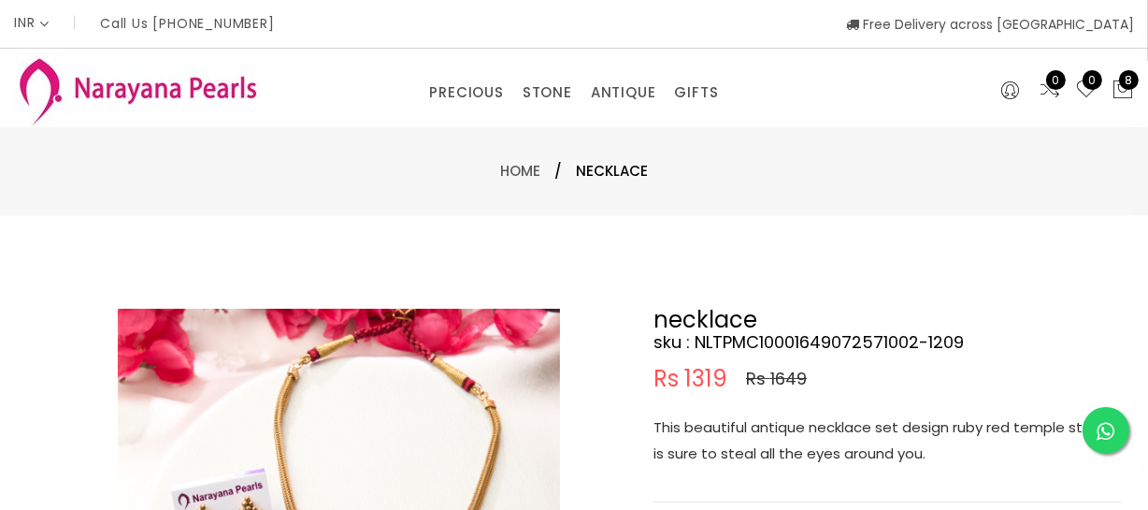
click at [784, 428] on p "This beautiful antique necklace set design ruby red temple stone is sure to ste…" at bounding box center [887, 440] width 467 height 52
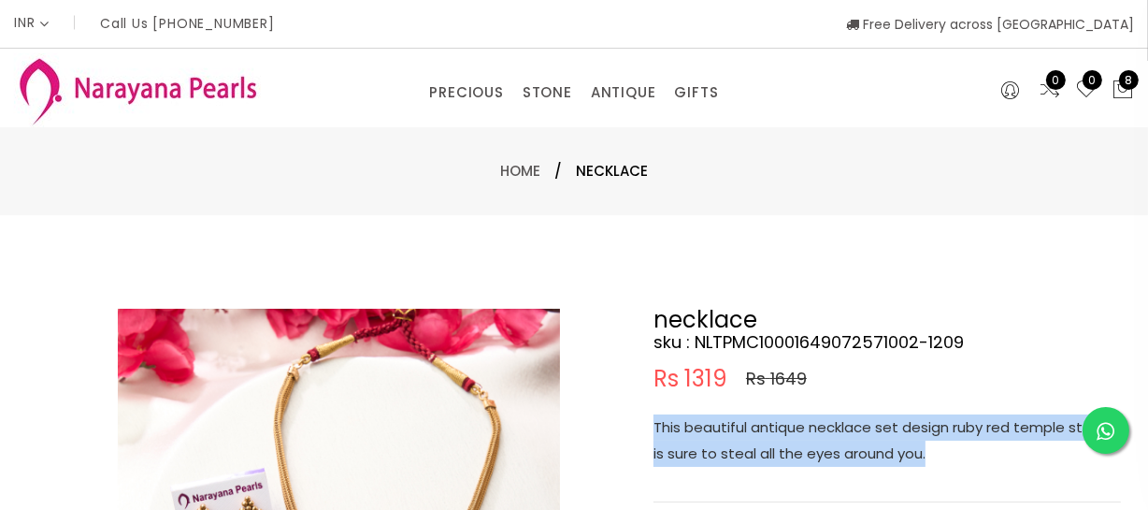
click at [784, 428] on p "This beautiful antique necklace set design ruby red temple stone is sure to ste…" at bounding box center [887, 440] width 467 height 52
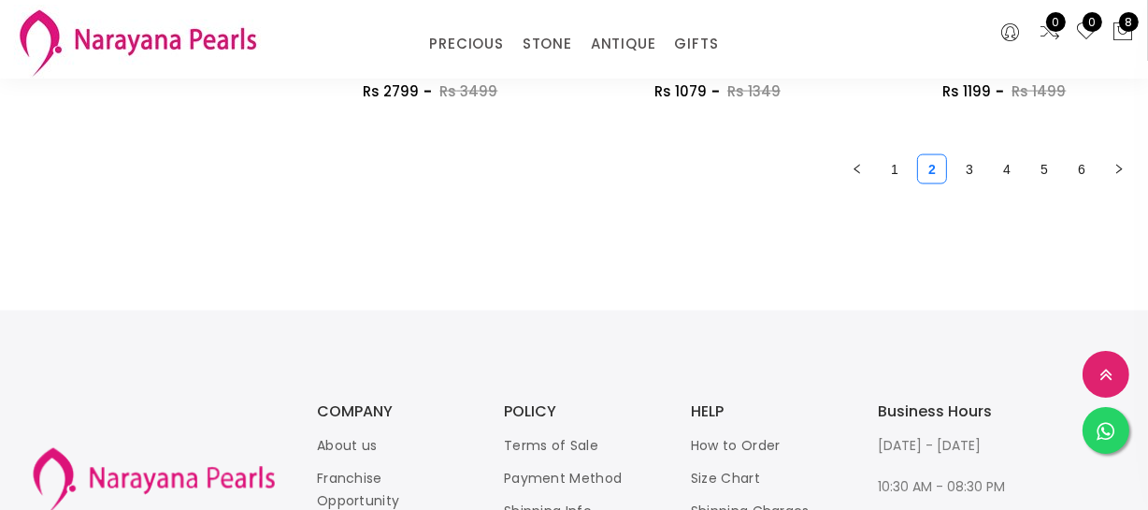
scroll to position [2465, 0]
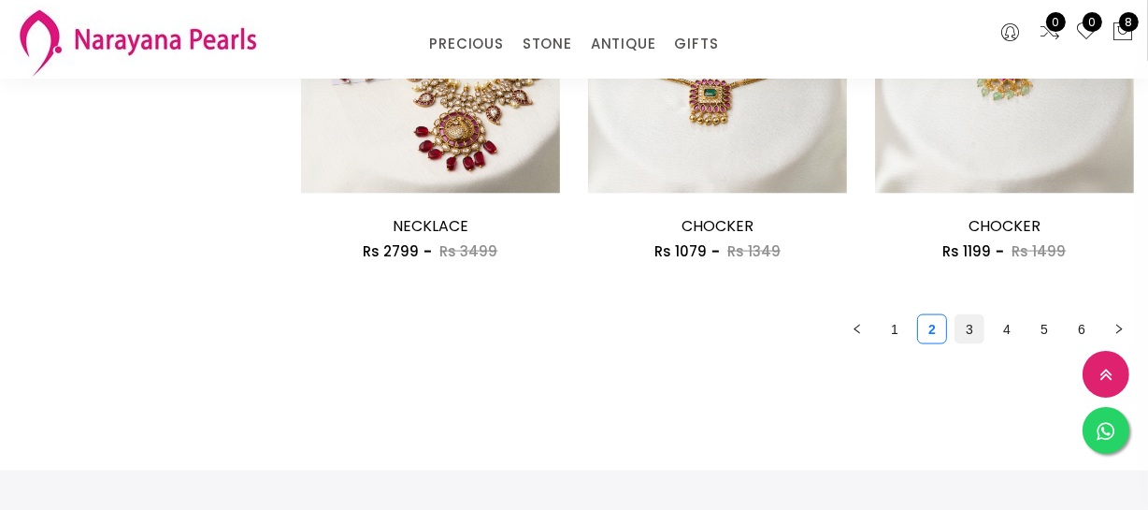
click at [961, 336] on link "3" at bounding box center [970, 329] width 28 height 28
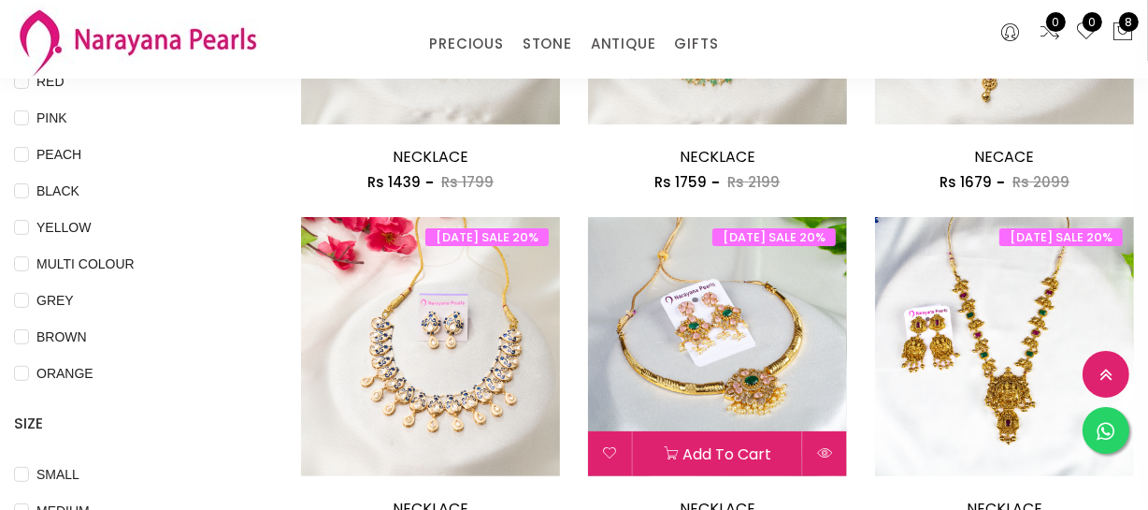
scroll to position [850, 0]
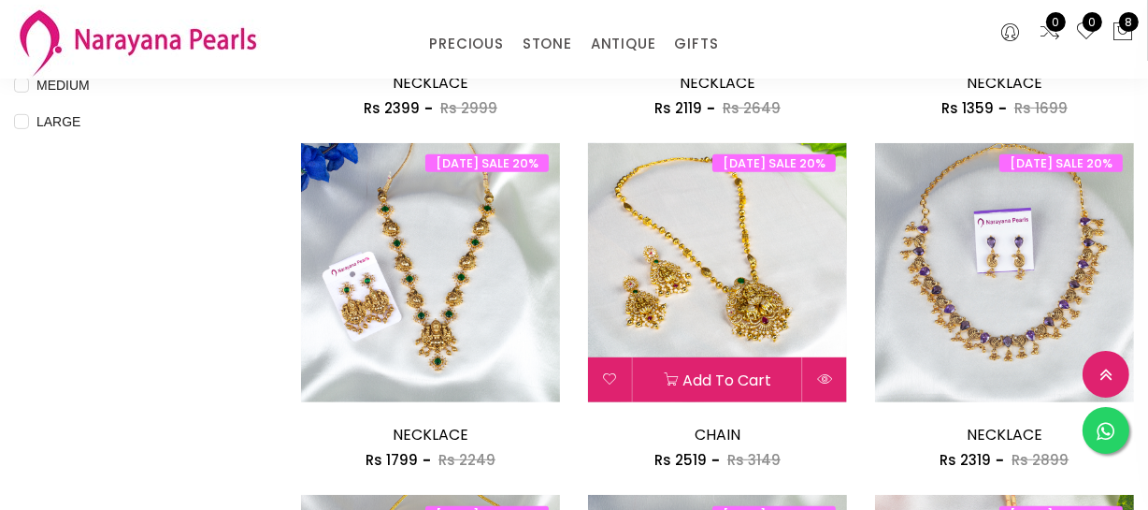
click at [721, 315] on img at bounding box center [717, 272] width 259 height 259
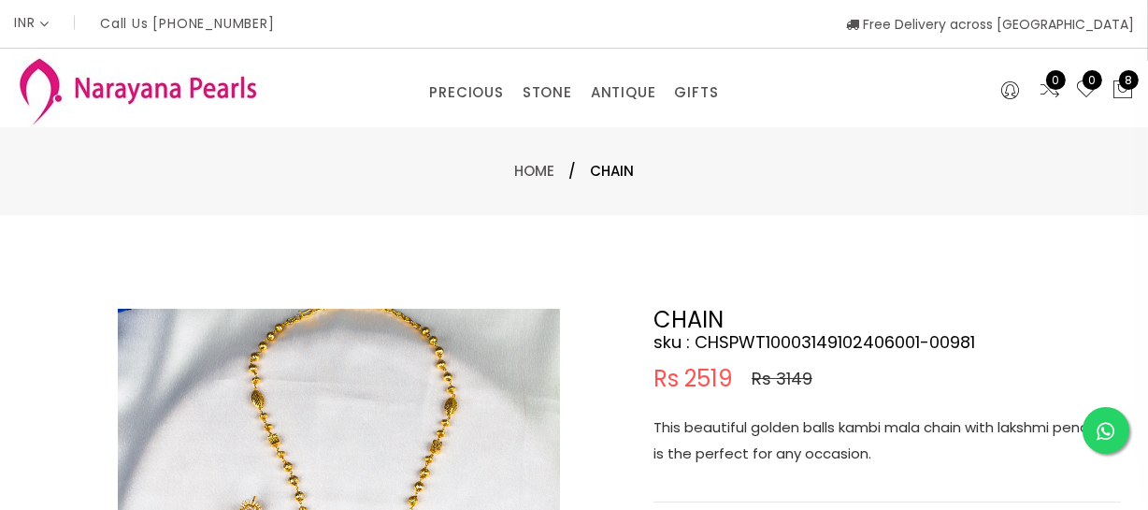
click at [822, 454] on p "This beautiful golden balls kambi mala chain with lakshmi pendent is the perfec…" at bounding box center [887, 440] width 467 height 52
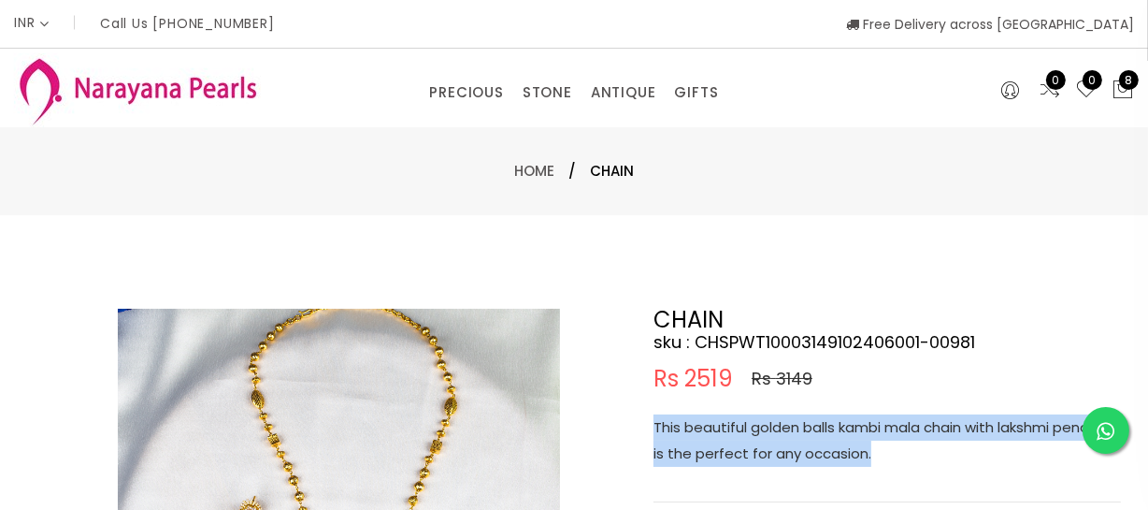
click at [822, 454] on p "This beautiful golden balls kambi mala chain with lakshmi pendent is the perfec…" at bounding box center [887, 440] width 467 height 52
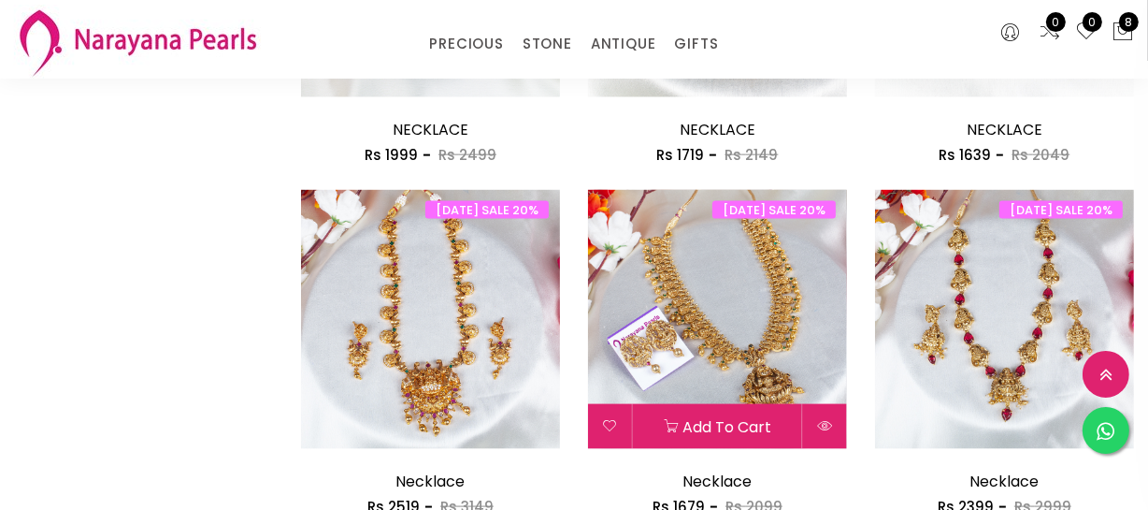
scroll to position [2635, 0]
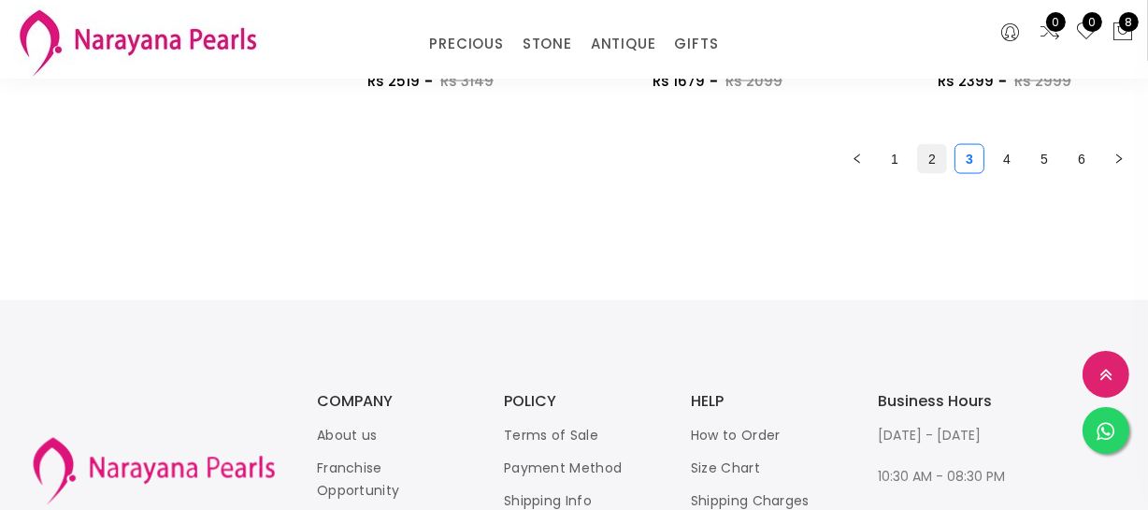
click at [928, 156] on link "2" at bounding box center [932, 159] width 28 height 28
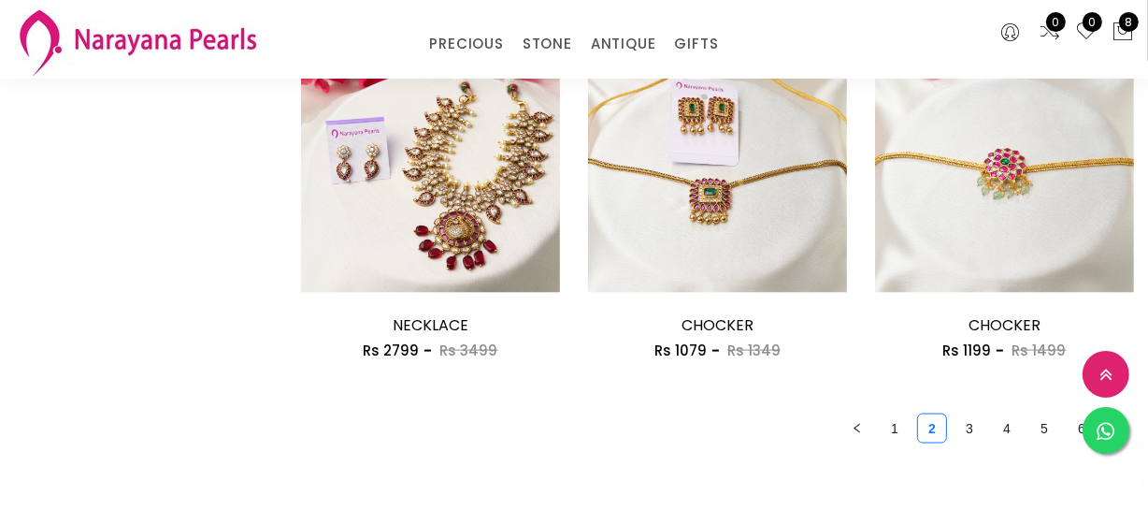
scroll to position [2465, 0]
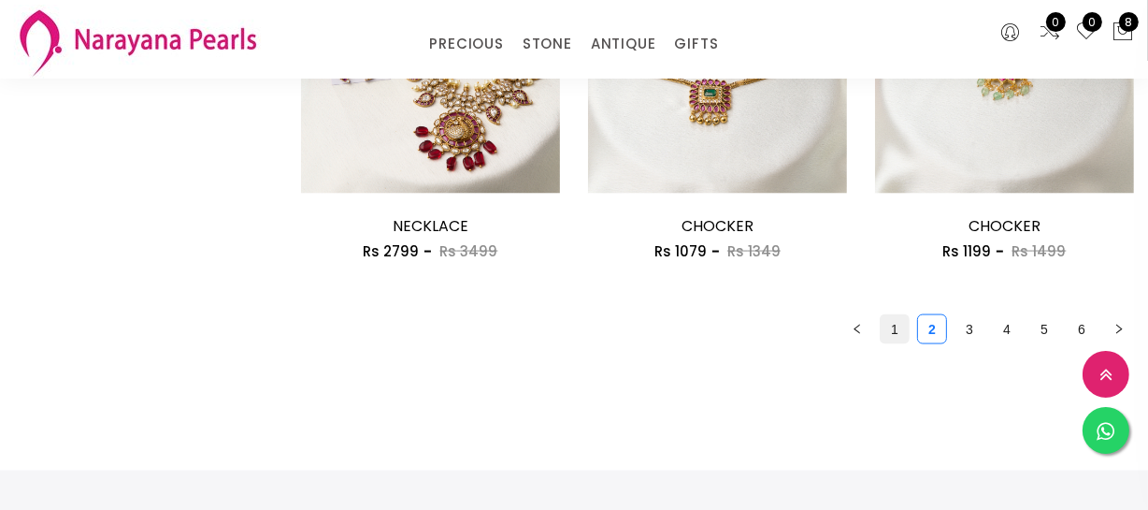
click at [901, 330] on link "1" at bounding box center [895, 329] width 28 height 28
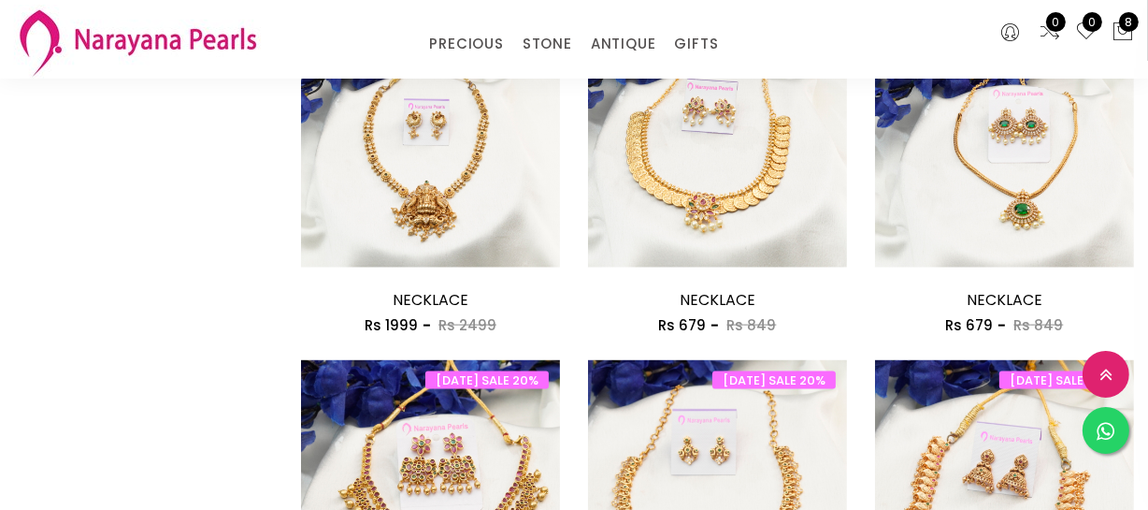
scroll to position [2465, 0]
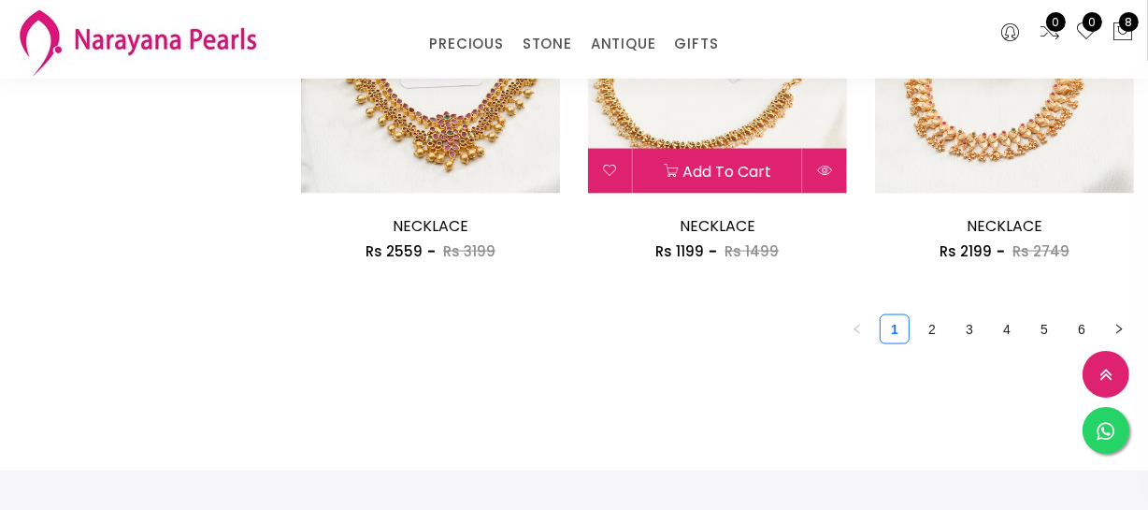
click at [750, 115] on img at bounding box center [717, 64] width 259 height 259
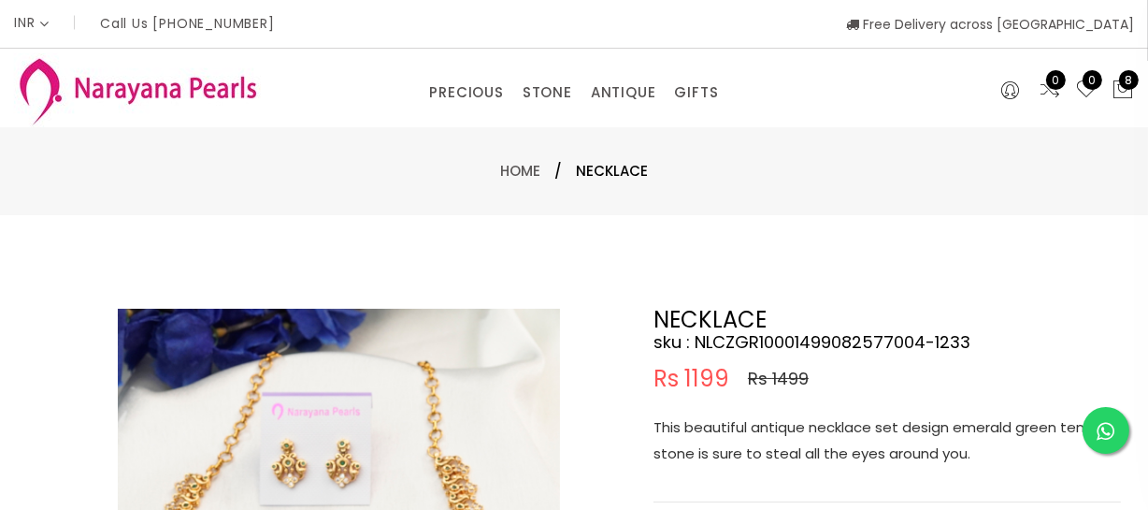
click at [803, 438] on p "This beautiful antique necklace set design emerald green temple stone is sure t…" at bounding box center [887, 440] width 467 height 52
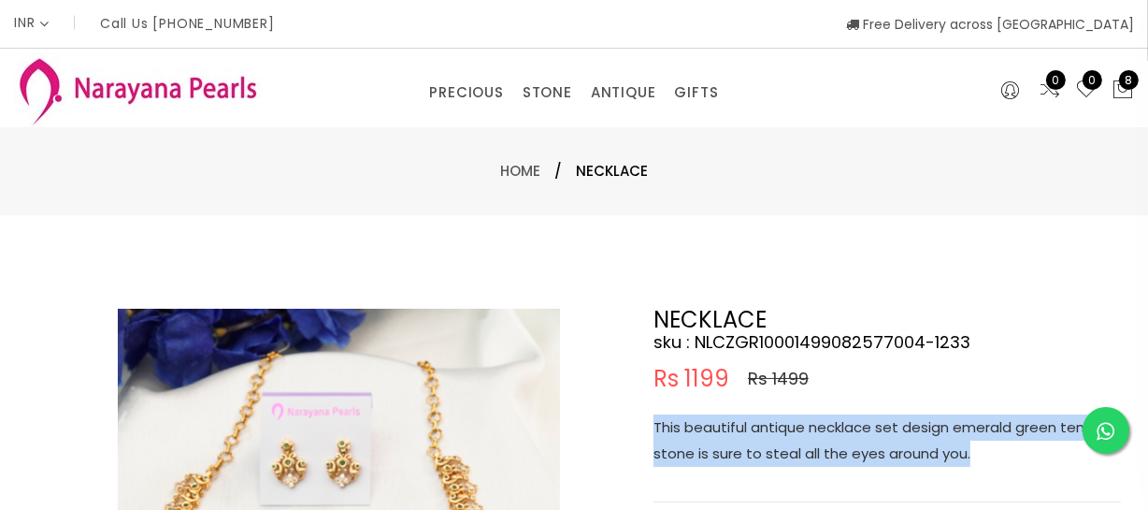
click at [803, 438] on p "This beautiful antique necklace set design emerald green temple stone is sure t…" at bounding box center [887, 440] width 467 height 52
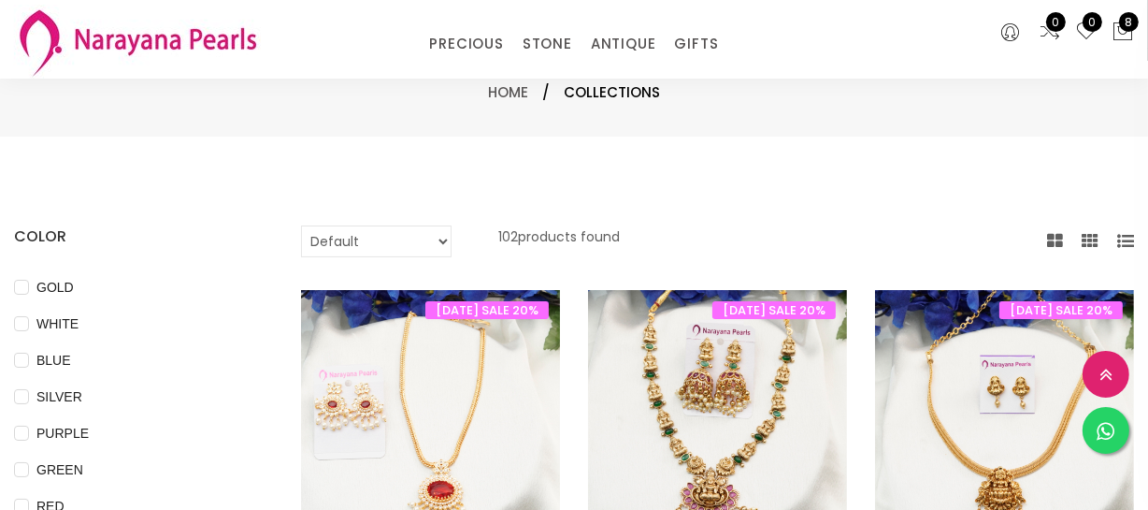
scroll to position [1030, 0]
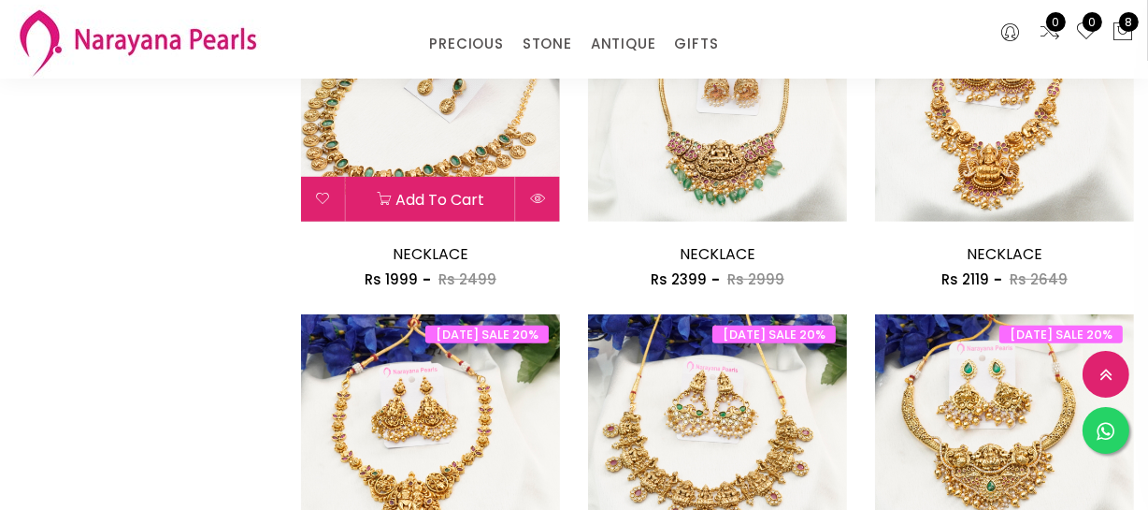
click at [382, 122] on img at bounding box center [430, 92] width 259 height 259
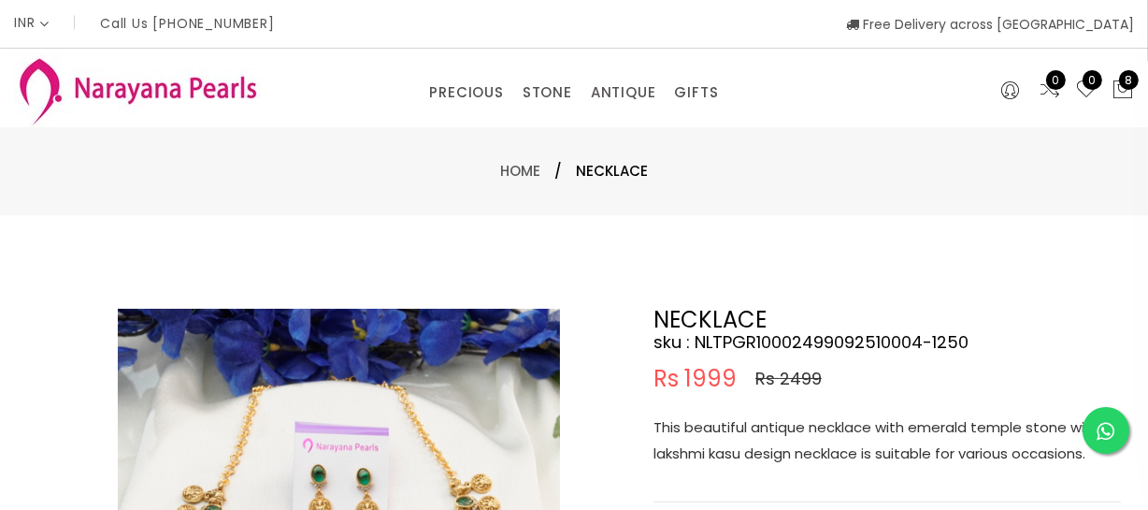
click at [802, 432] on p "This beautiful antique necklace with emerald temple stone with lakshmi kasu des…" at bounding box center [887, 440] width 467 height 52
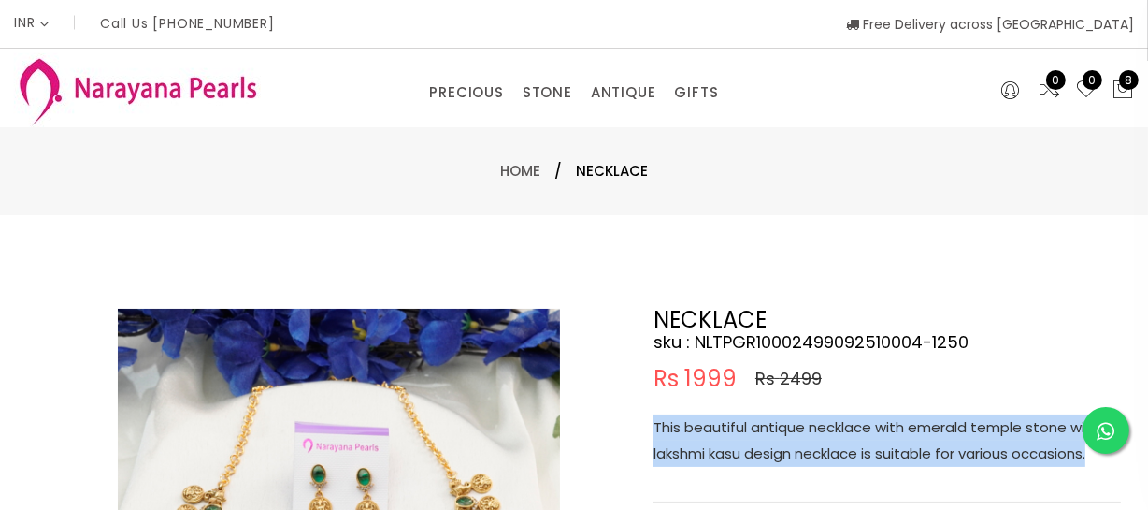
click at [802, 432] on p "This beautiful antique necklace with emerald temple stone with lakshmi kasu des…" at bounding box center [887, 440] width 467 height 52
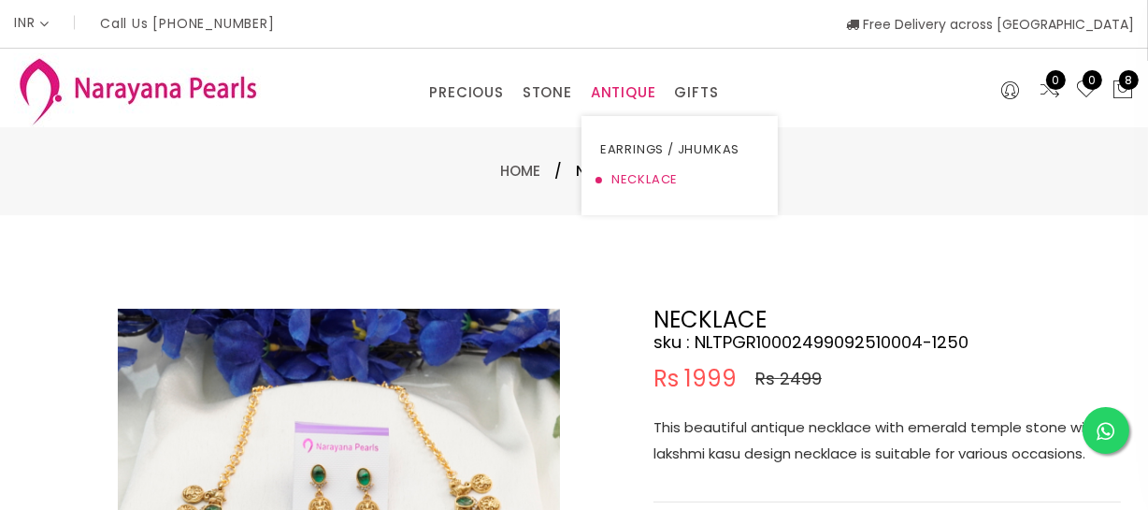
click at [632, 178] on link "NECKLACE" at bounding box center [679, 180] width 159 height 30
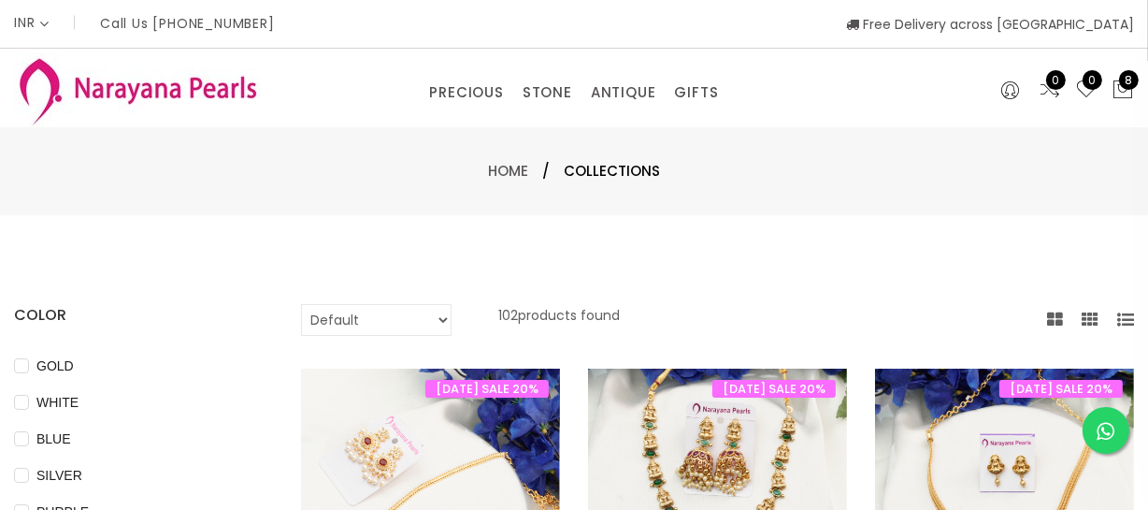
click at [428, 429] on img at bounding box center [430, 497] width 259 height 259
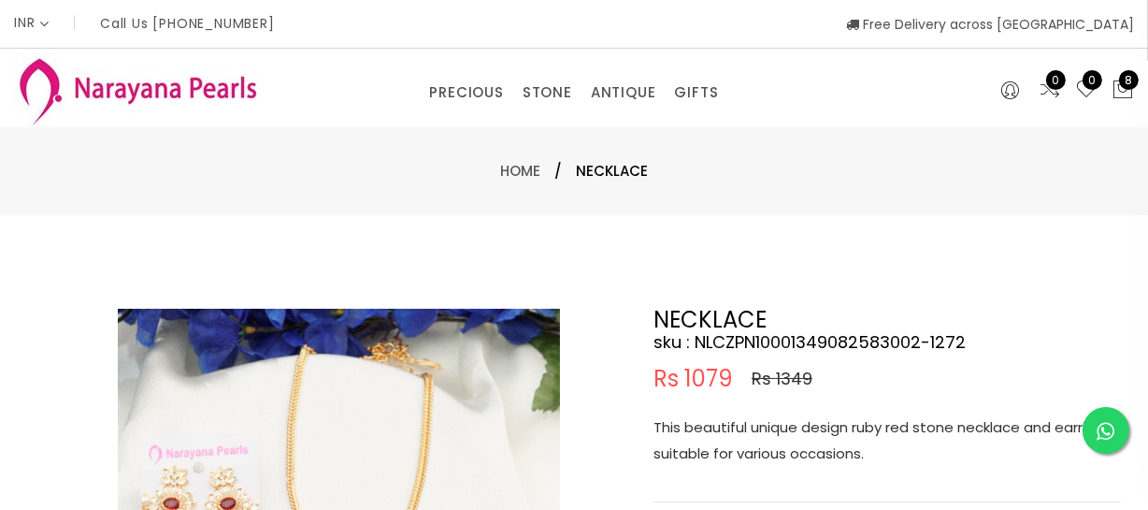
click at [773, 448] on p "This beautiful unique design ruby red stone necklace and earring is suitable fo…" at bounding box center [887, 440] width 467 height 52
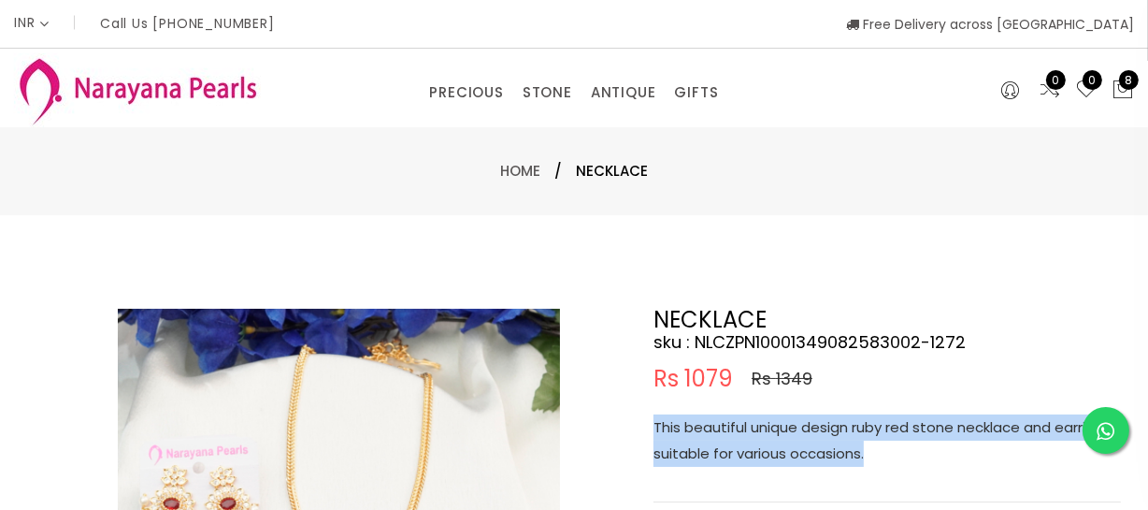
click at [773, 448] on p "This beautiful unique design ruby red stone necklace and earring is suitable fo…" at bounding box center [887, 440] width 467 height 52
